Goal: Communication & Community: Share content

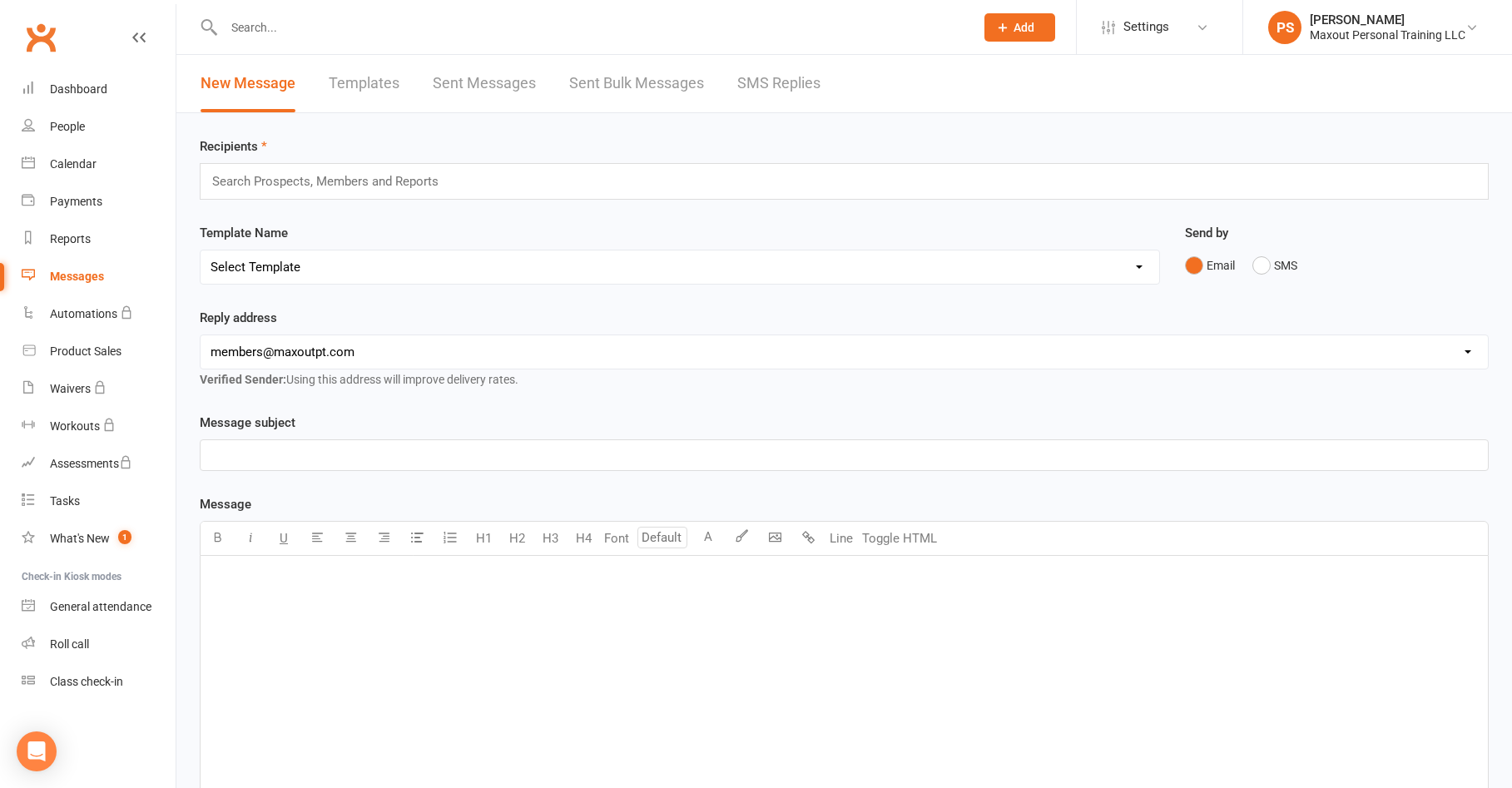
select select "5"
click at [200, 250] on select "Select Template [Email] Amount of Sessions [Email] Bring a Buddy Week!! [Email]…" at bounding box center [680, 266] width 959 height 33
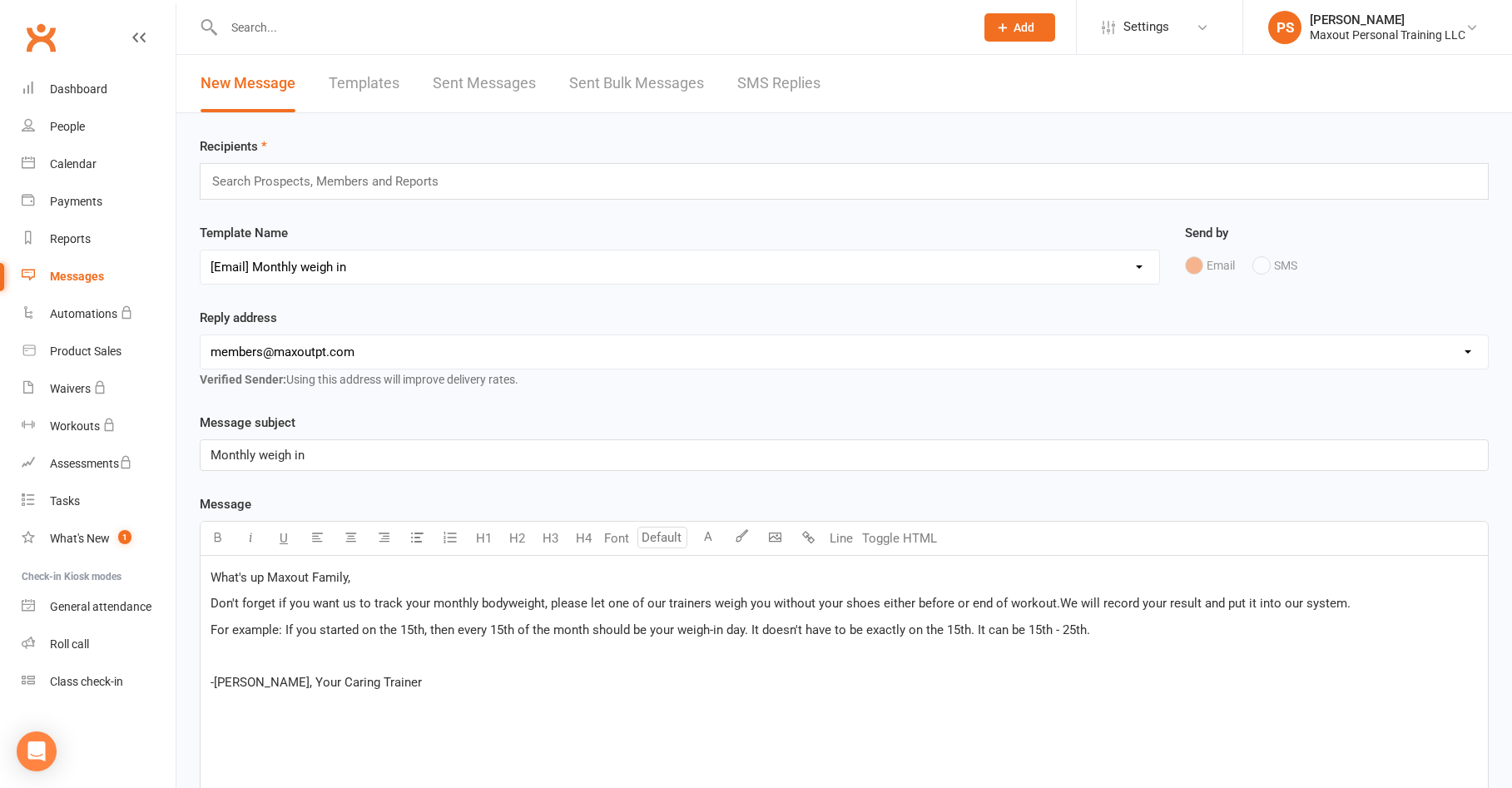
click at [1134, 633] on p "For example: If you started on the 15th, then every 15th of the month should be…" at bounding box center [844, 630] width 1267 height 20
click at [777, 536] on icon "button" at bounding box center [775, 537] width 13 height 13
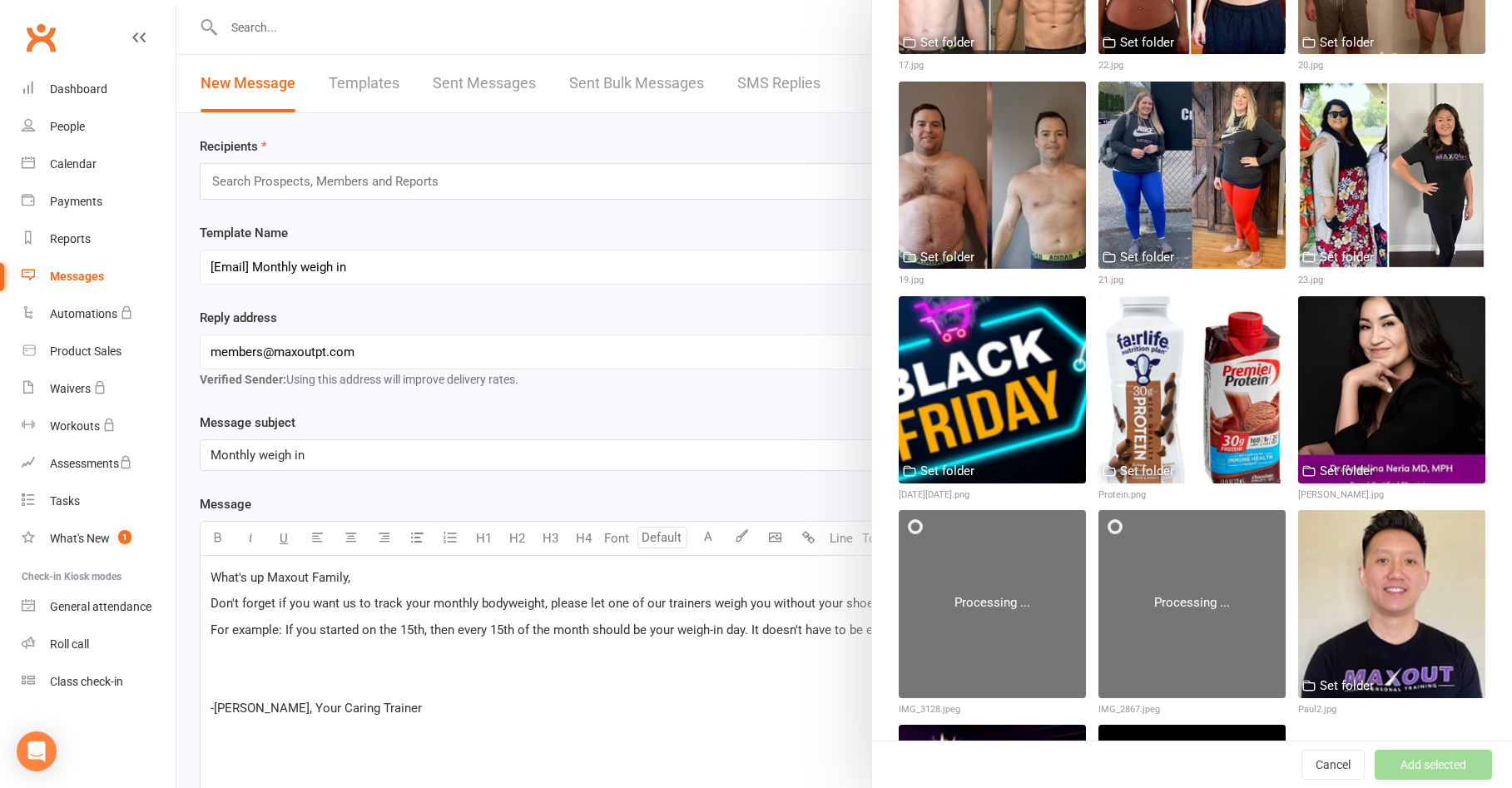
scroll to position [1851, 0]
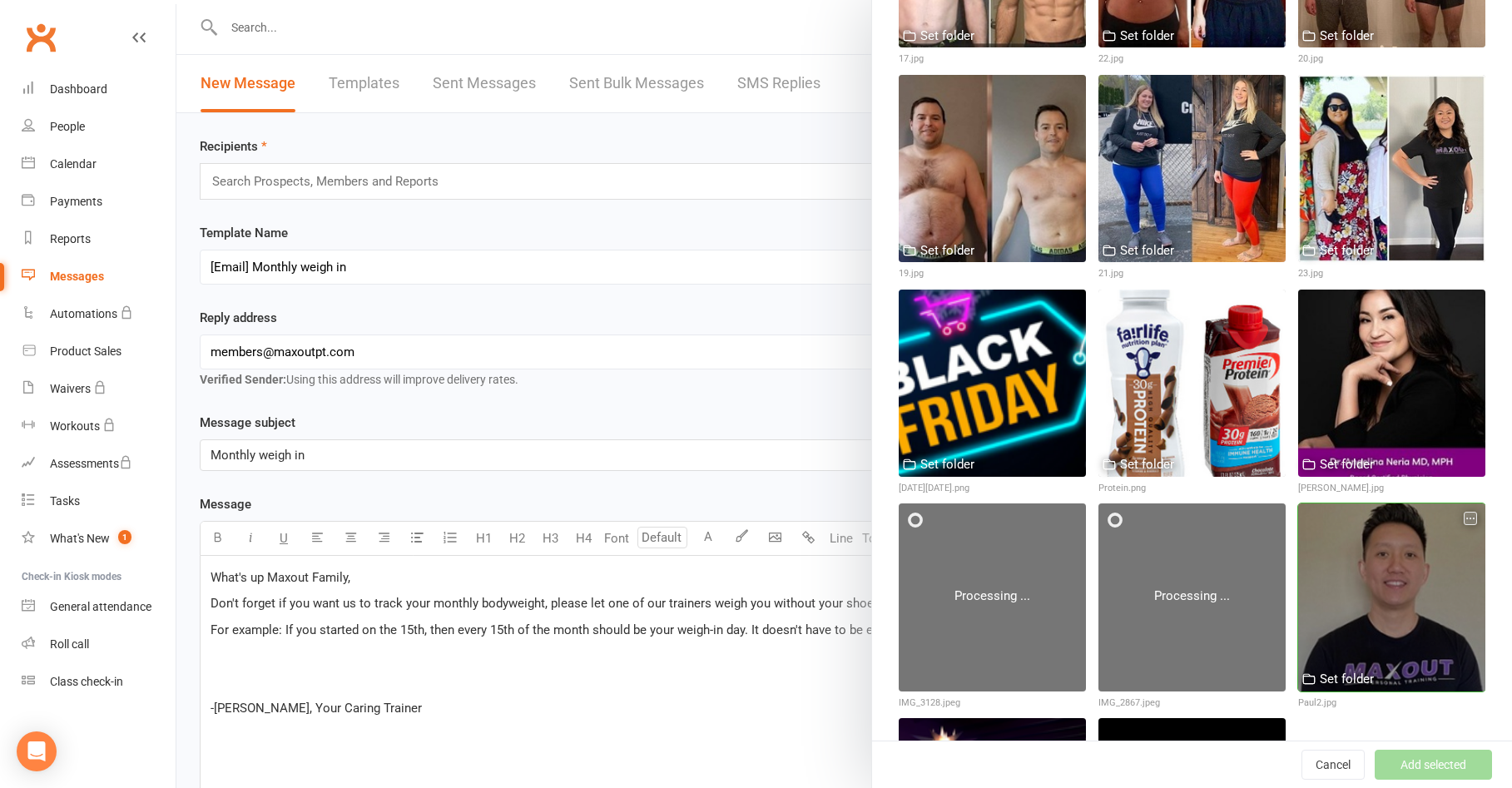
click at [1341, 561] on div at bounding box center [1391, 597] width 187 height 187
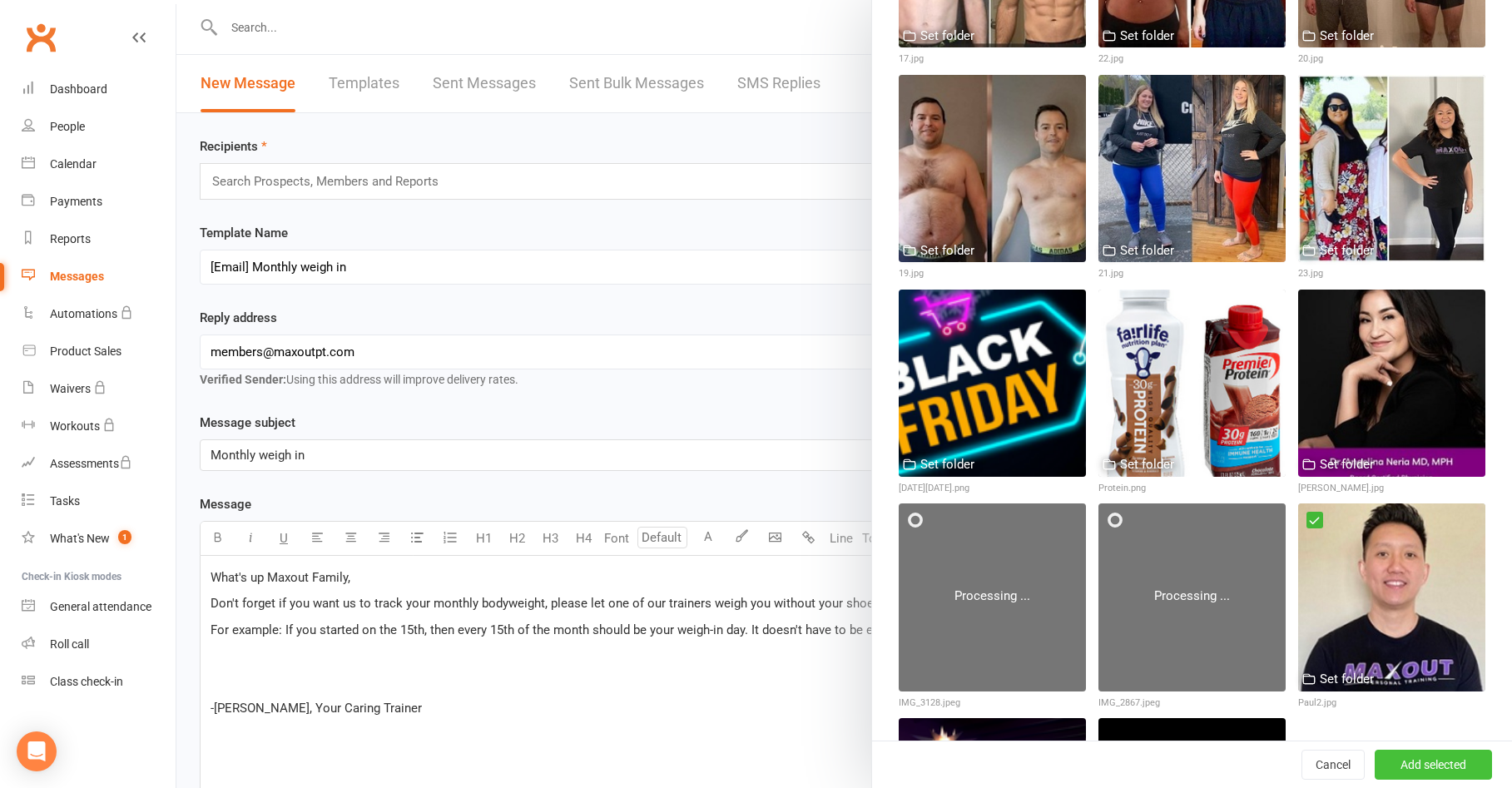
click at [1395, 769] on button "Add selected" at bounding box center [1433, 764] width 117 height 30
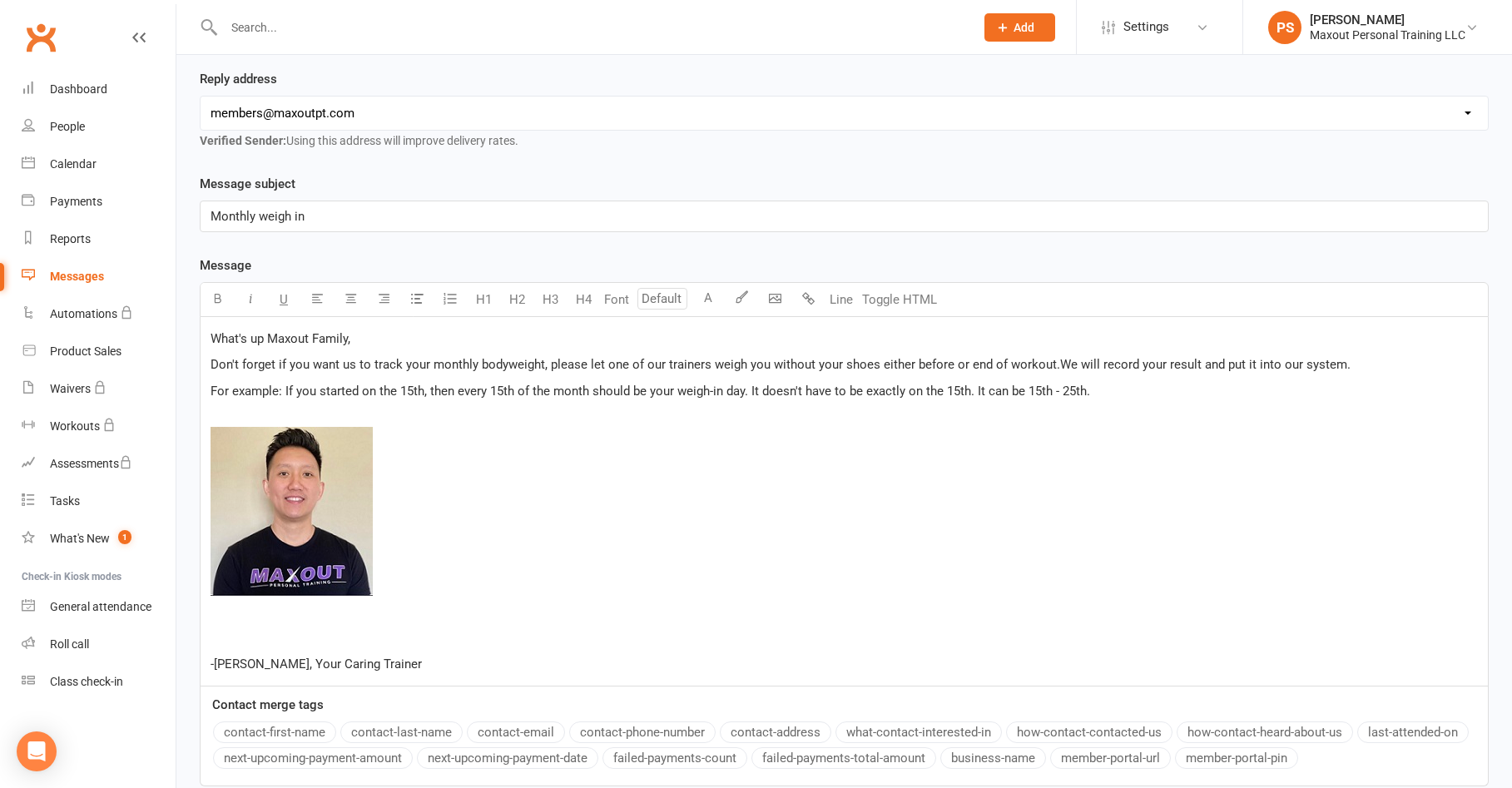
scroll to position [37, 0]
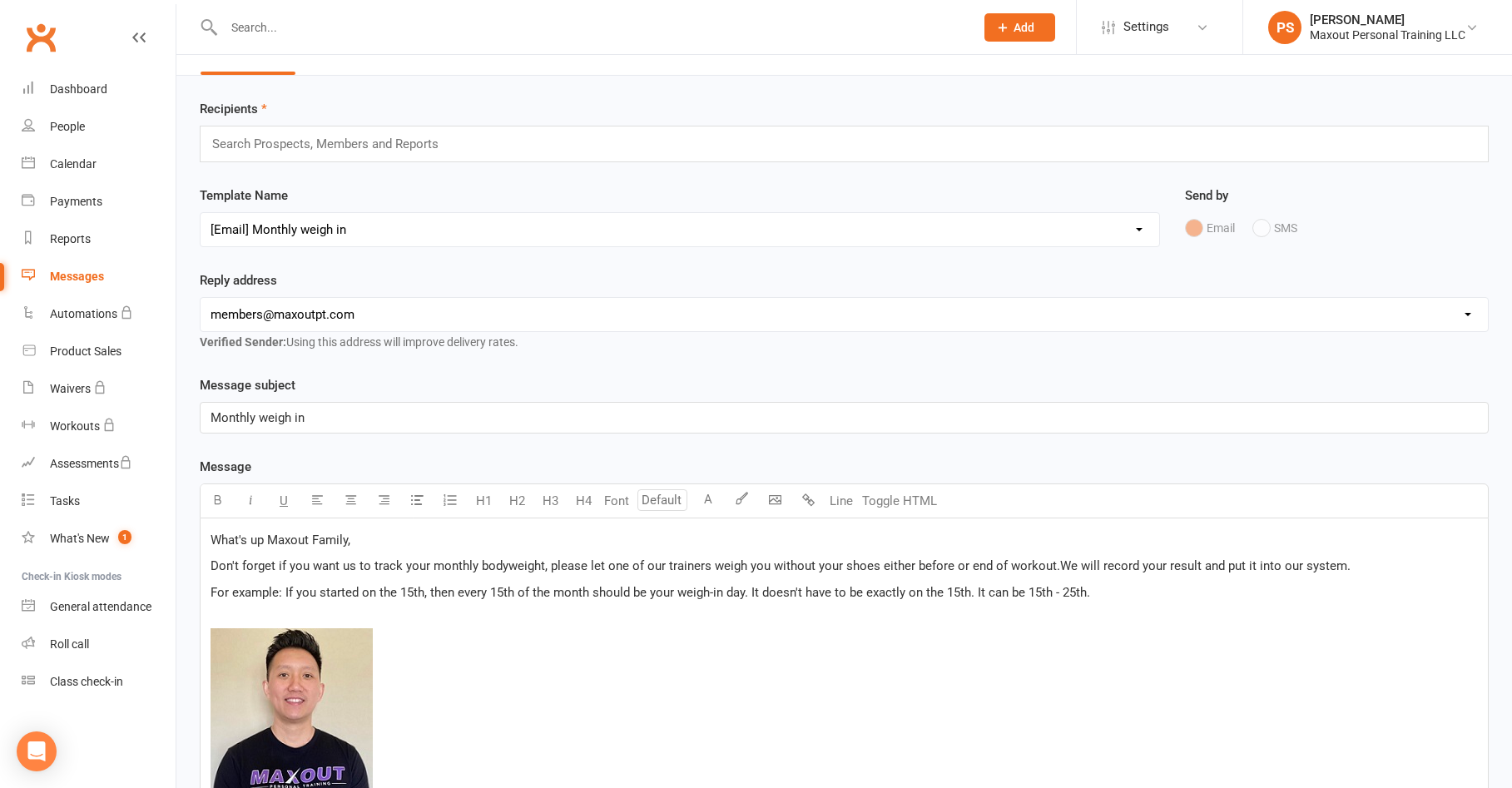
click at [372, 152] on input "text" at bounding box center [332, 144] width 244 height 22
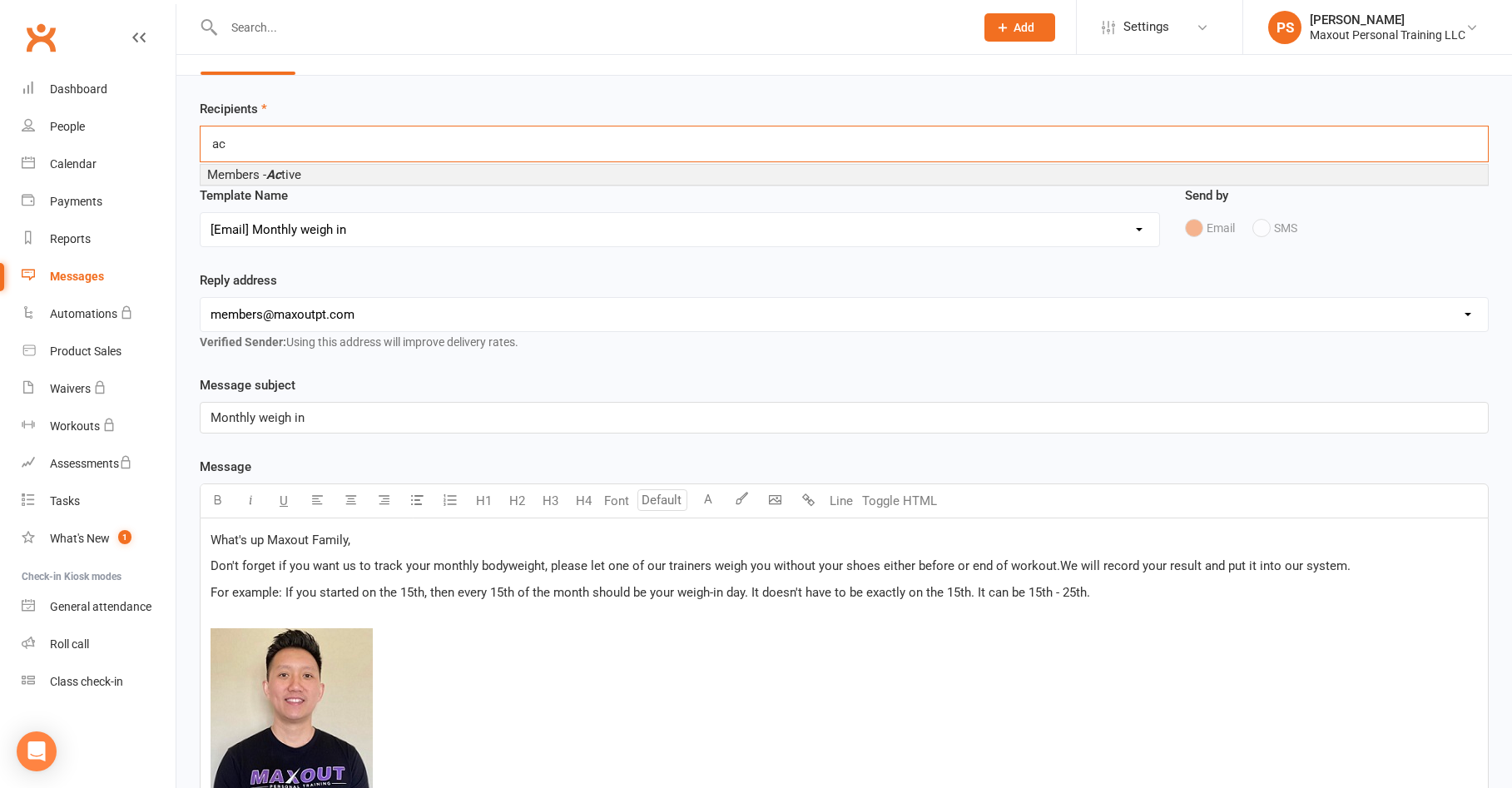
type input "ac"
click at [253, 181] on span "Members - Ac tive" at bounding box center [254, 174] width 94 height 15
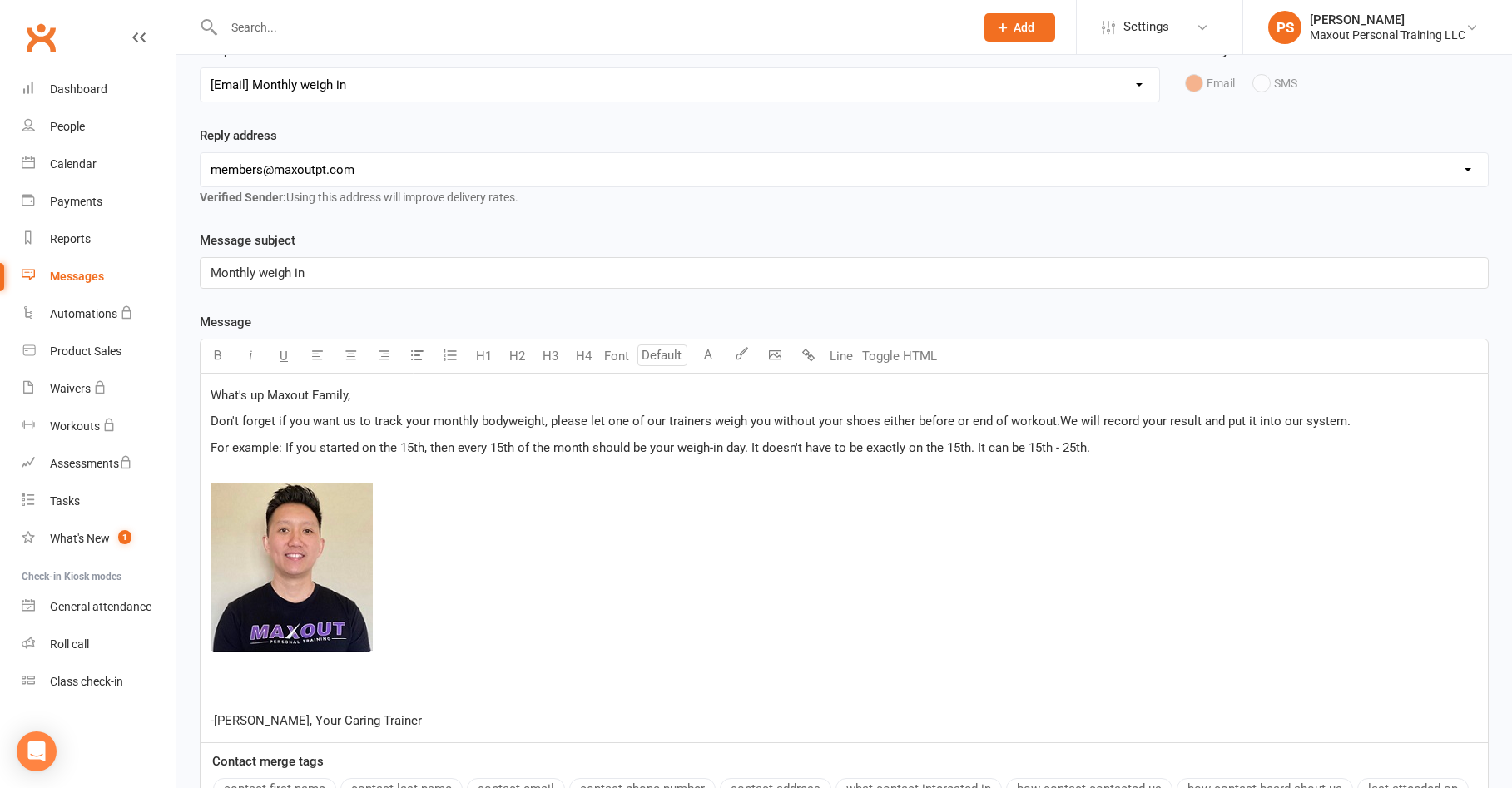
scroll to position [391, 0]
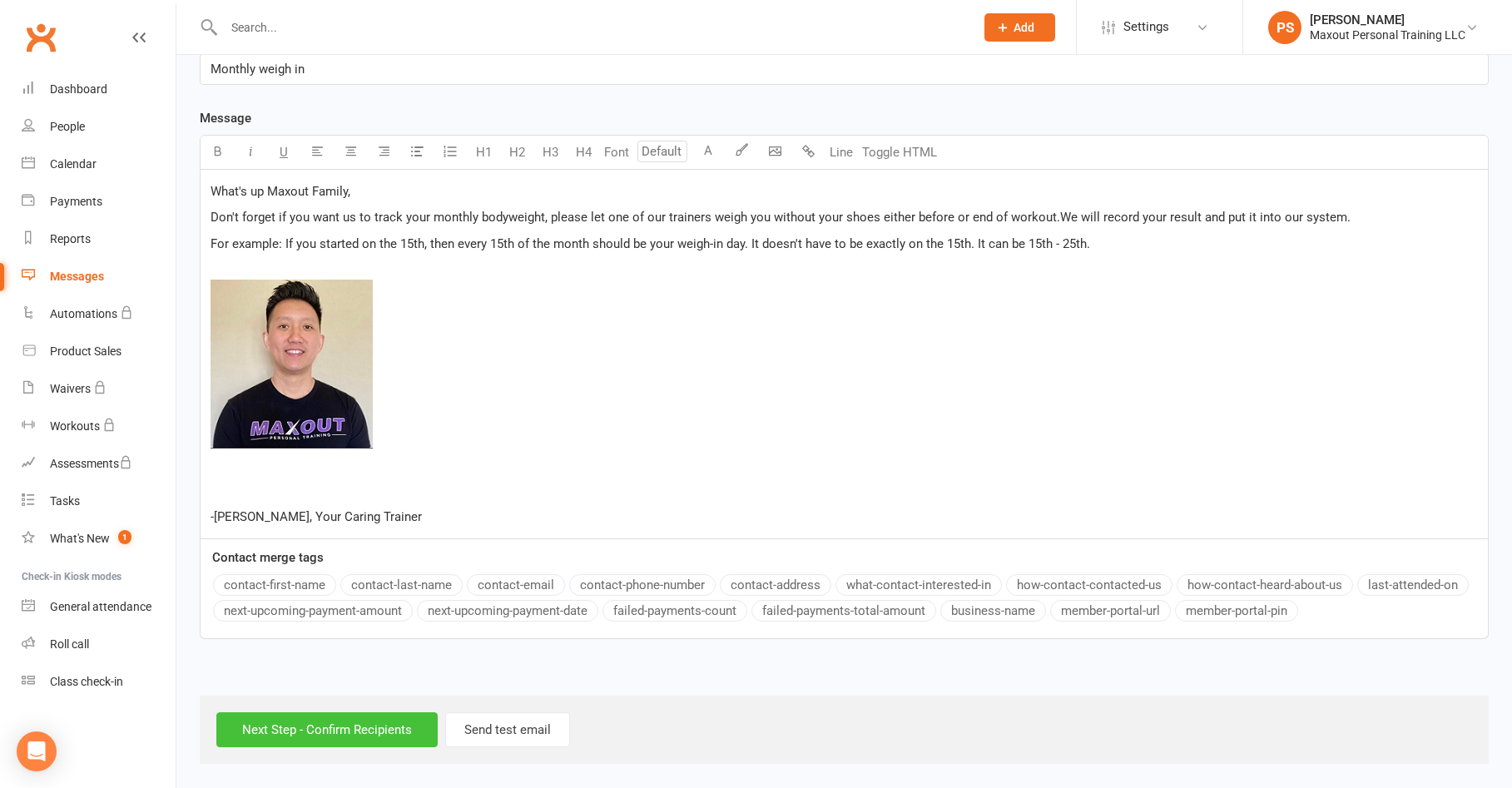
click at [403, 724] on input "Next Step - Confirm Recipients" at bounding box center [327, 729] width 221 height 35
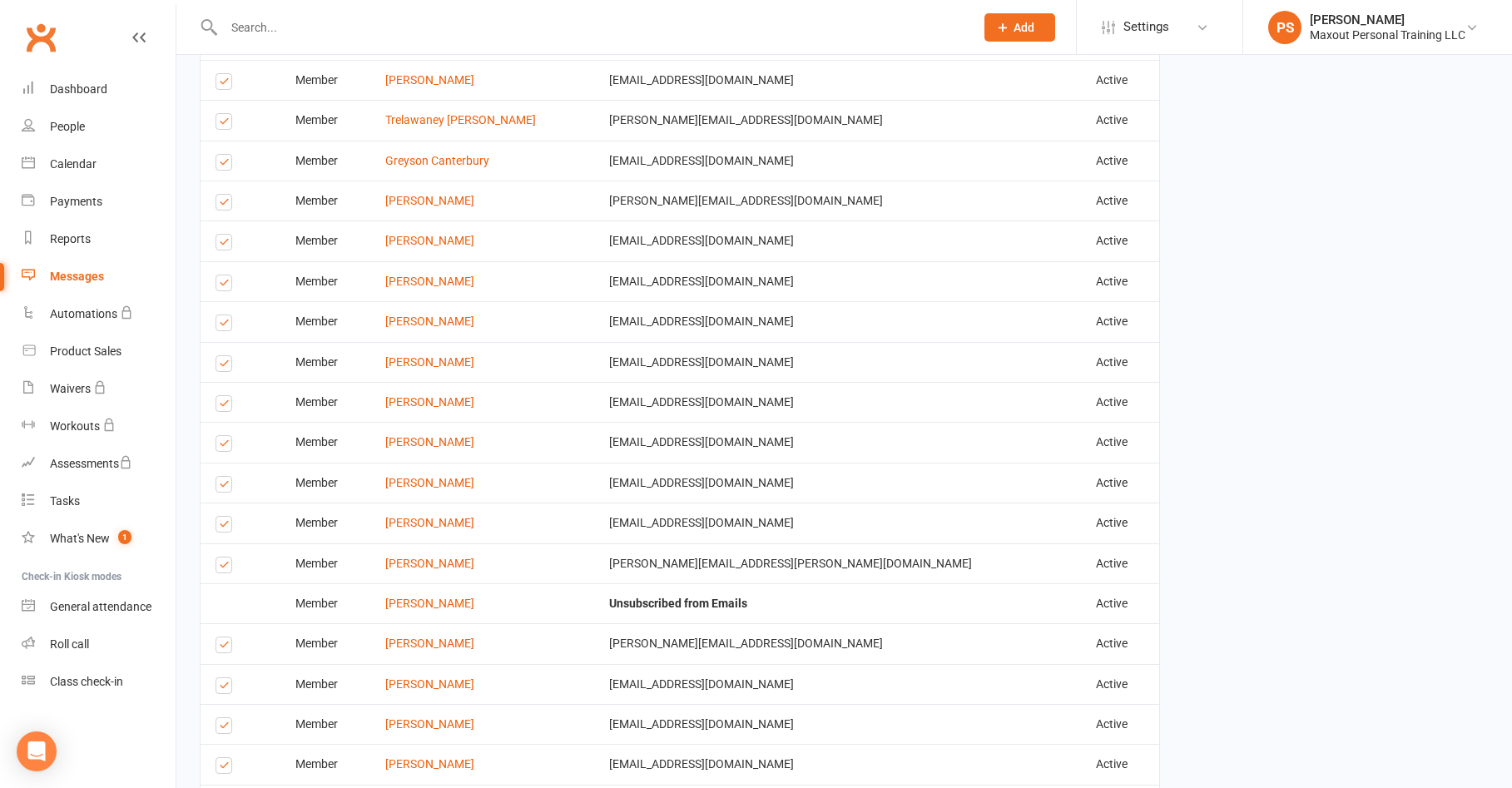
scroll to position [2186, 0]
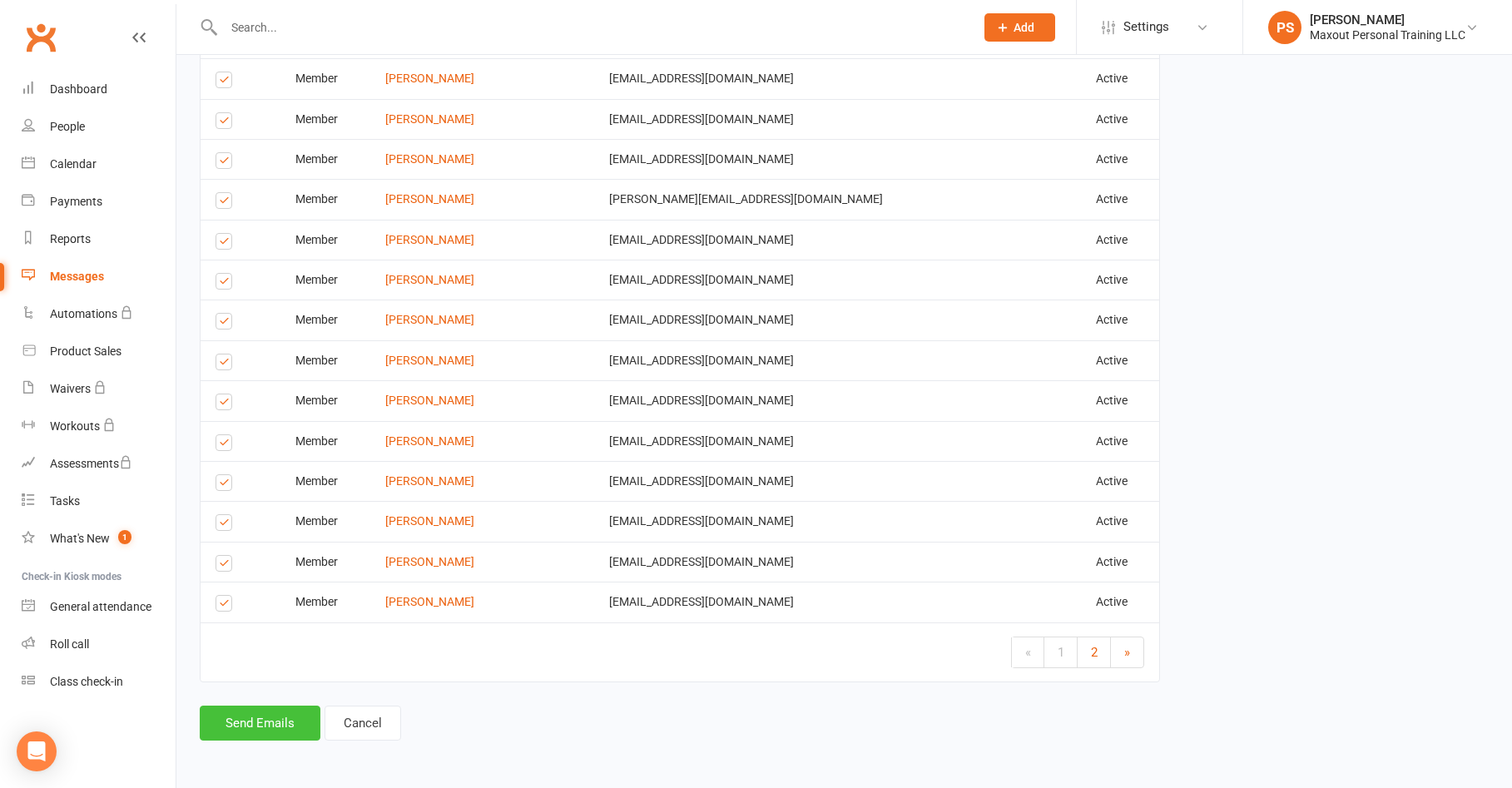
click at [291, 716] on button "Send Emails" at bounding box center [260, 723] width 121 height 35
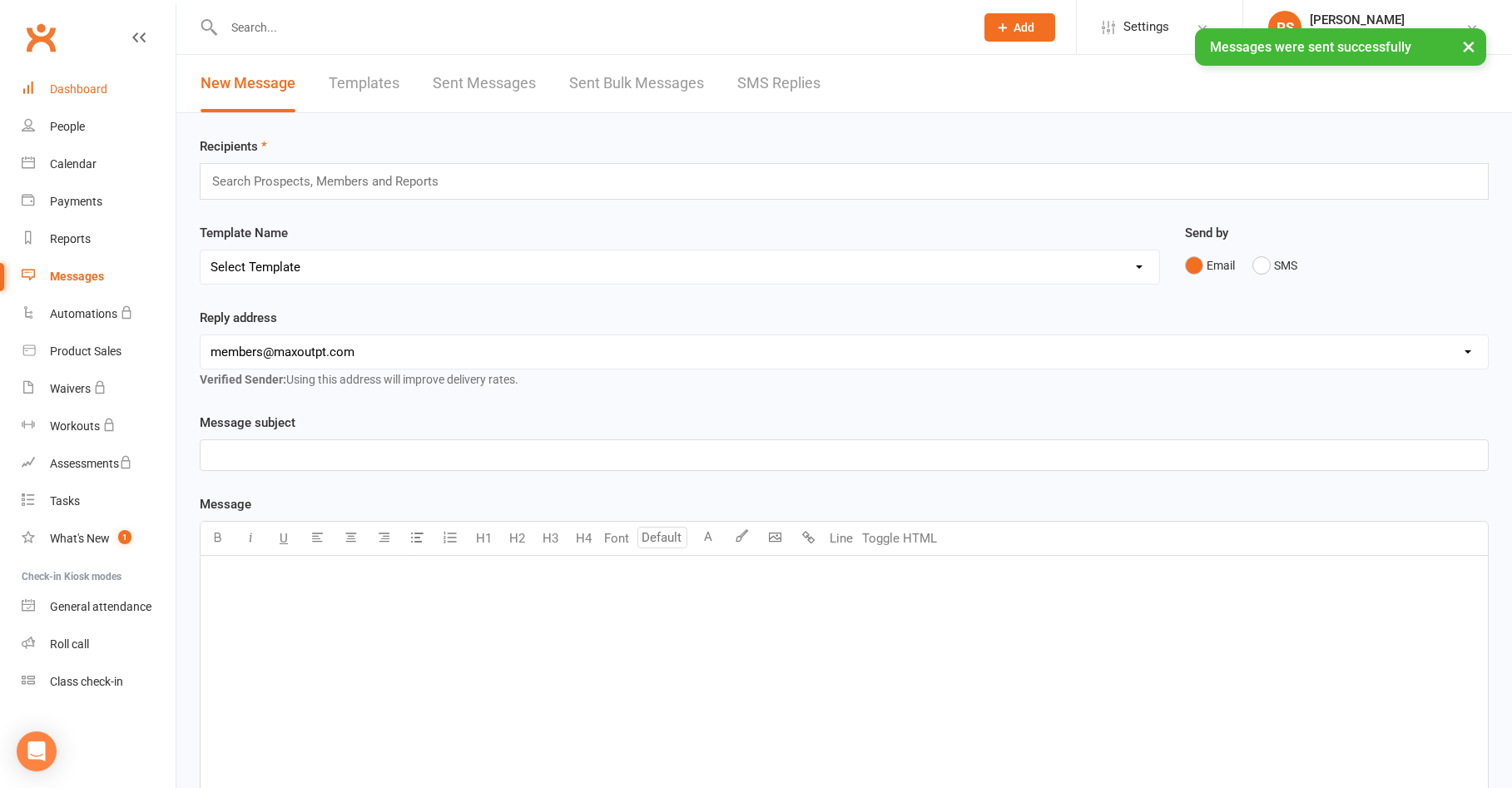
drag, startPoint x: 78, startPoint y: 86, endPoint x: 188, endPoint y: 122, distance: 115.7
click at [78, 86] on div "Dashboard" at bounding box center [79, 88] width 58 height 14
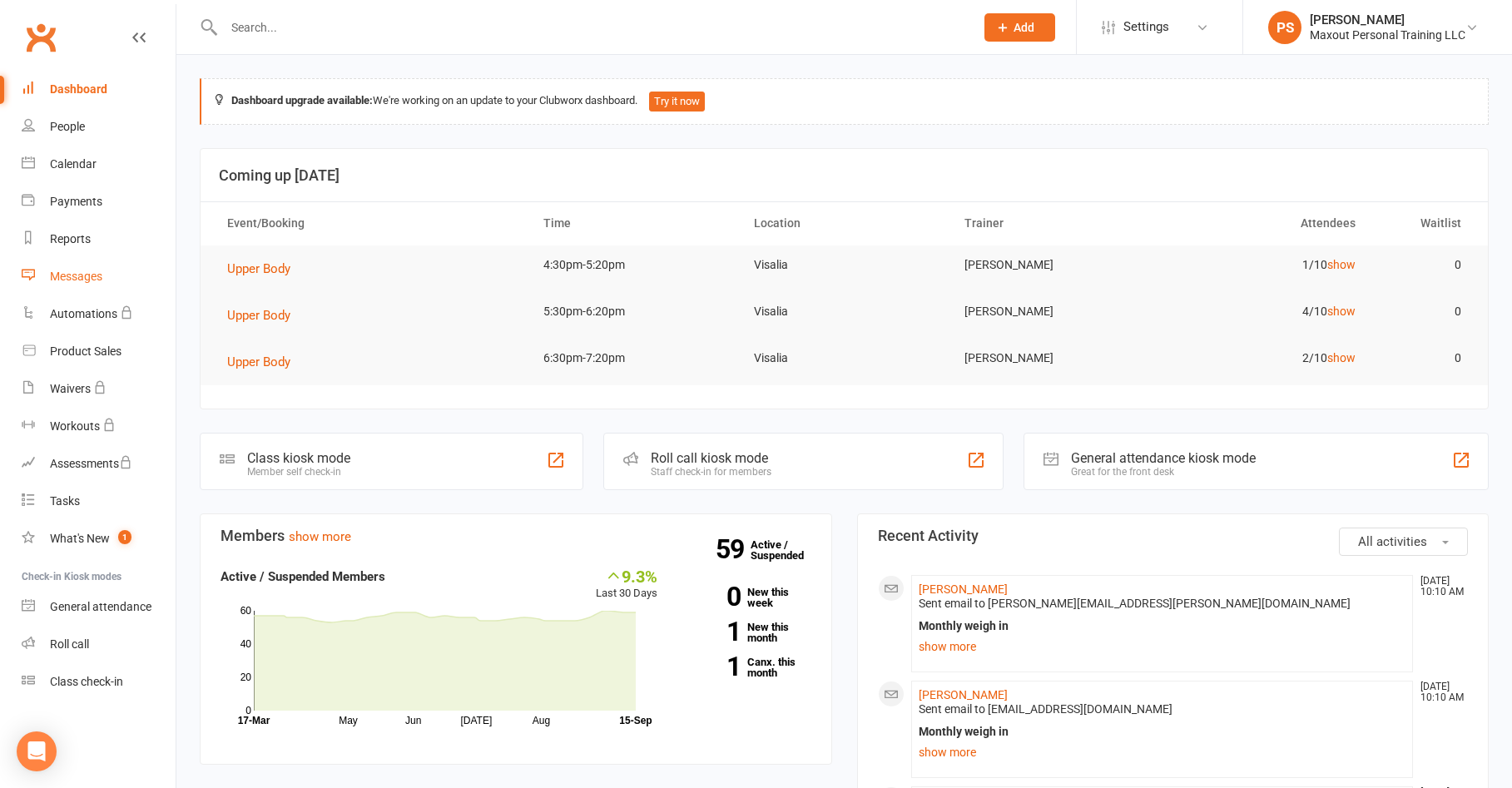
drag, startPoint x: 72, startPoint y: 281, endPoint x: 84, endPoint y: 280, distance: 12.0
click at [72, 280] on div "Messages" at bounding box center [76, 276] width 52 height 14
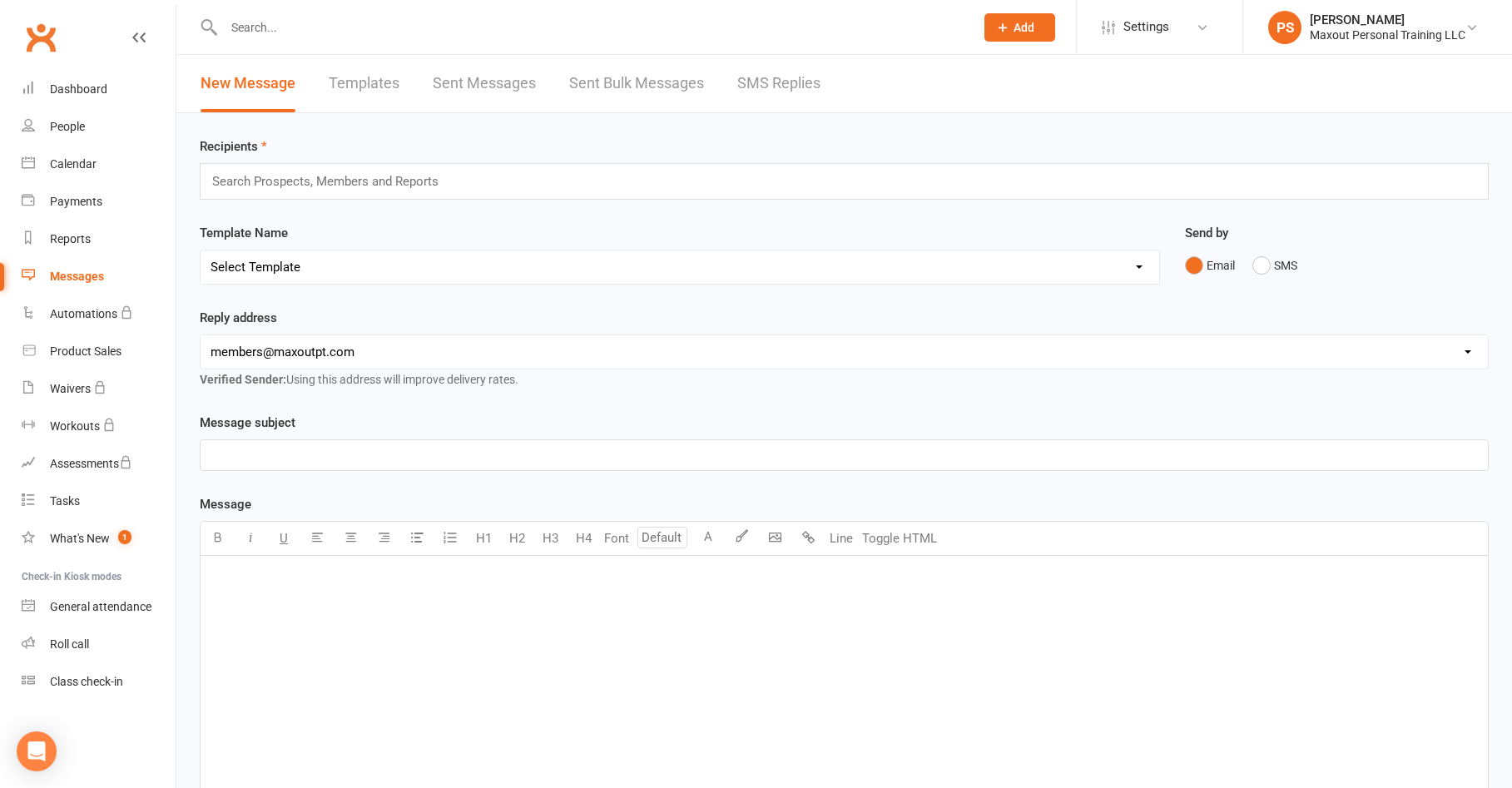
click at [314, 175] on input "text" at bounding box center [332, 181] width 244 height 22
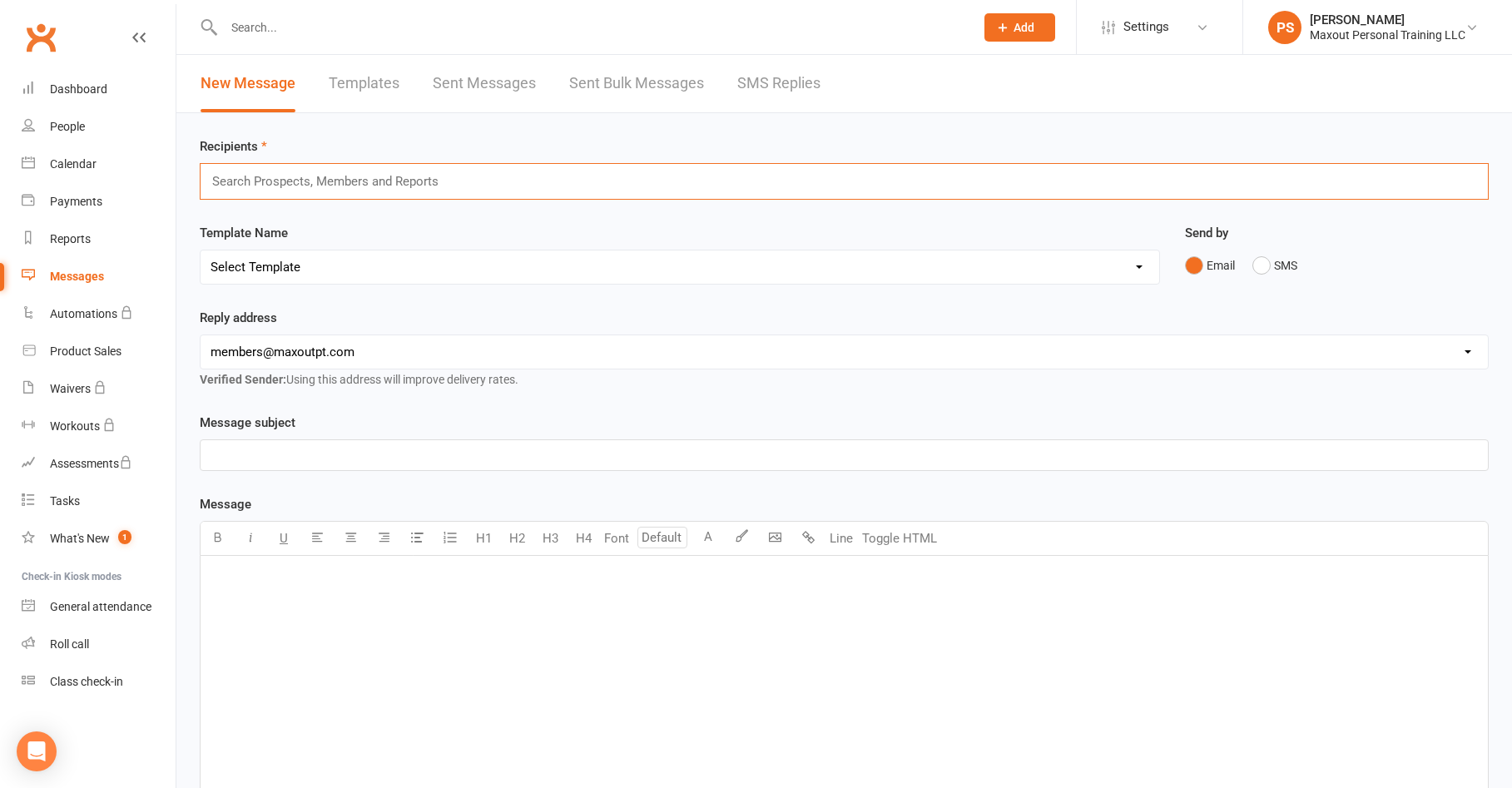
type input "a"
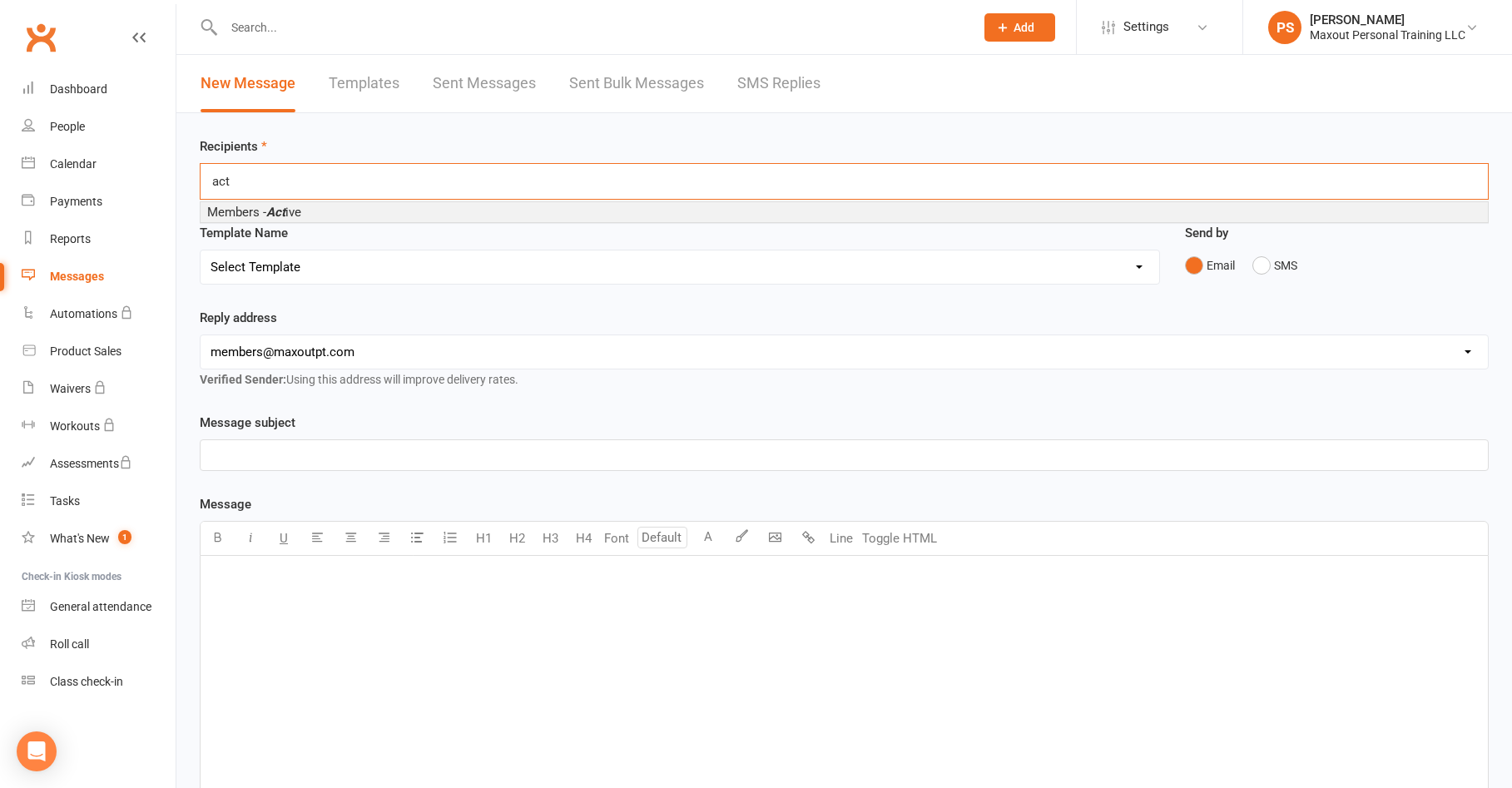
type input "act"
click at [285, 210] on em "Act" at bounding box center [275, 212] width 19 height 15
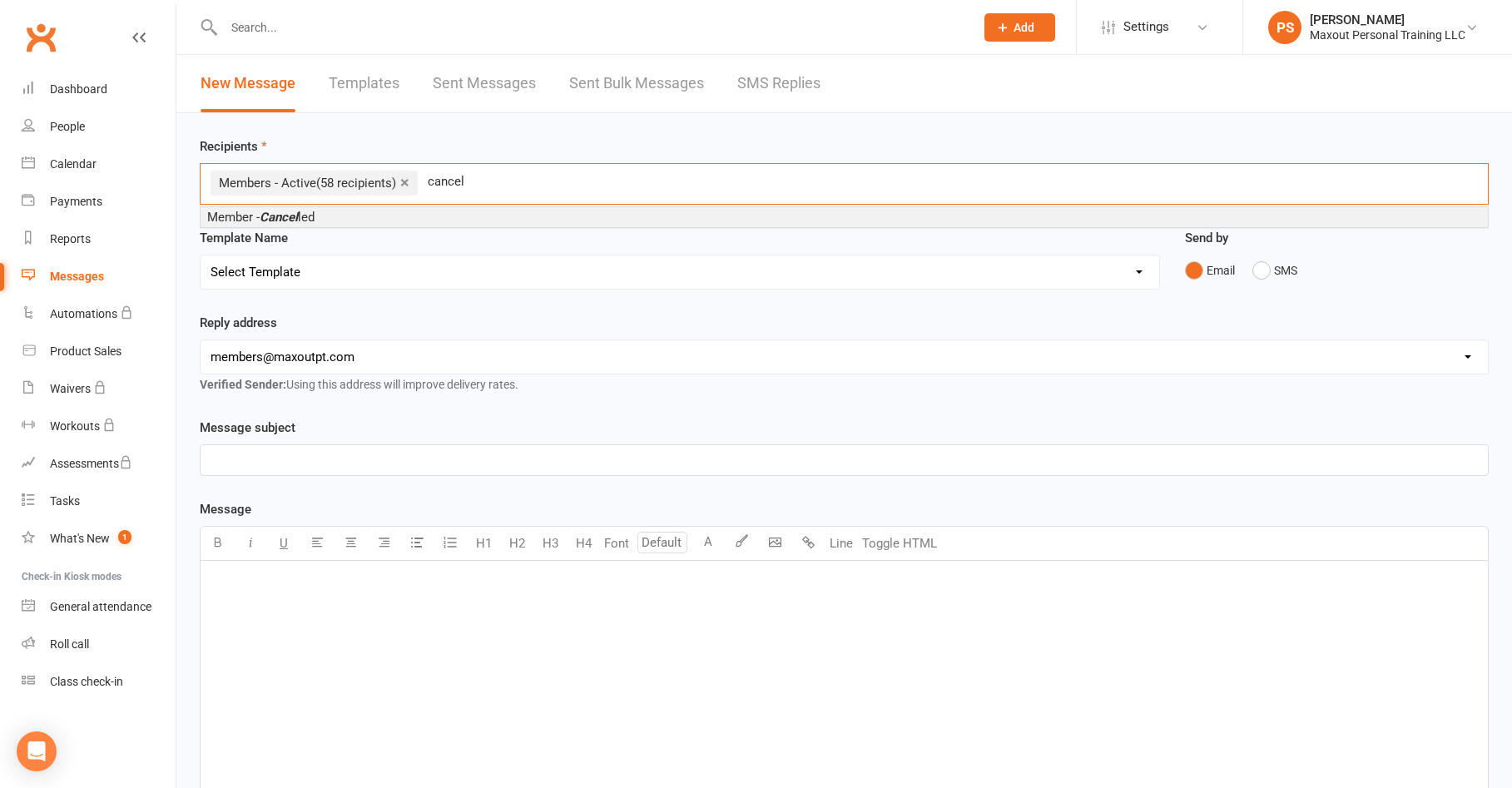
type input "cancel"
click at [285, 213] on em "Cancel" at bounding box center [279, 217] width 38 height 15
type input "prosp"
click at [230, 218] on em "Prosp" at bounding box center [223, 217] width 32 height 15
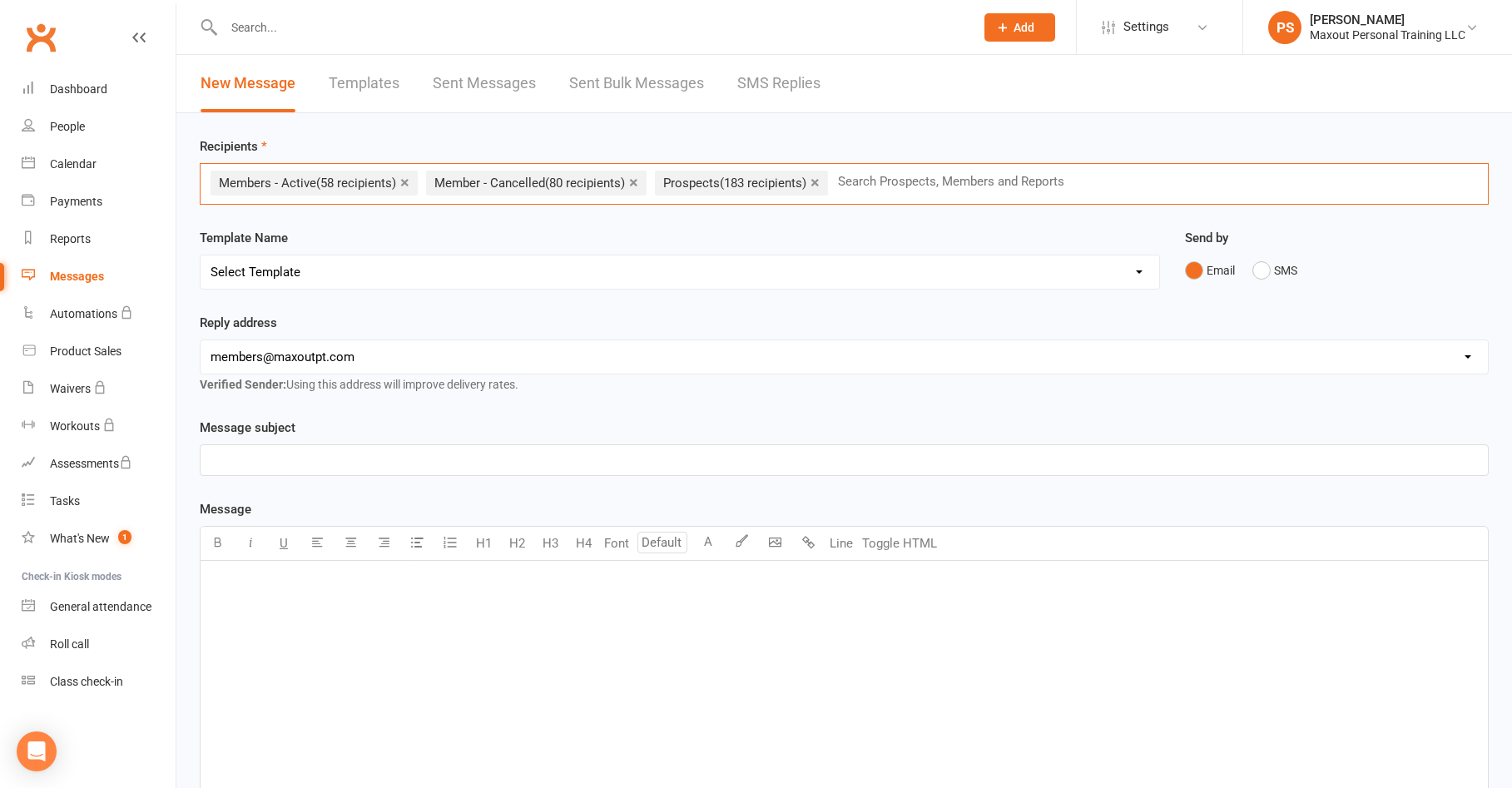
click at [234, 602] on div "﻿" at bounding box center [844, 685] width 1287 height 249
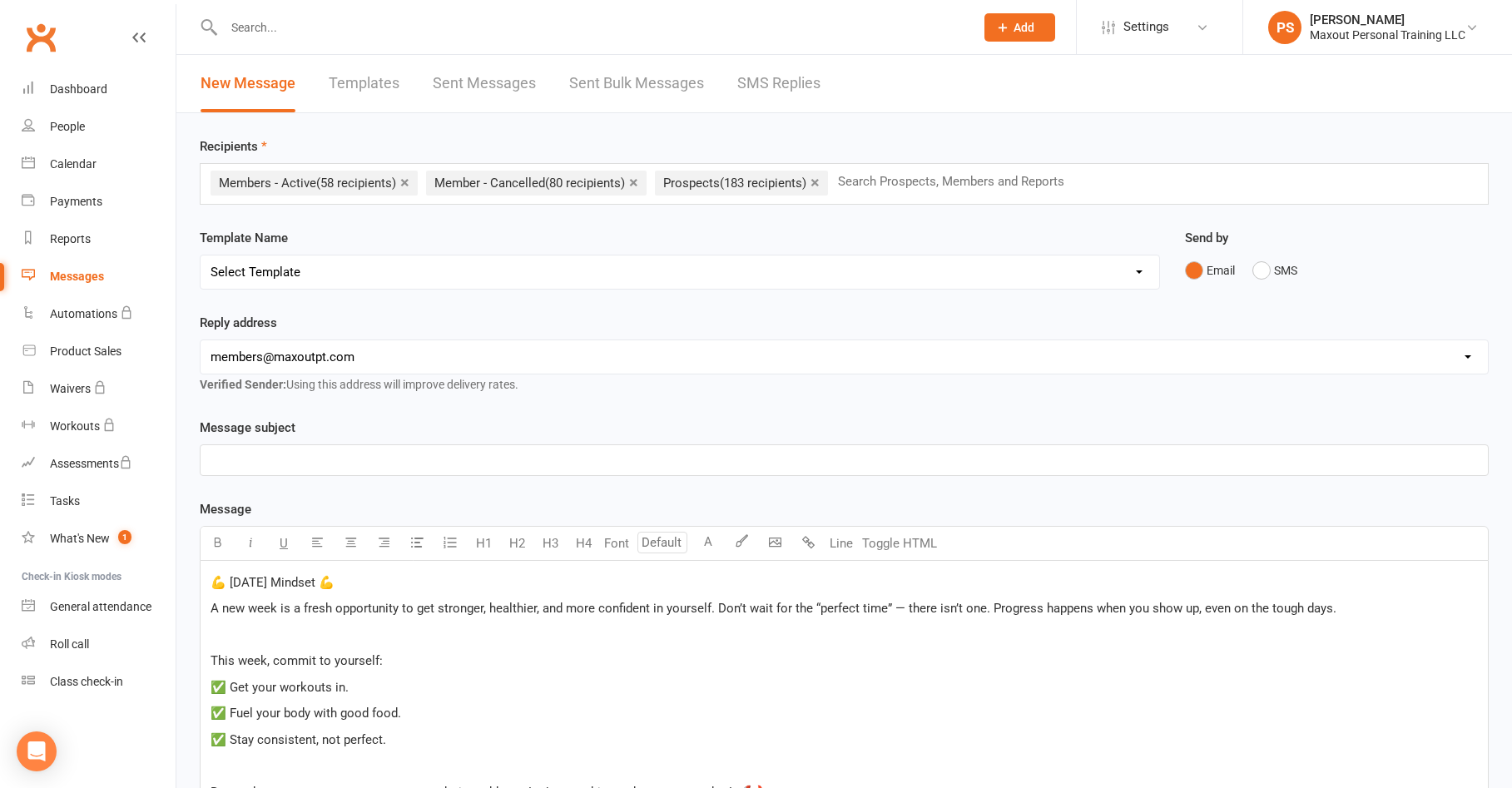
scroll to position [274, 0]
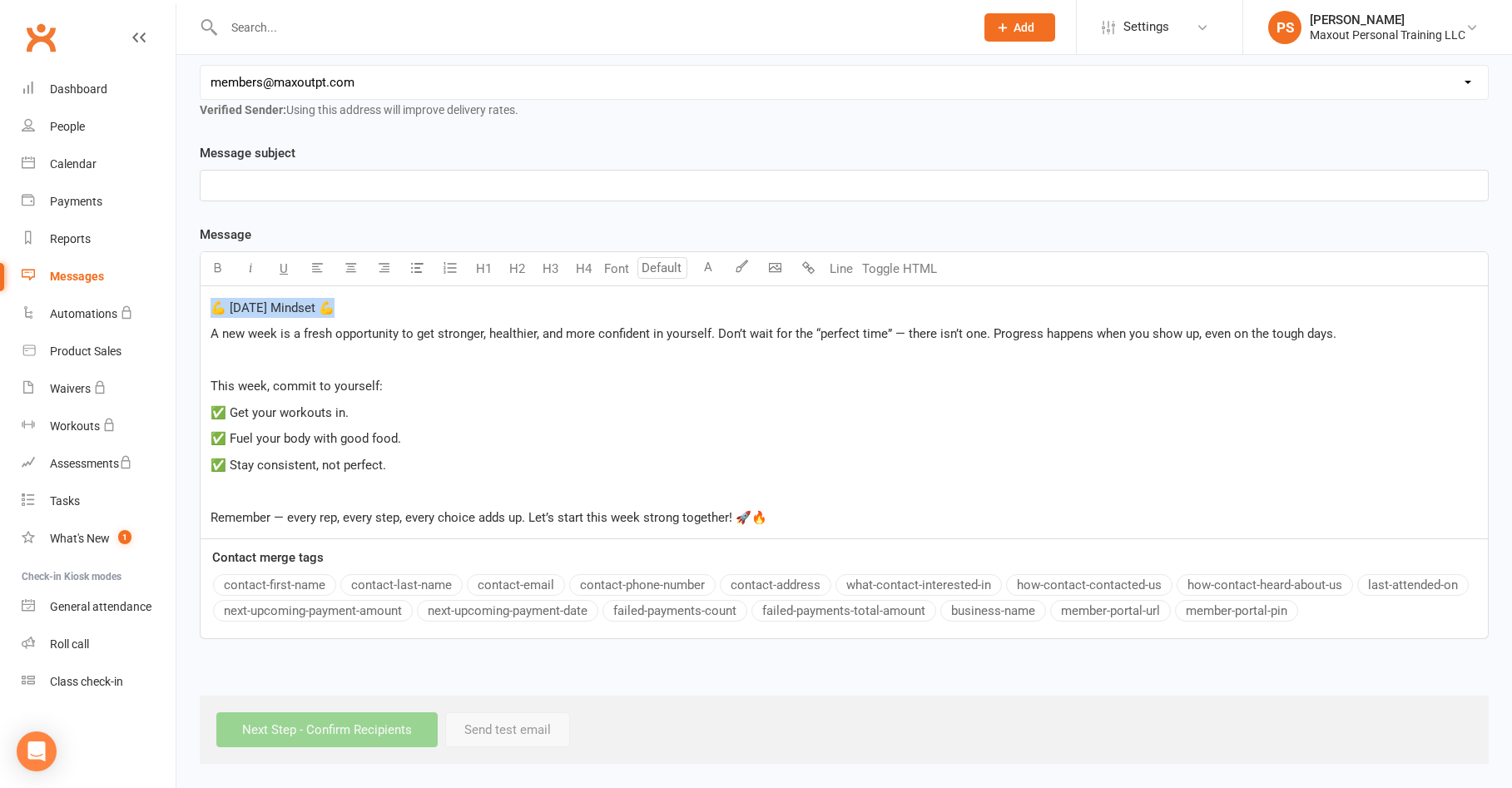
drag, startPoint x: 362, startPoint y: 310, endPoint x: 186, endPoint y: 303, distance: 176.1
click at [186, 303] on div "Recipients × Members - Active (58 recipients) × Member - Cancelled (80 recipien…" at bounding box center [843, 301] width 1335 height 925
copy span "💪 [DATE] Mindset 💪"
click at [218, 181] on p "﻿" at bounding box center [844, 185] width 1267 height 20
click at [209, 328] on div "💪 [DATE] Mindset 💪 A new week is a fresh opportunity to get stronger, healthier…" at bounding box center [844, 412] width 1287 height 252
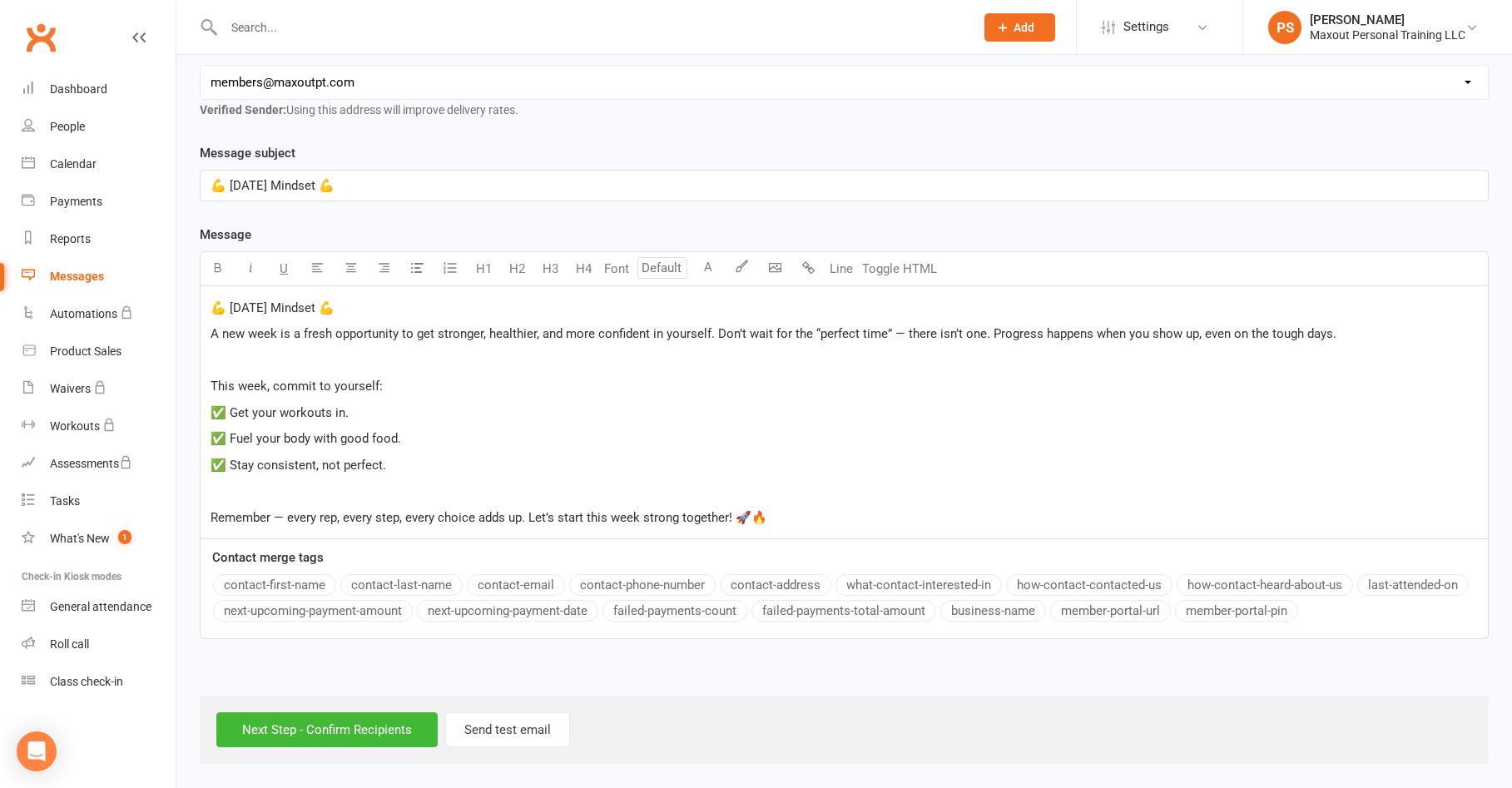
click at [205, 382] on div "💪 [DATE] Mindset 💪 A new week is a fresh opportunity to get stronger, healthier…" at bounding box center [844, 412] width 1287 height 252
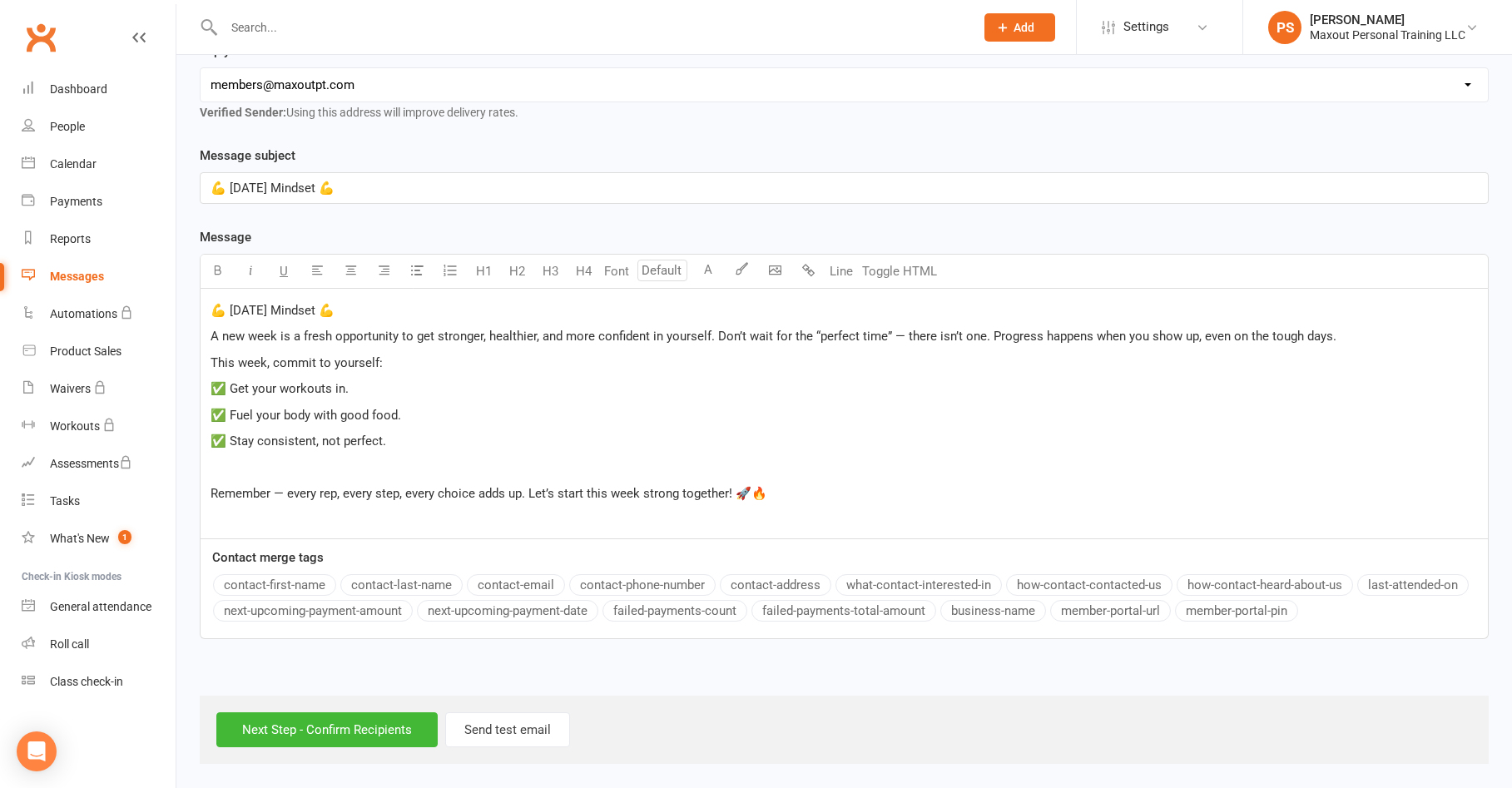
scroll to position [272, 0]
click at [819, 505] on div "💪 [DATE] Mindset 💪 A new week is a fresh opportunity to get stronger, healthier…" at bounding box center [844, 413] width 1287 height 249
click at [779, 267] on body "Prospect Member Non-attending contact Class / event Appointment Task Membership…" at bounding box center [756, 246] width 1512 height 1034
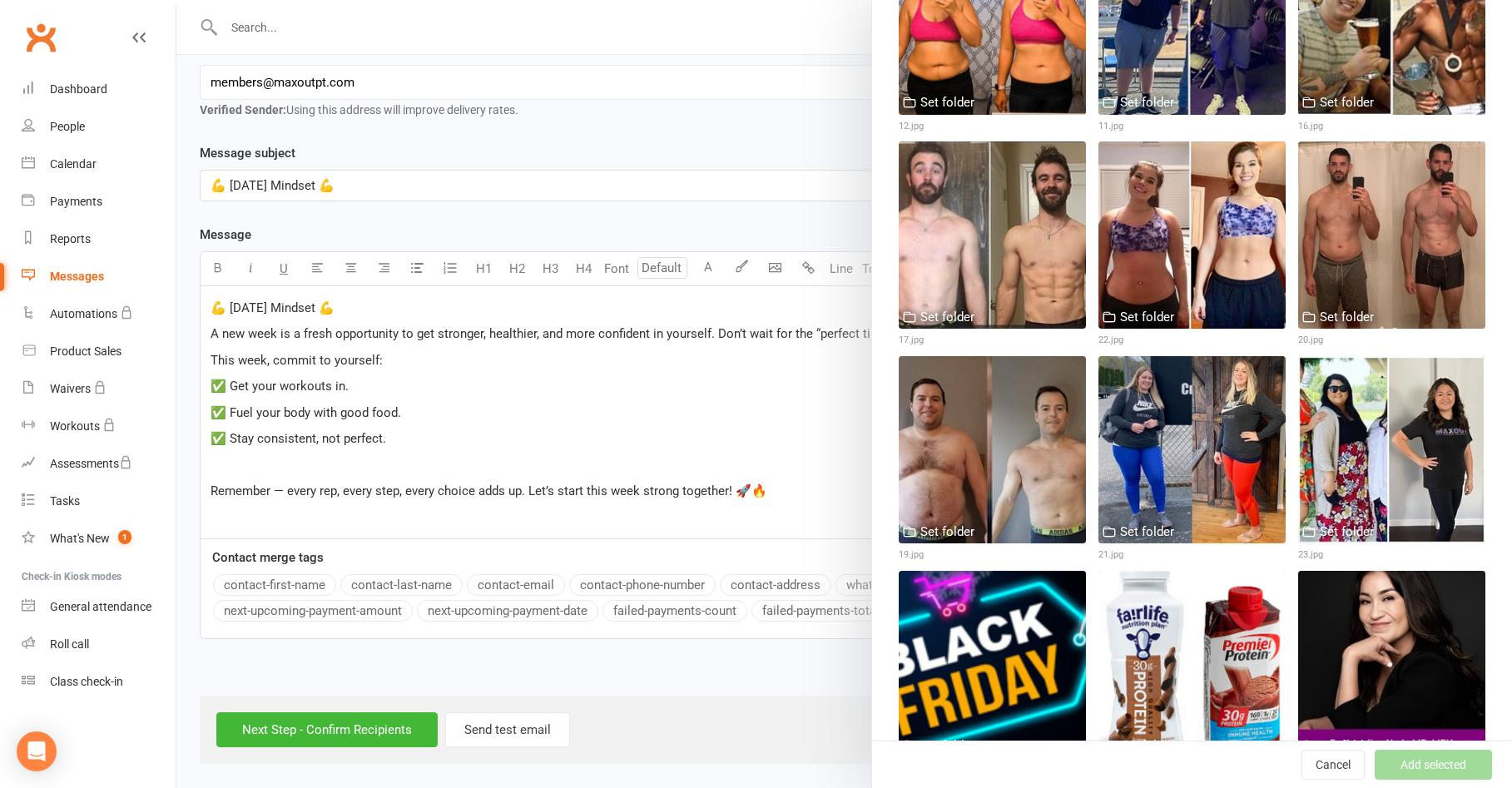
scroll to position [1758, 0]
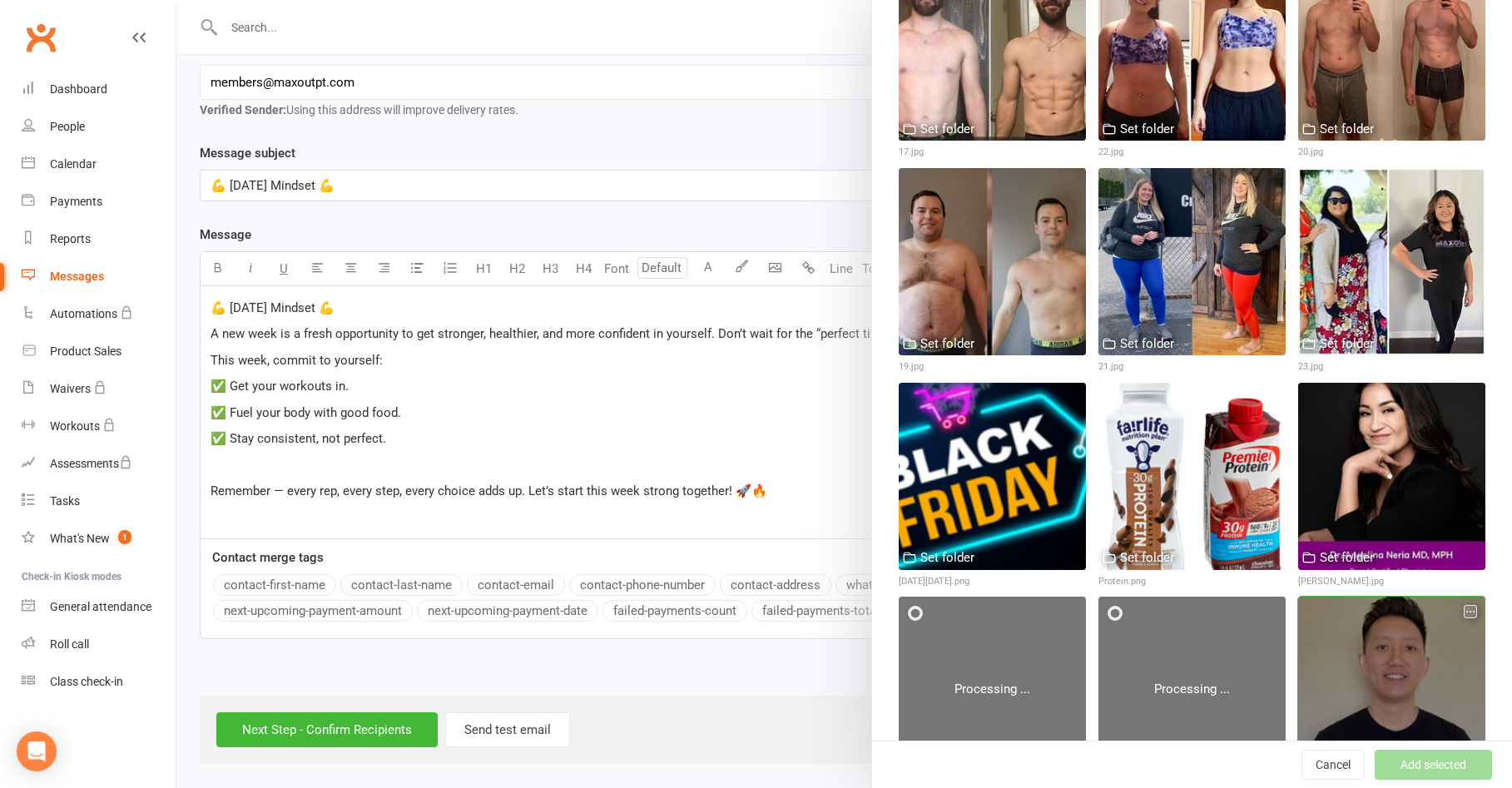
drag, startPoint x: 1405, startPoint y: 635, endPoint x: 1411, endPoint y: 658, distance: 23.8
click at [1405, 634] on div at bounding box center [1391, 690] width 187 height 187
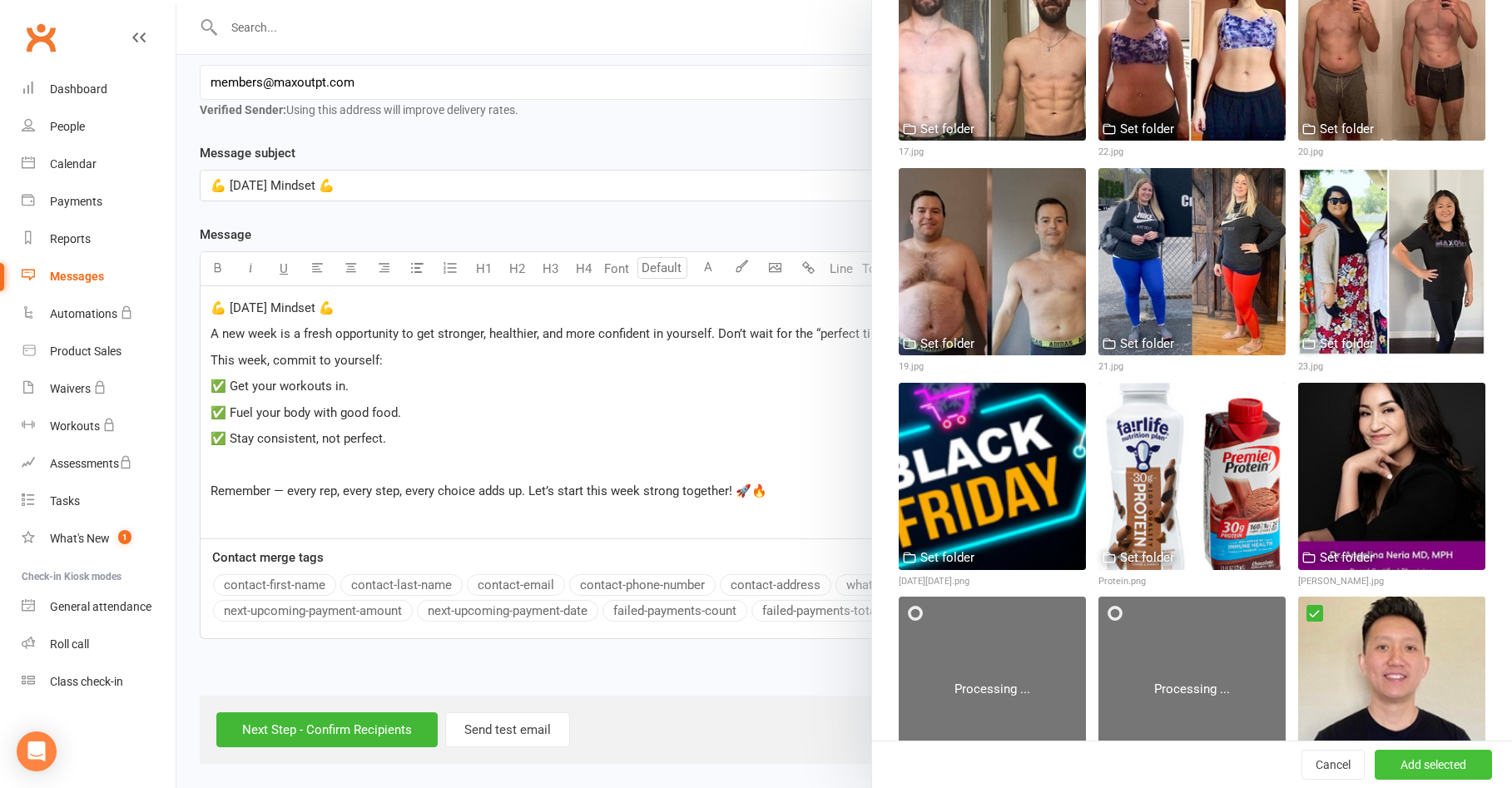
click at [1376, 764] on button "Add selected" at bounding box center [1433, 764] width 117 height 30
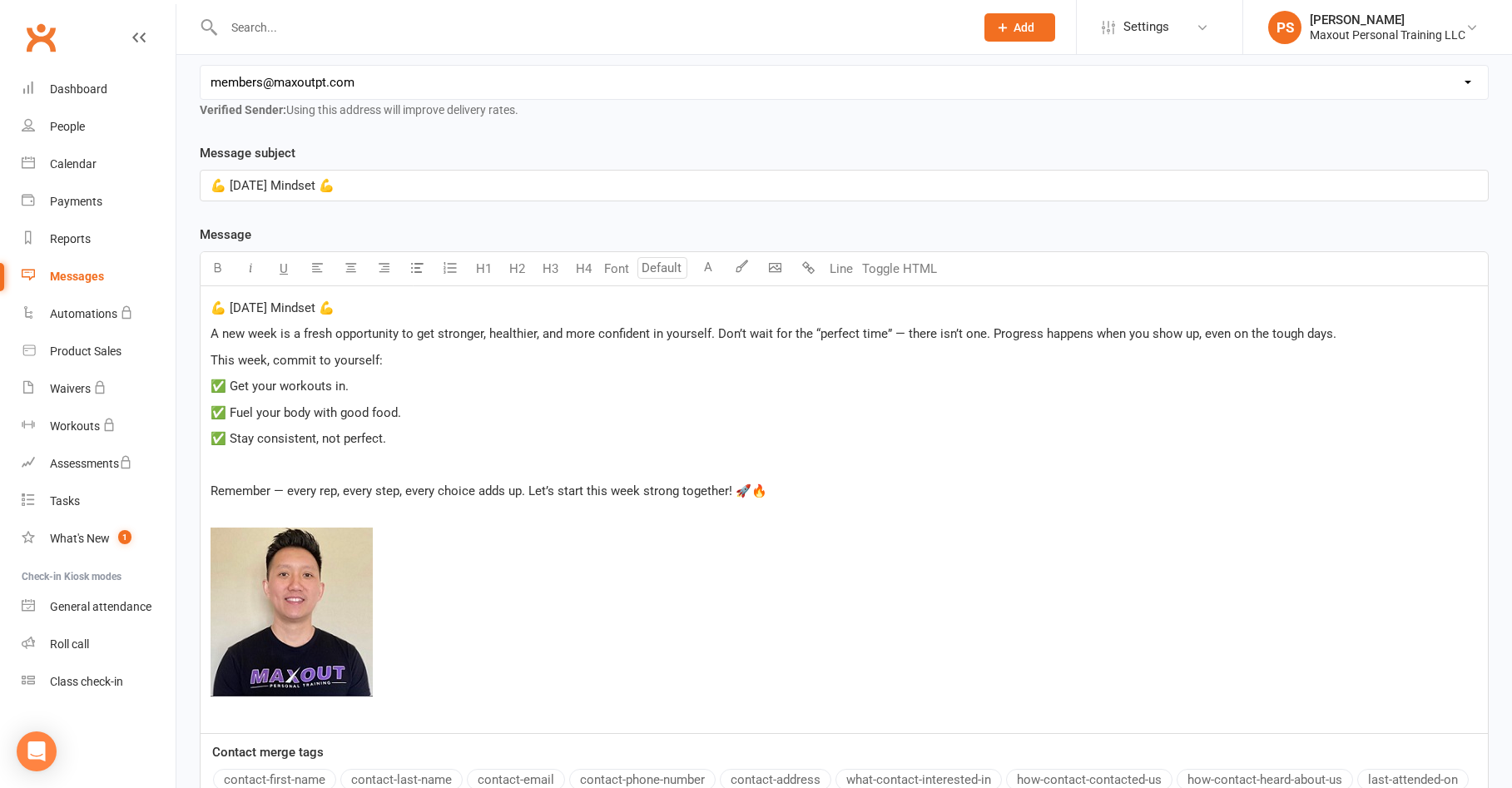
click at [367, 409] on span "✅ Fuel your body with good food." at bounding box center [305, 413] width 190 height 15
click at [342, 385] on span "✅ Get your workouts in." at bounding box center [279, 385] width 138 height 15
click at [355, 385] on p "✅ Get your workouts in." at bounding box center [844, 386] width 1267 height 20
click at [373, 413] on span "✅ Fuel your body with whole healthy food." at bounding box center [329, 413] width 238 height 15
click at [417, 408] on span "✅ Fuel your body with whole healthy food." at bounding box center [329, 413] width 238 height 15
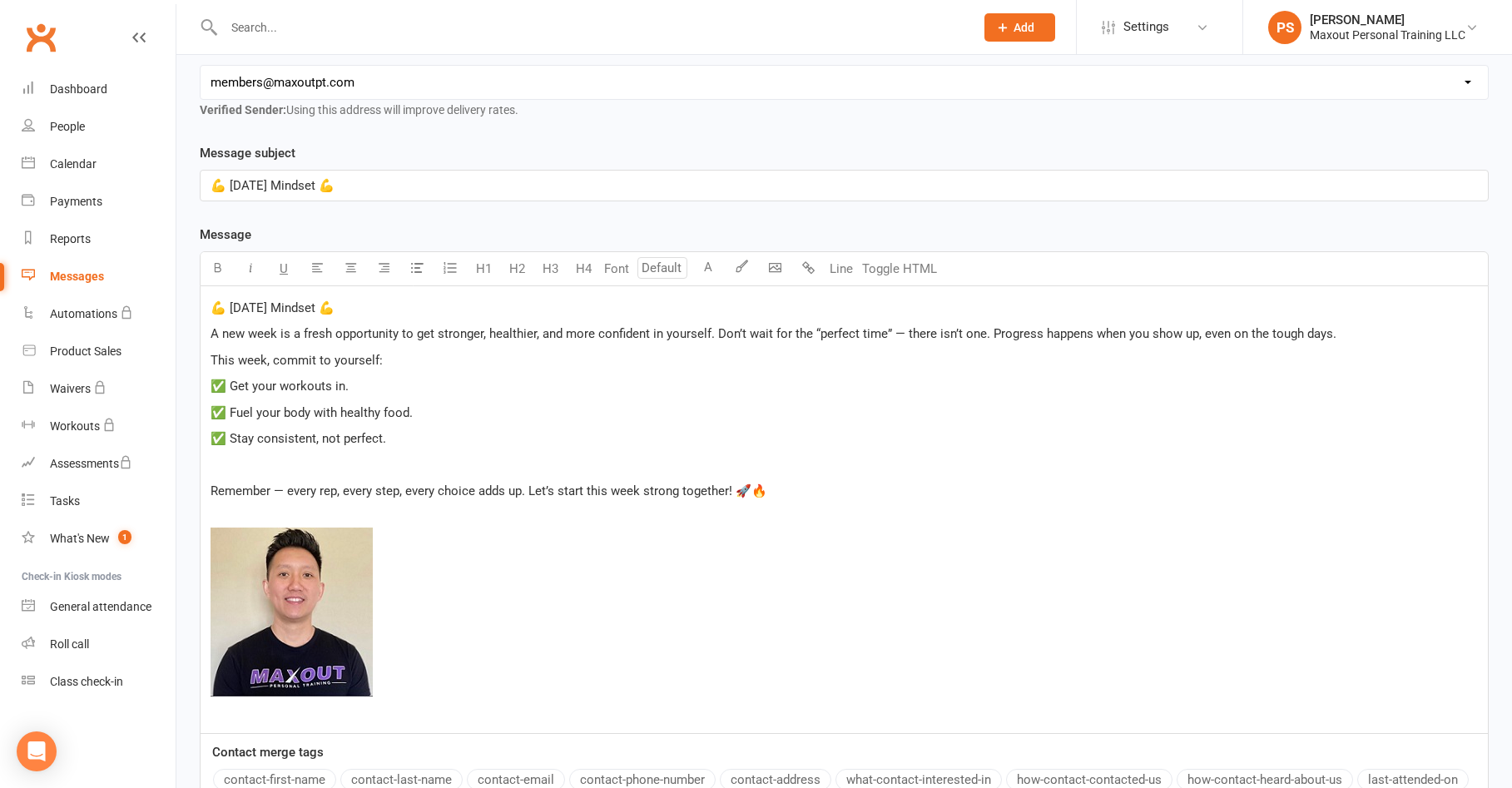
click at [211, 487] on span "Remember — every rep, every step, every choice adds up. Let’s start this week s…" at bounding box center [488, 490] width 557 height 15
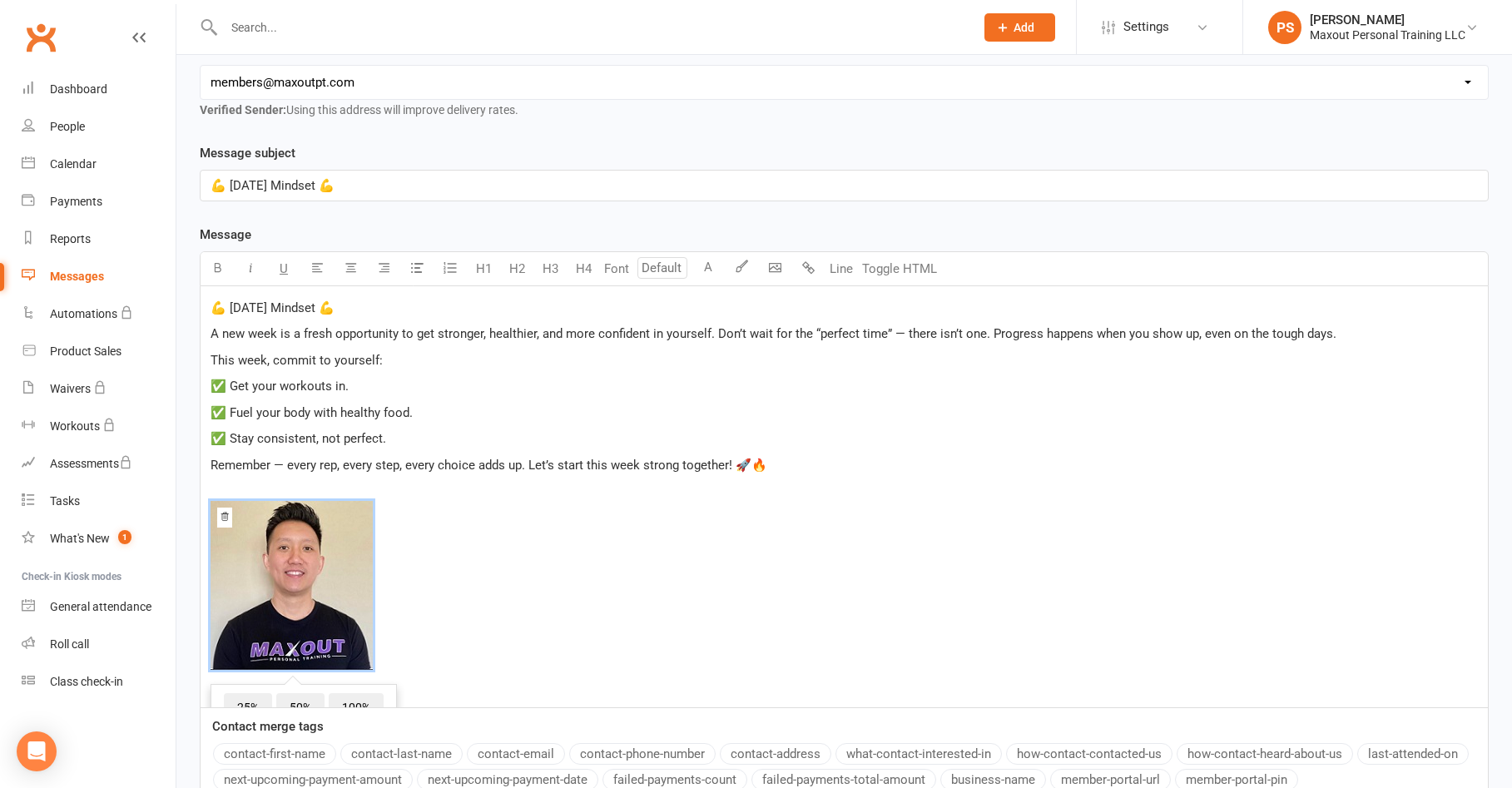
click at [839, 598] on span "﻿ 25% 50% 100%" at bounding box center [844, 589] width 1267 height 175
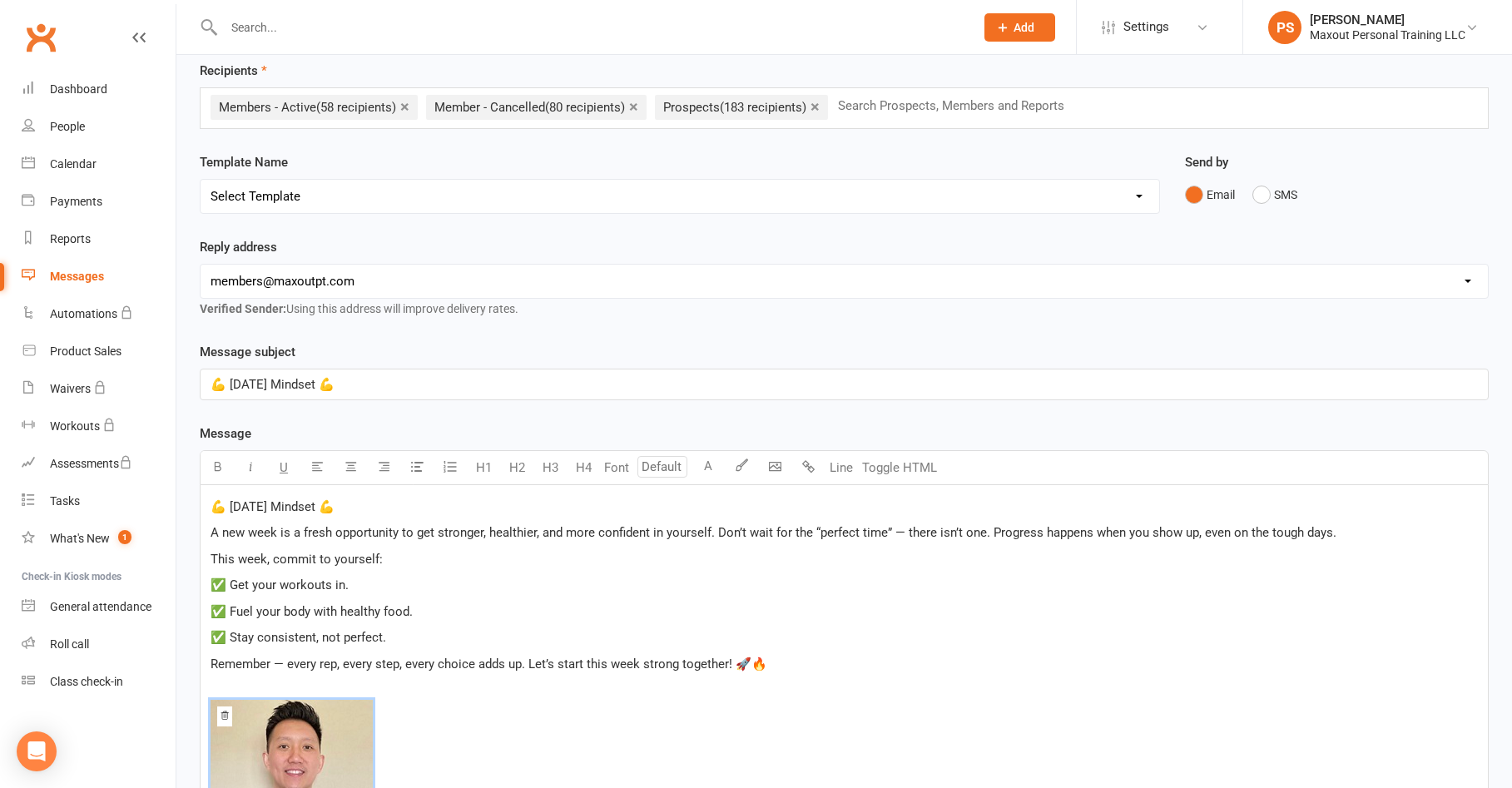
scroll to position [65, 0]
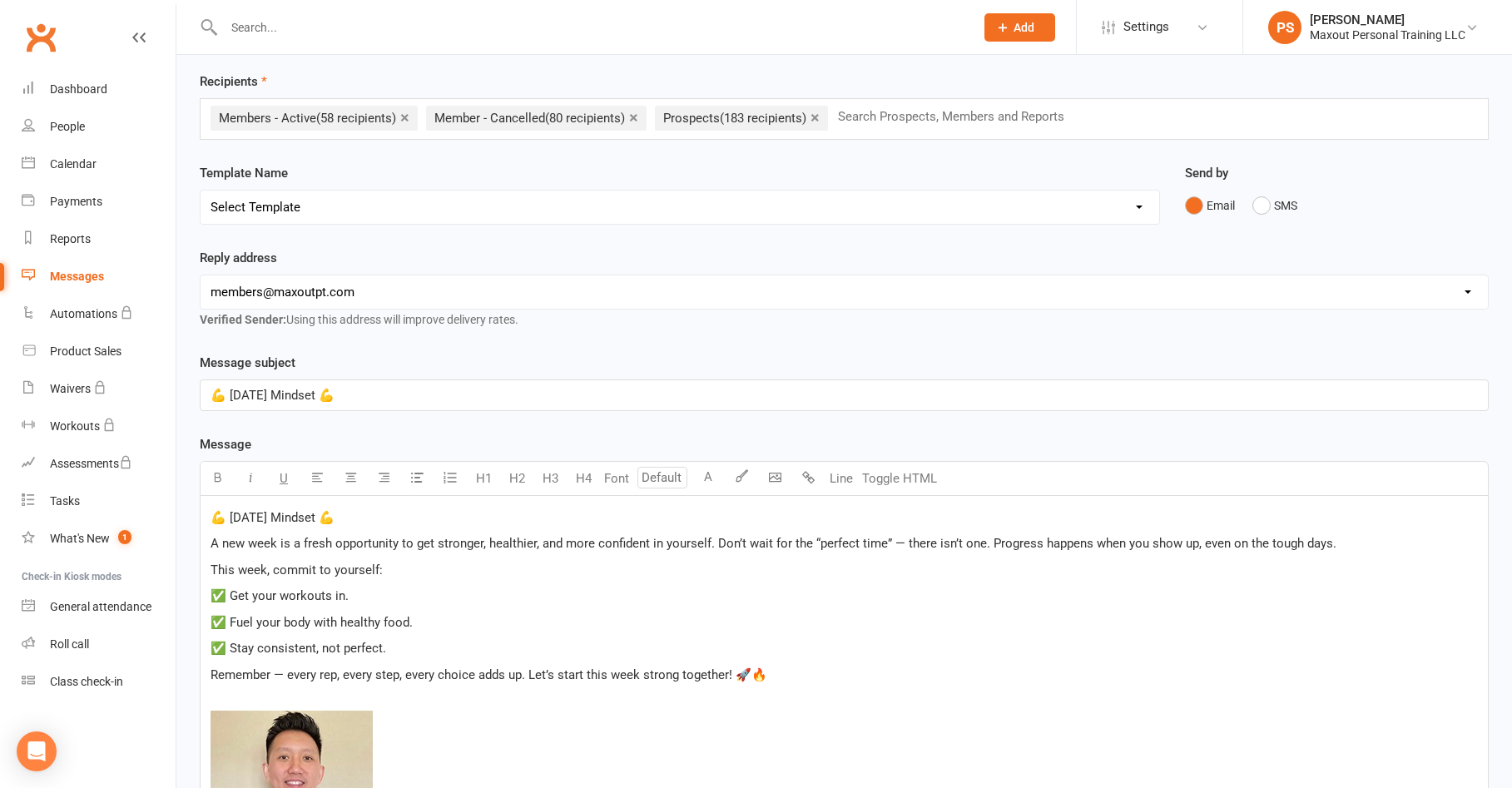
click at [638, 119] on link "×" at bounding box center [634, 116] width 9 height 26
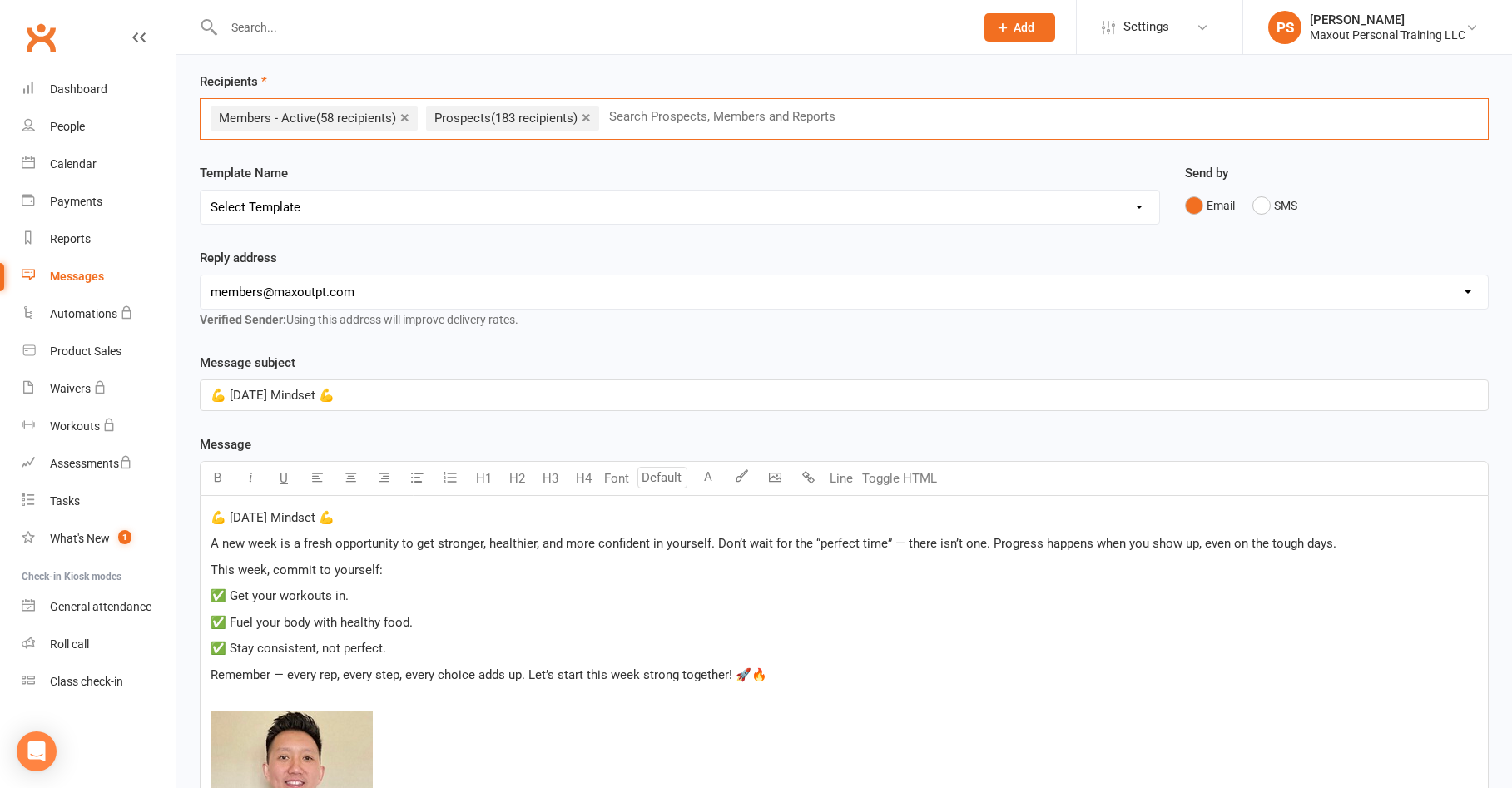
click at [590, 116] on link "×" at bounding box center [586, 116] width 9 height 26
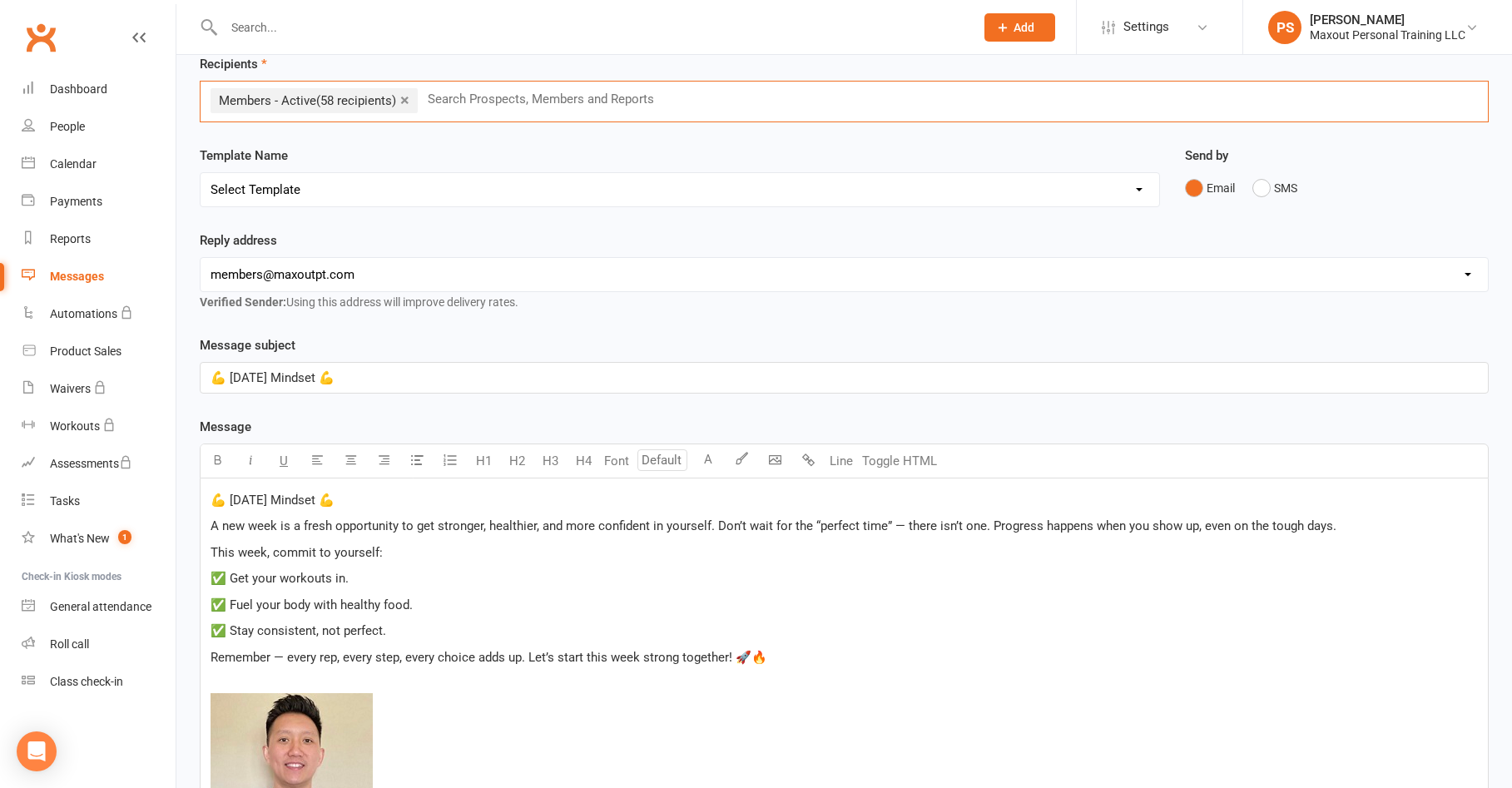
scroll to position [443, 0]
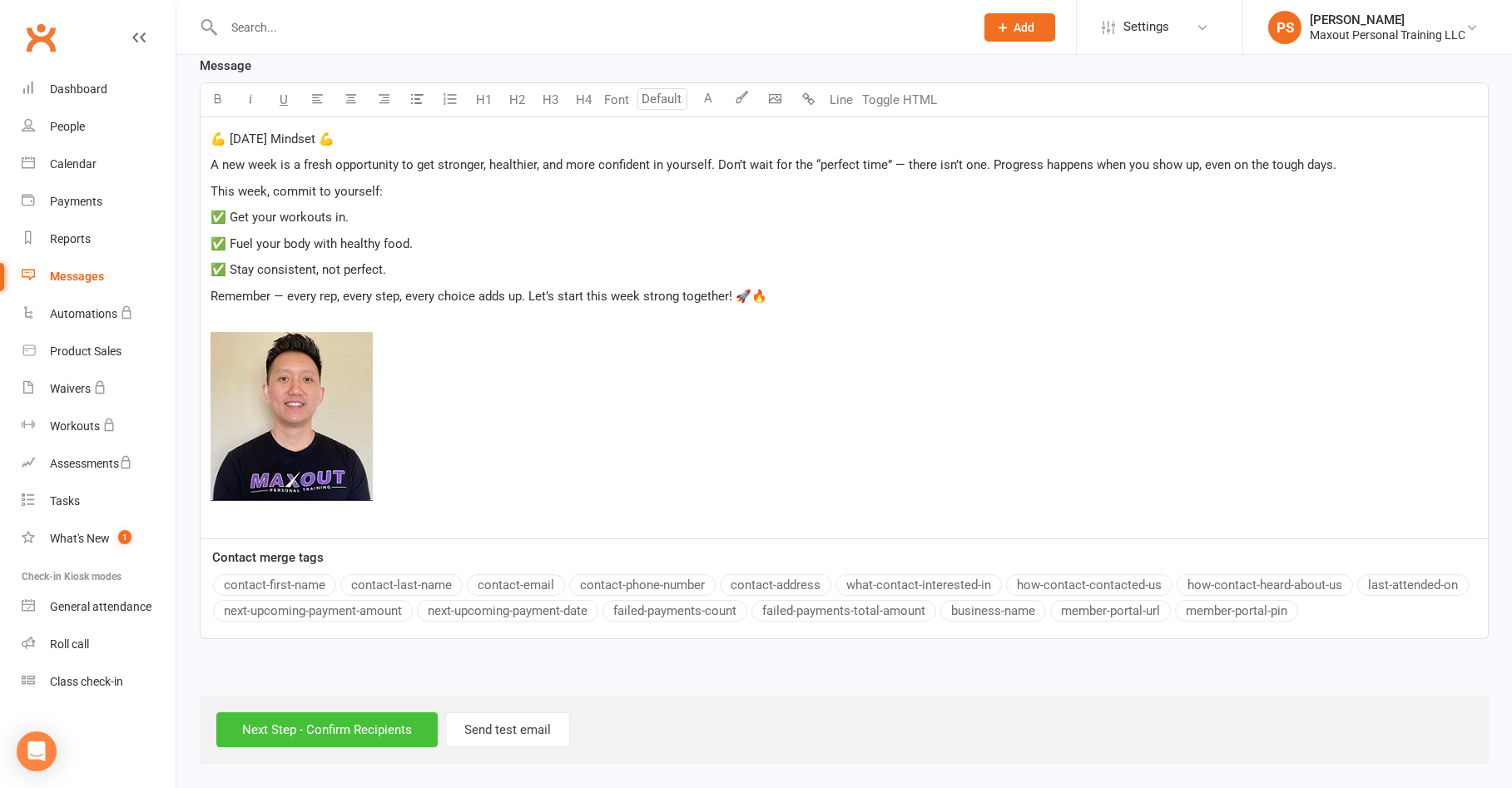
click at [352, 738] on input "Next Step - Confirm Recipients" at bounding box center [327, 729] width 221 height 35
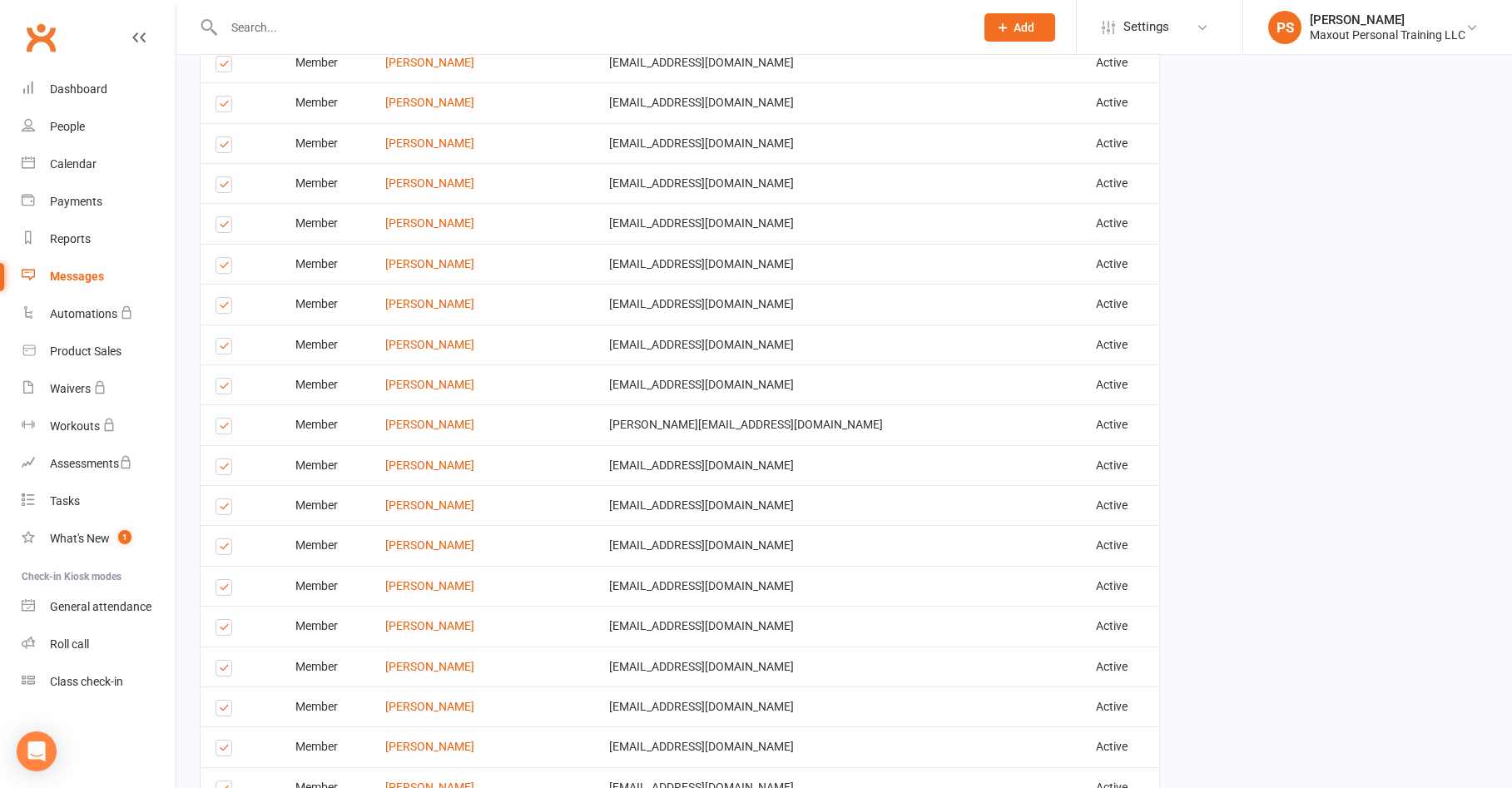
scroll to position [2246, 0]
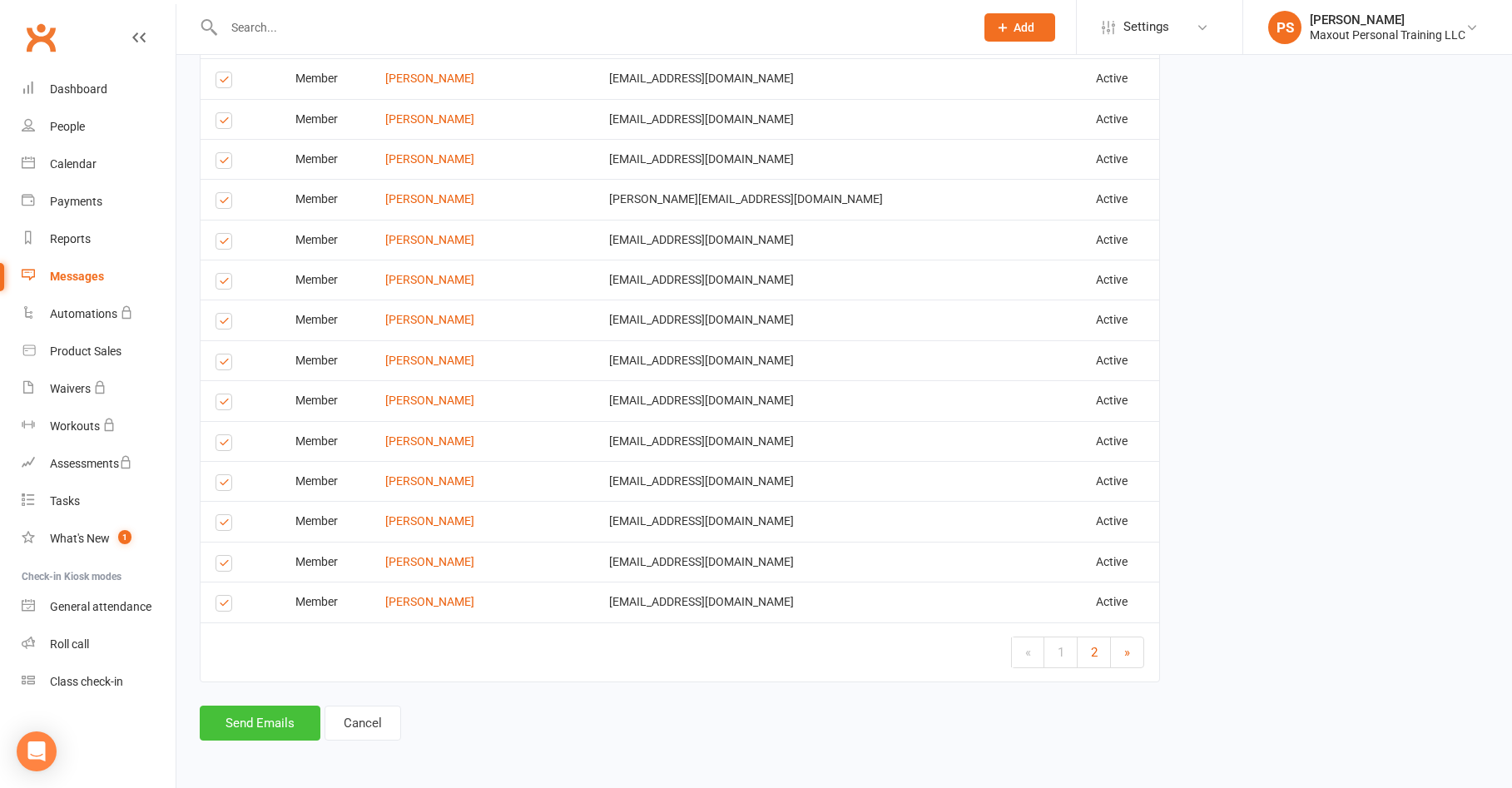
click at [265, 725] on button "Send Emails" at bounding box center [260, 723] width 121 height 35
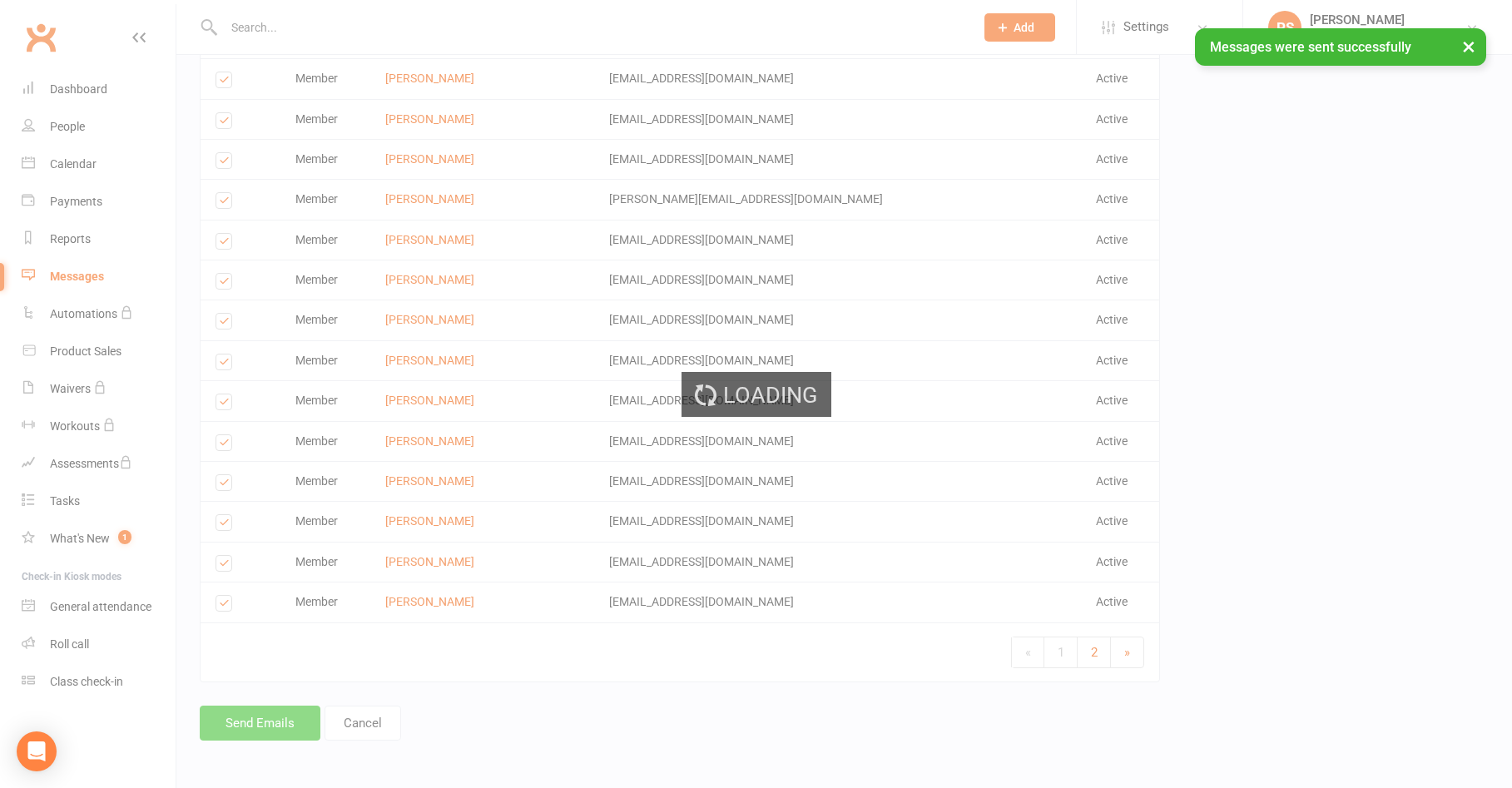
scroll to position [2239, 0]
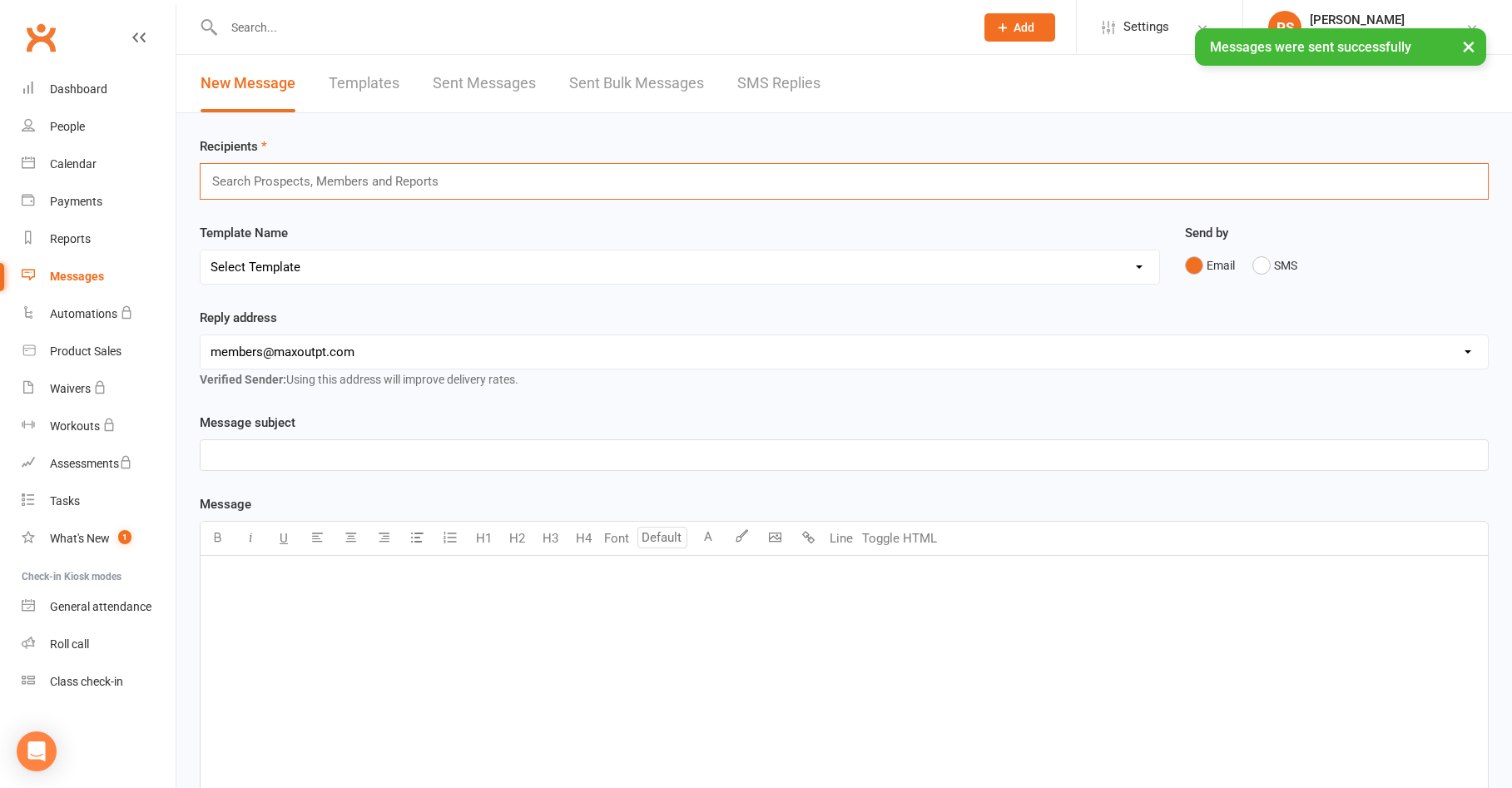
click at [284, 184] on input "text" at bounding box center [332, 181] width 244 height 22
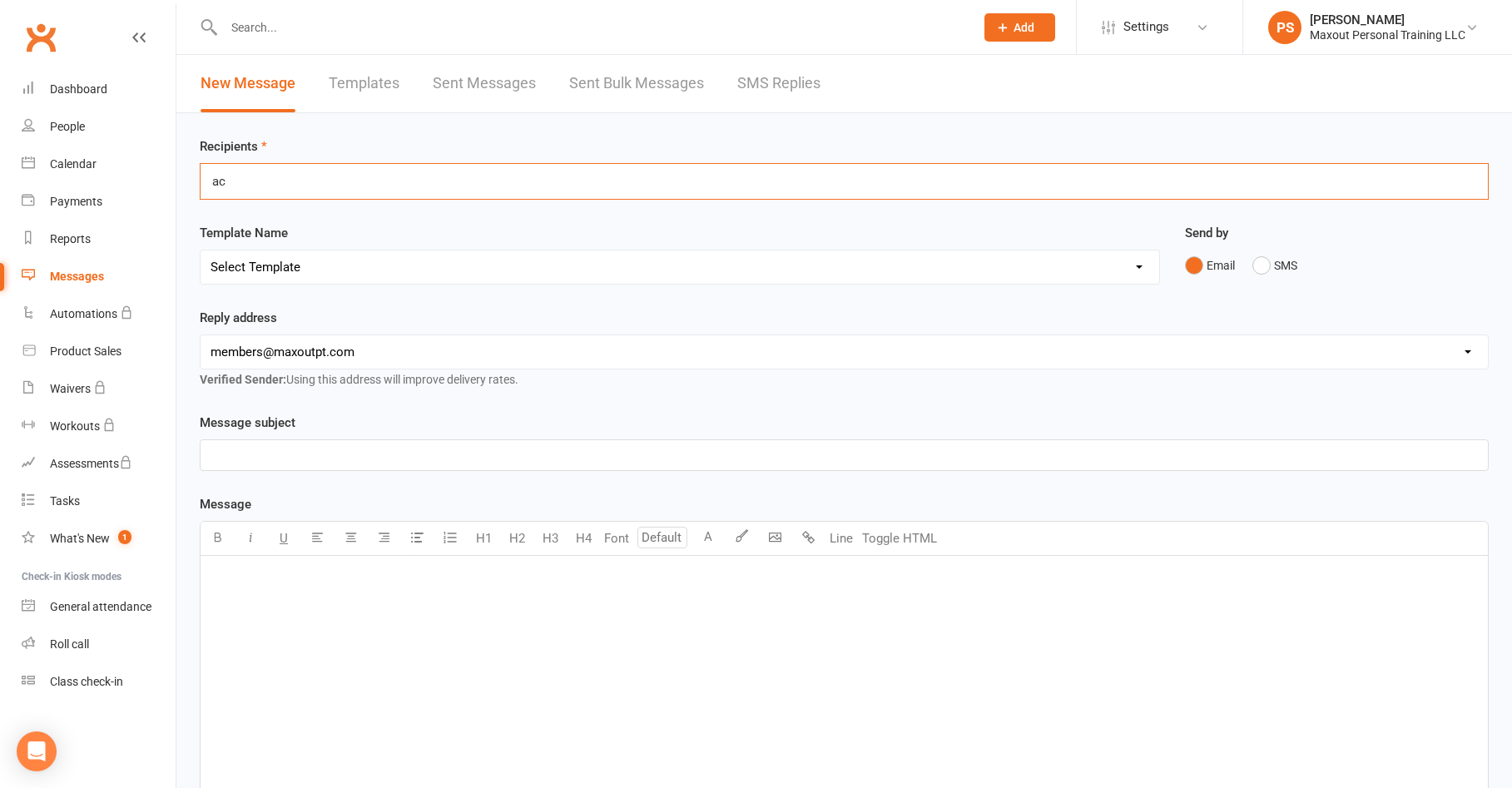
type input "a"
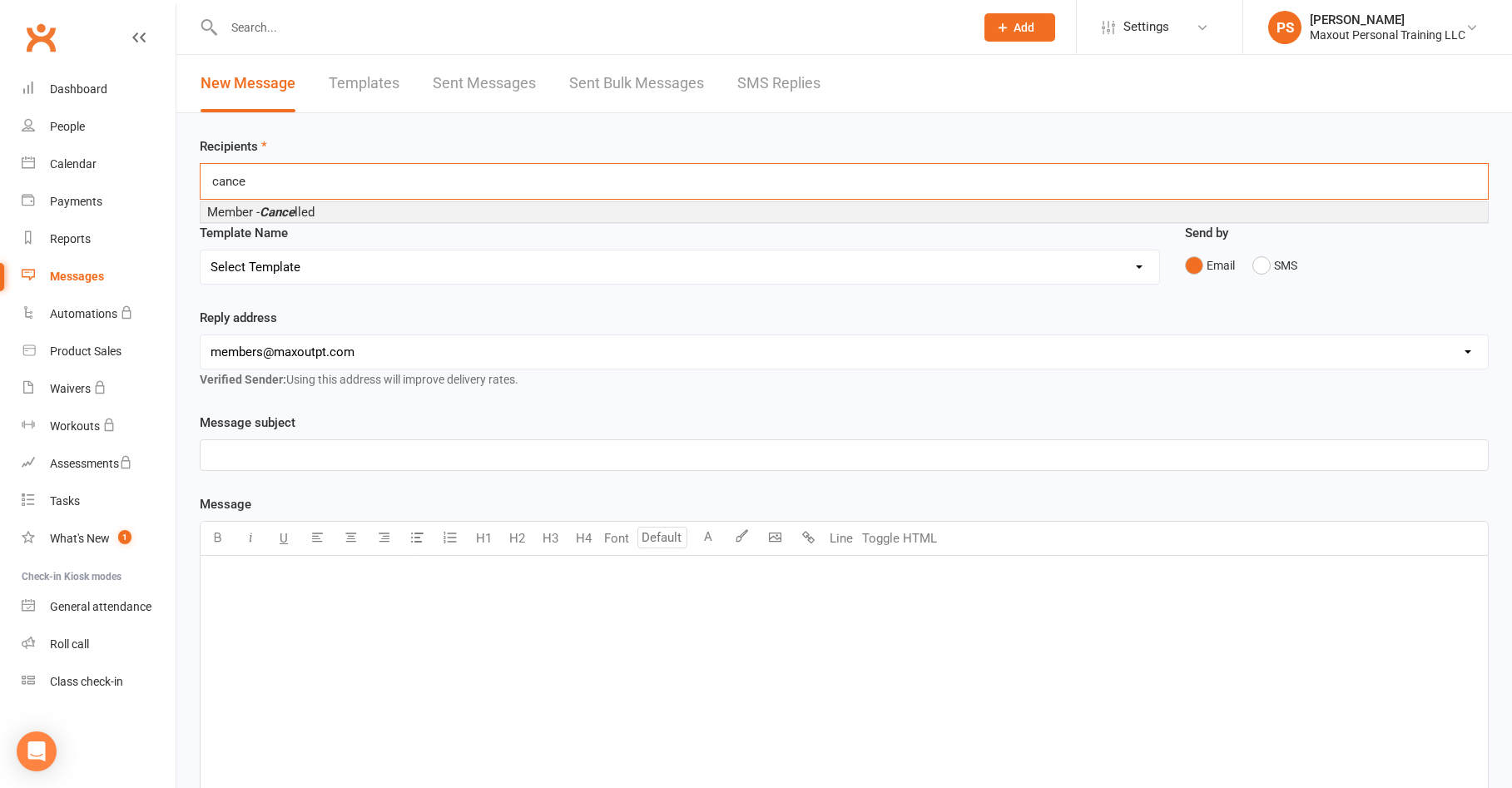
type input "cance"
click at [267, 216] on em "Cance" at bounding box center [277, 212] width 35 height 15
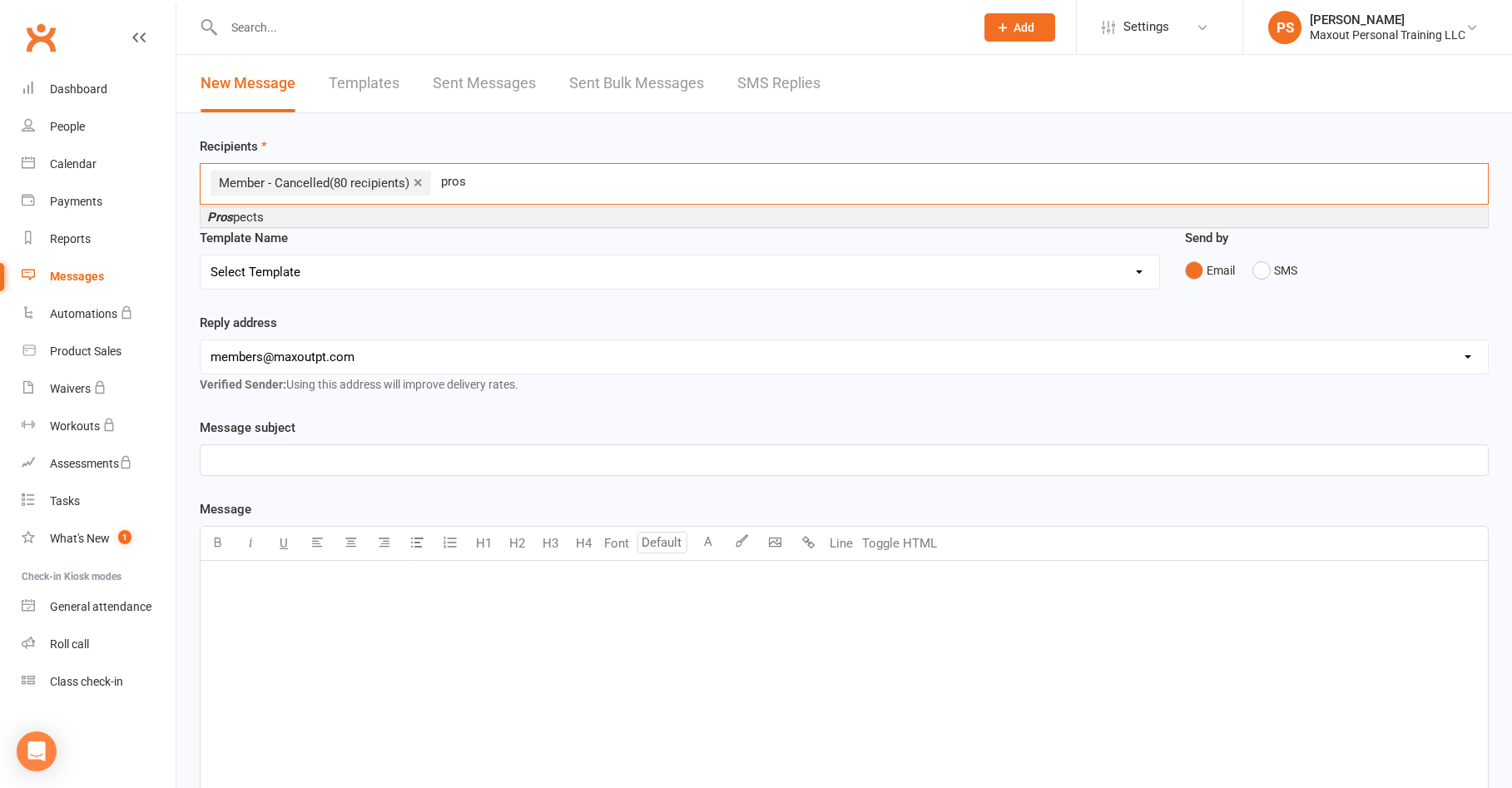
type input "pros"
click at [289, 211] on li "Pros pects" at bounding box center [844, 217] width 1287 height 20
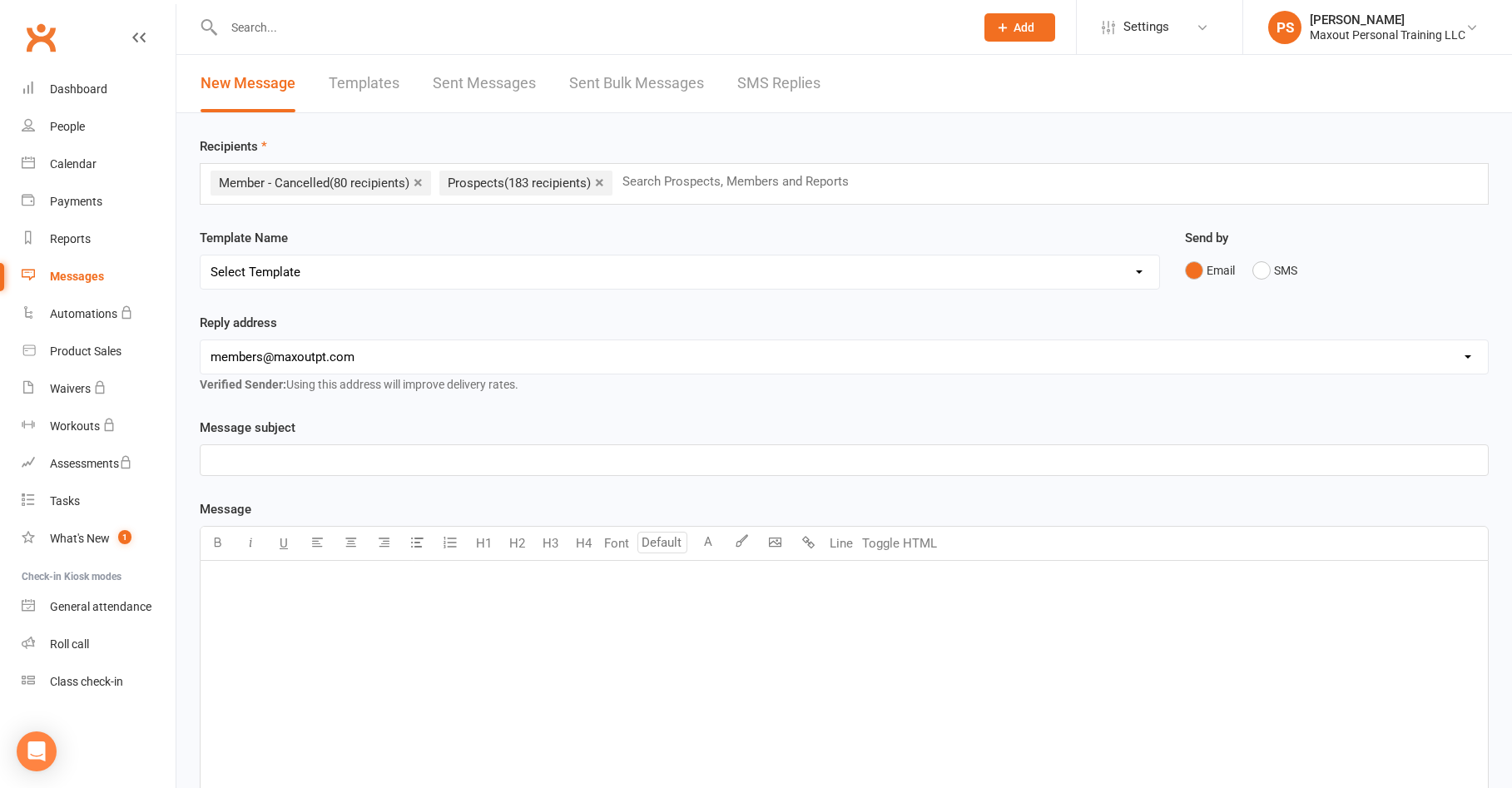
click at [287, 599] on div "﻿" at bounding box center [844, 685] width 1287 height 249
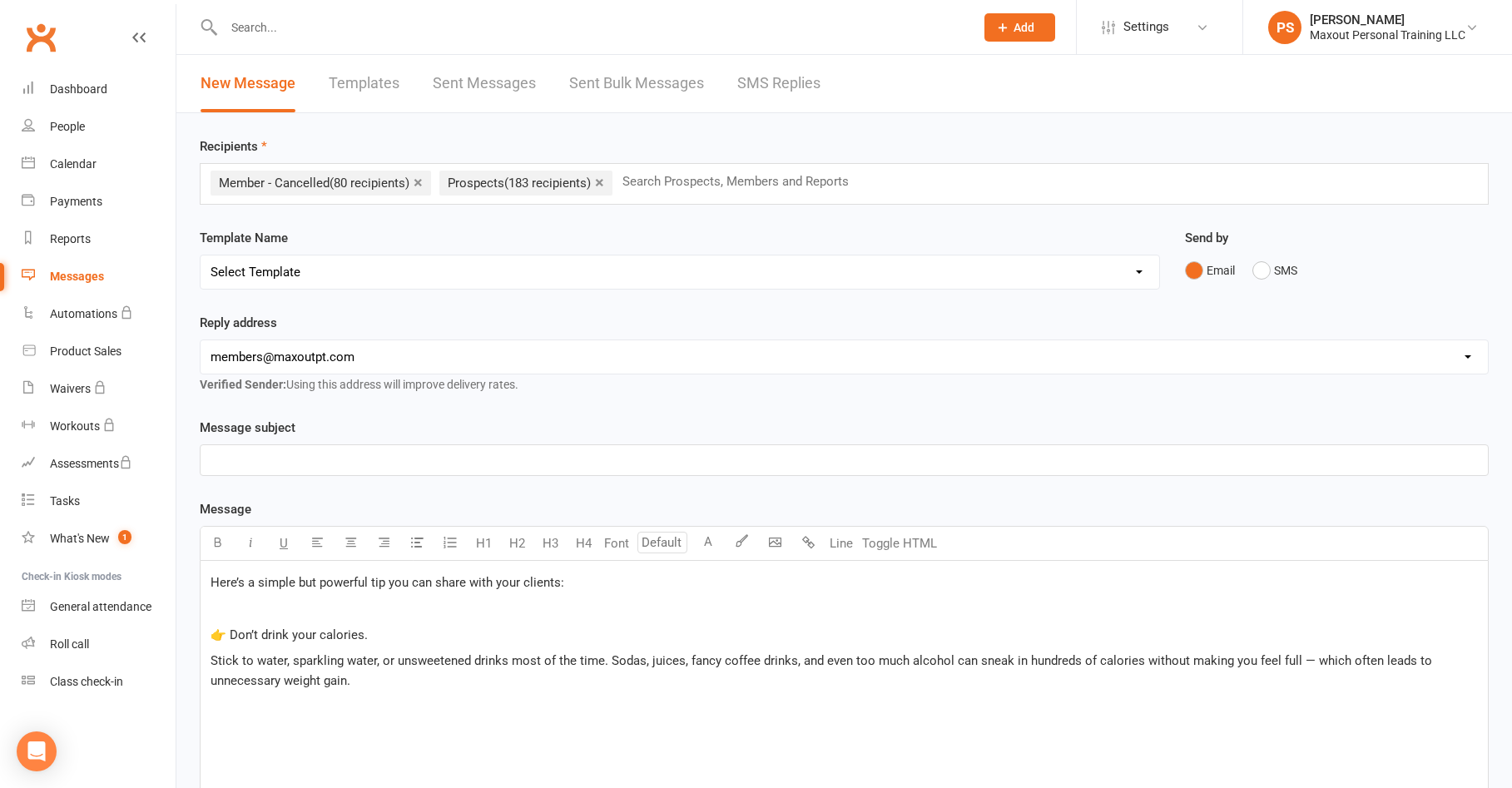
click at [249, 463] on p "﻿" at bounding box center [844, 460] width 1267 height 20
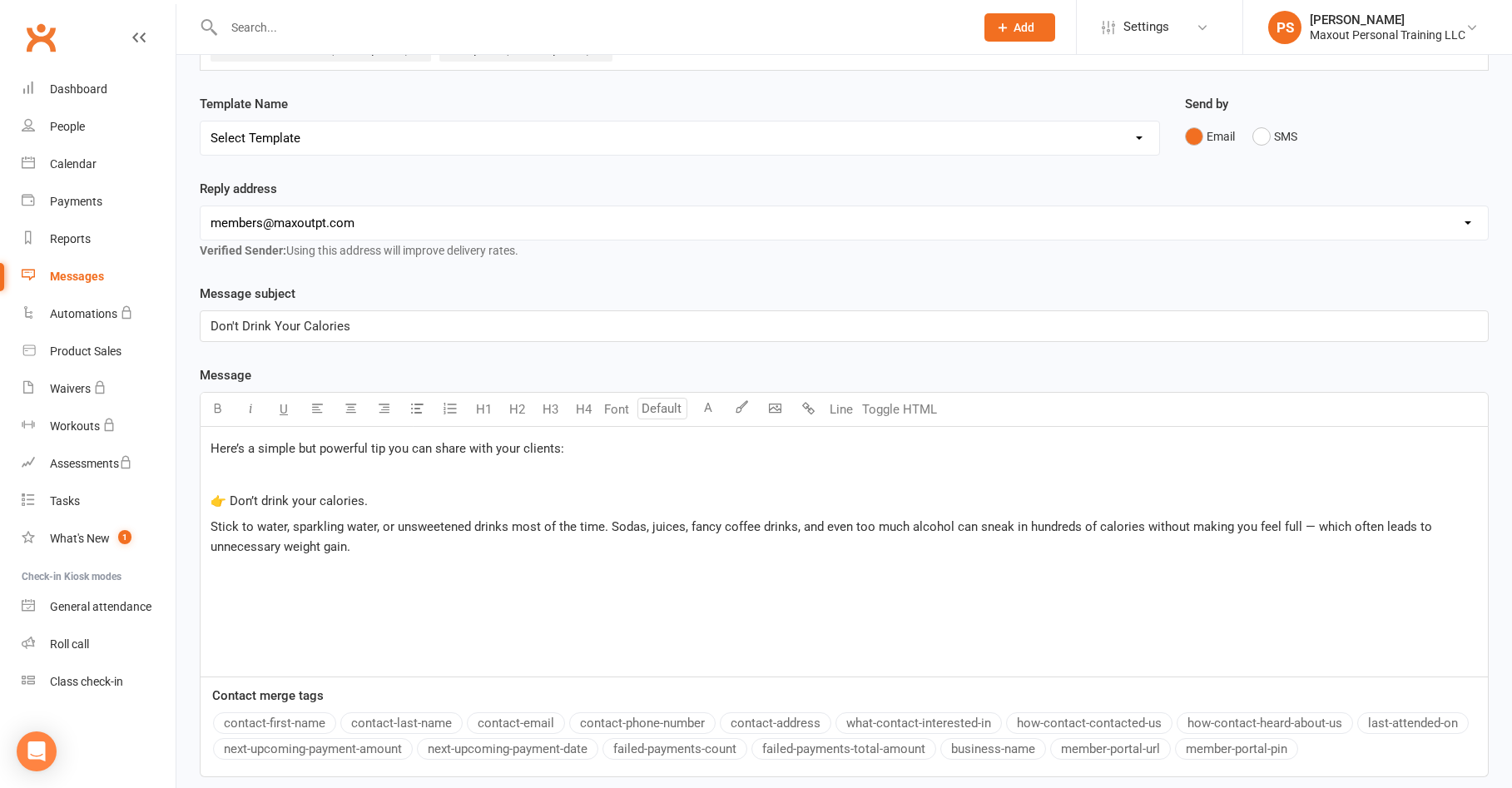
scroll to position [153, 0]
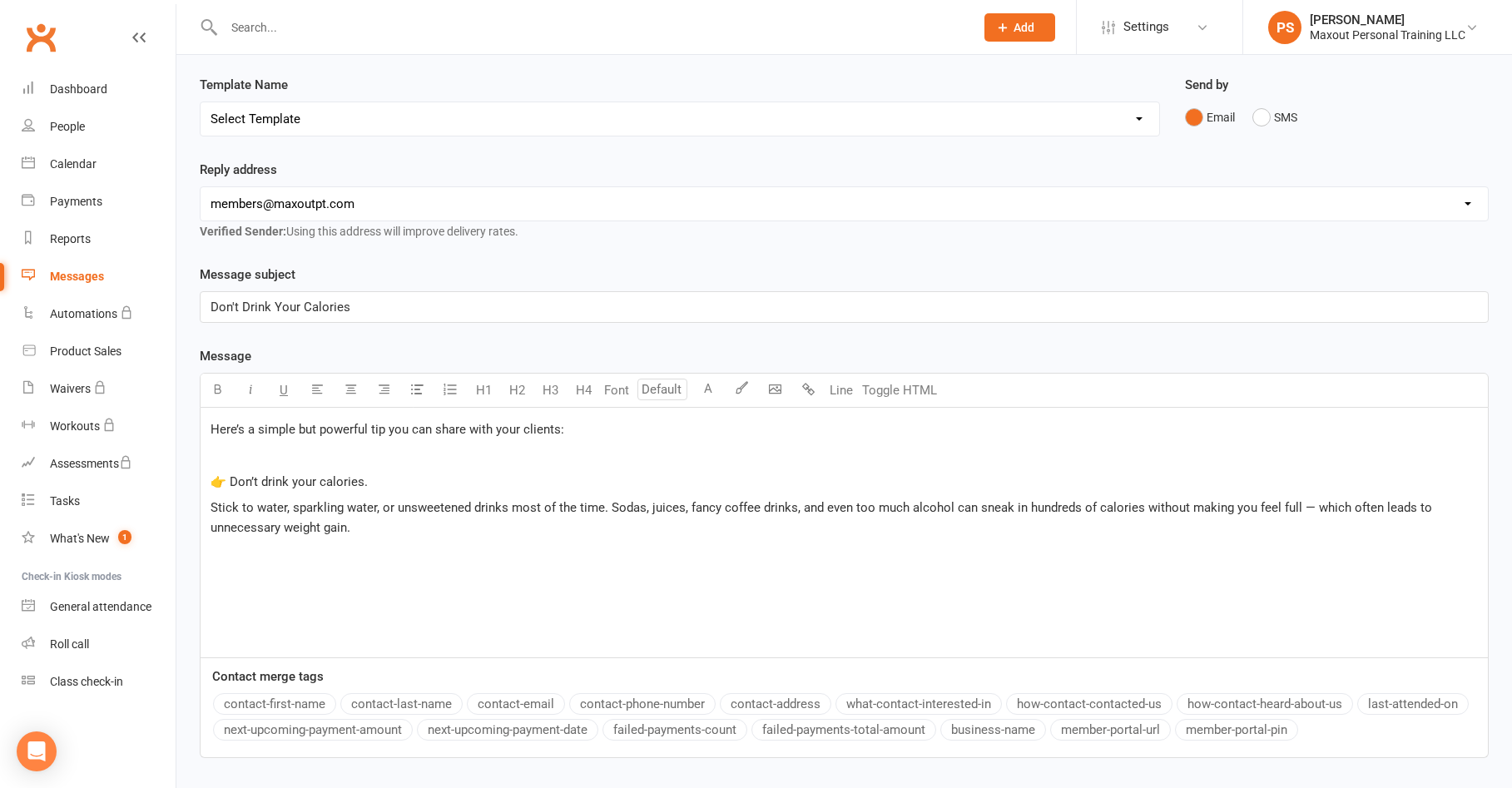
click at [619, 430] on p "Here’s a simple but powerful tip you can share with your clients:" at bounding box center [844, 429] width 1267 height 20
click at [557, 428] on span "Here’s a simple but powerful tip you can share with your clients:" at bounding box center [387, 429] width 354 height 15
click at [518, 464] on p "﻿" at bounding box center [844, 455] width 1267 height 20
click at [464, 557] on div "Here’s a simple but powerful tip to help you prevent unnecessary weight gain: ﻿…" at bounding box center [844, 533] width 1287 height 249
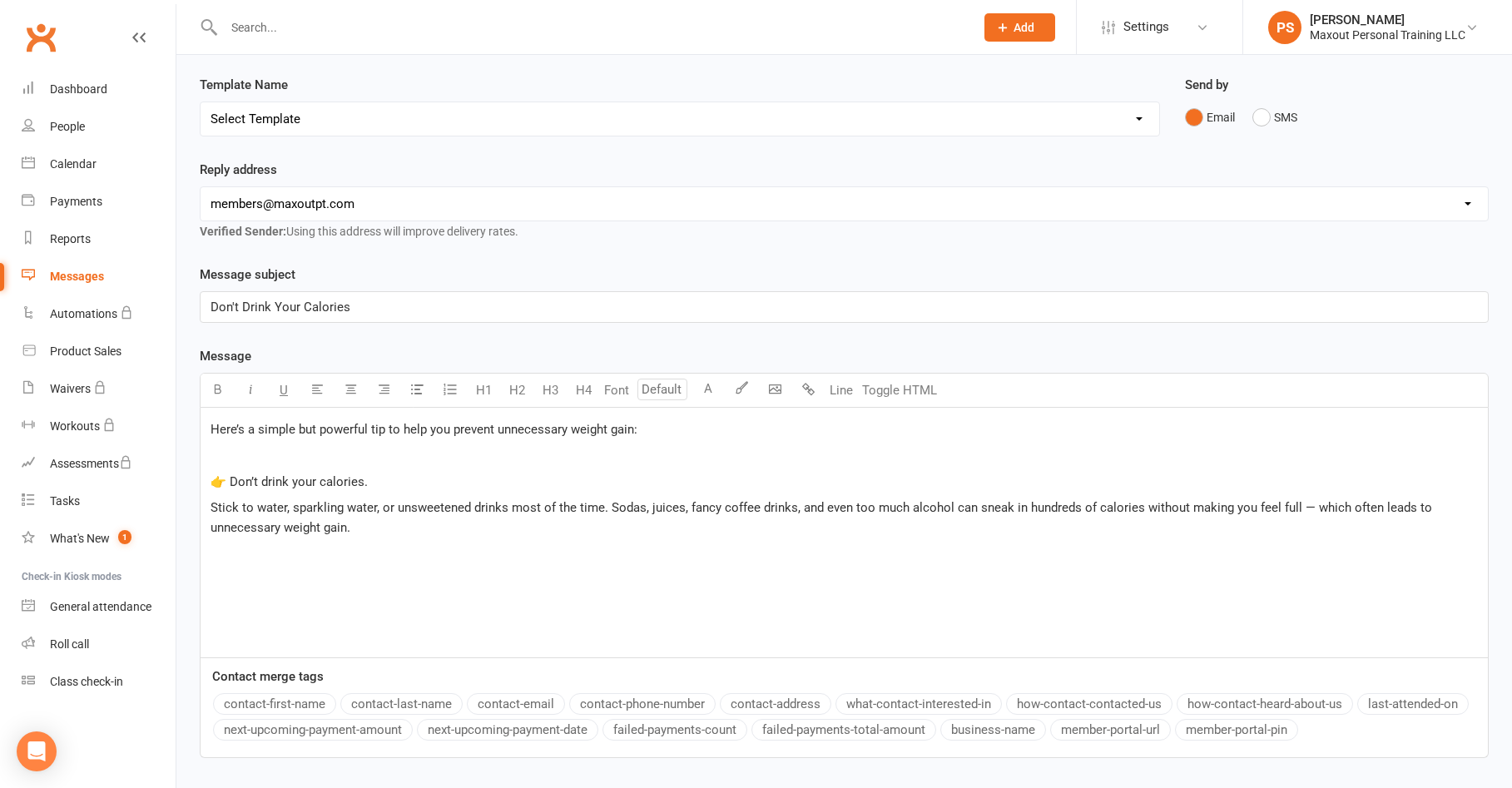
click at [211, 482] on span "👉 Don’t drink your calories." at bounding box center [289, 481] width 157 height 15
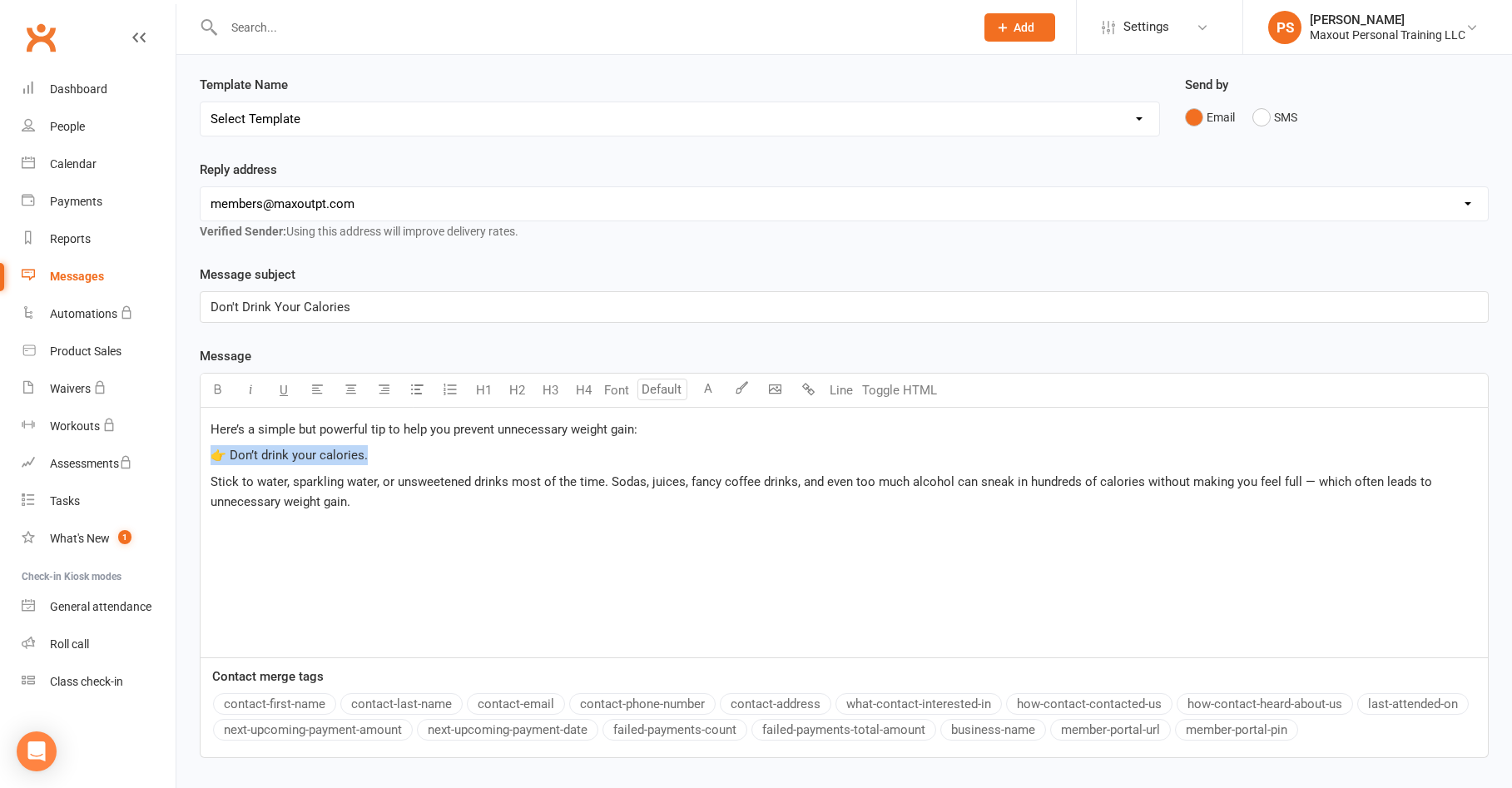
drag, startPoint x: 361, startPoint y: 462, endPoint x: 197, endPoint y: 462, distance: 164.0
click at [197, 462] on div "Message subject Don't Drink Your Calories Message U H1 H2 H3 H4 Font A Line Tog…" at bounding box center [843, 523] width 1313 height 516
click at [218, 396] on button "button" at bounding box center [217, 390] width 33 height 33
click at [403, 517] on div "Here’s a simple but powerful tip to help you prevent unnecessary weight gain: 👉…" at bounding box center [844, 533] width 1287 height 249
click at [775, 398] on body "Prospect Member Non-attending contact Class / event Appointment Task Membership…" at bounding box center [756, 366] width 1512 height 1032
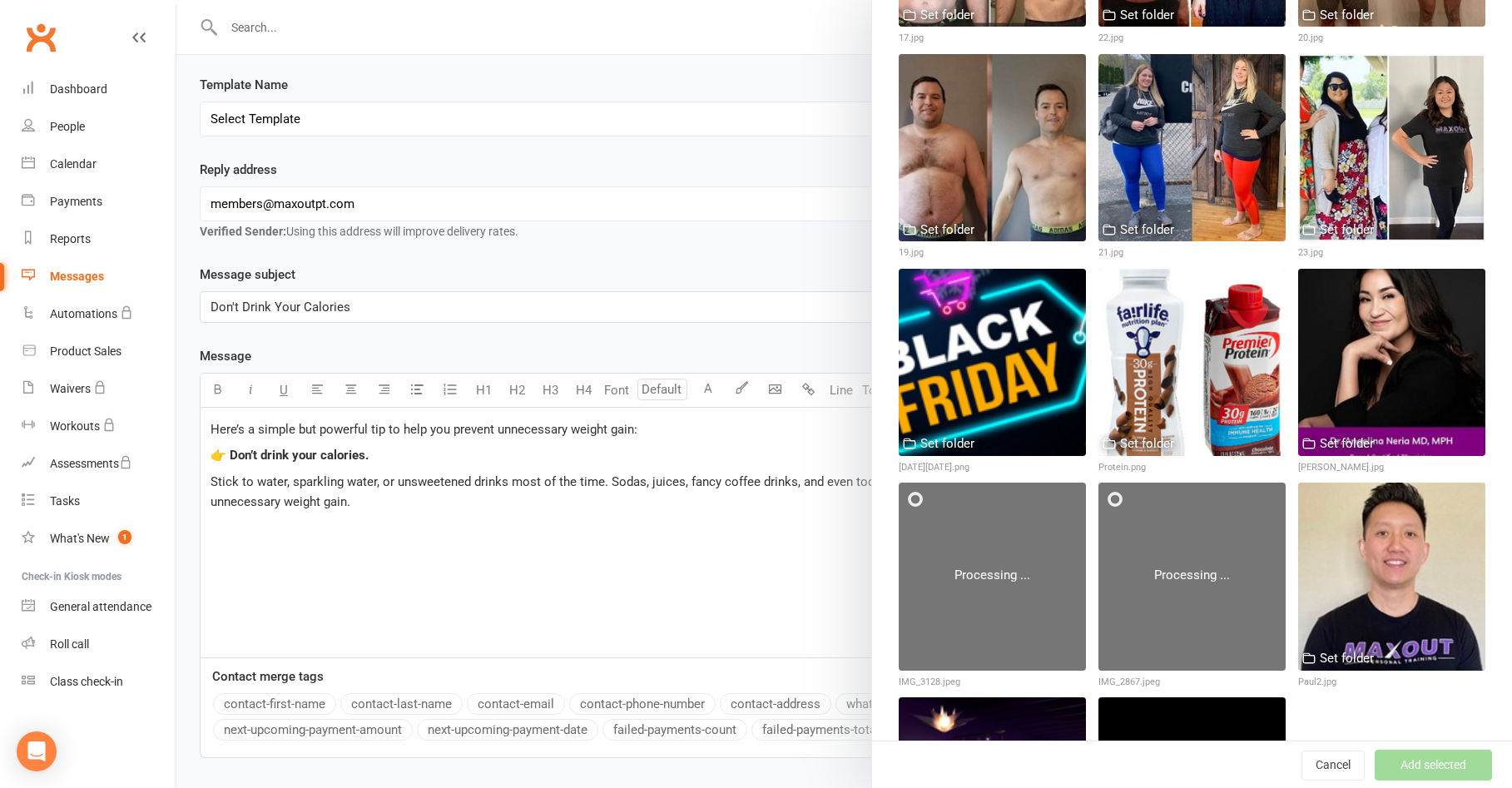
scroll to position [1987, 0]
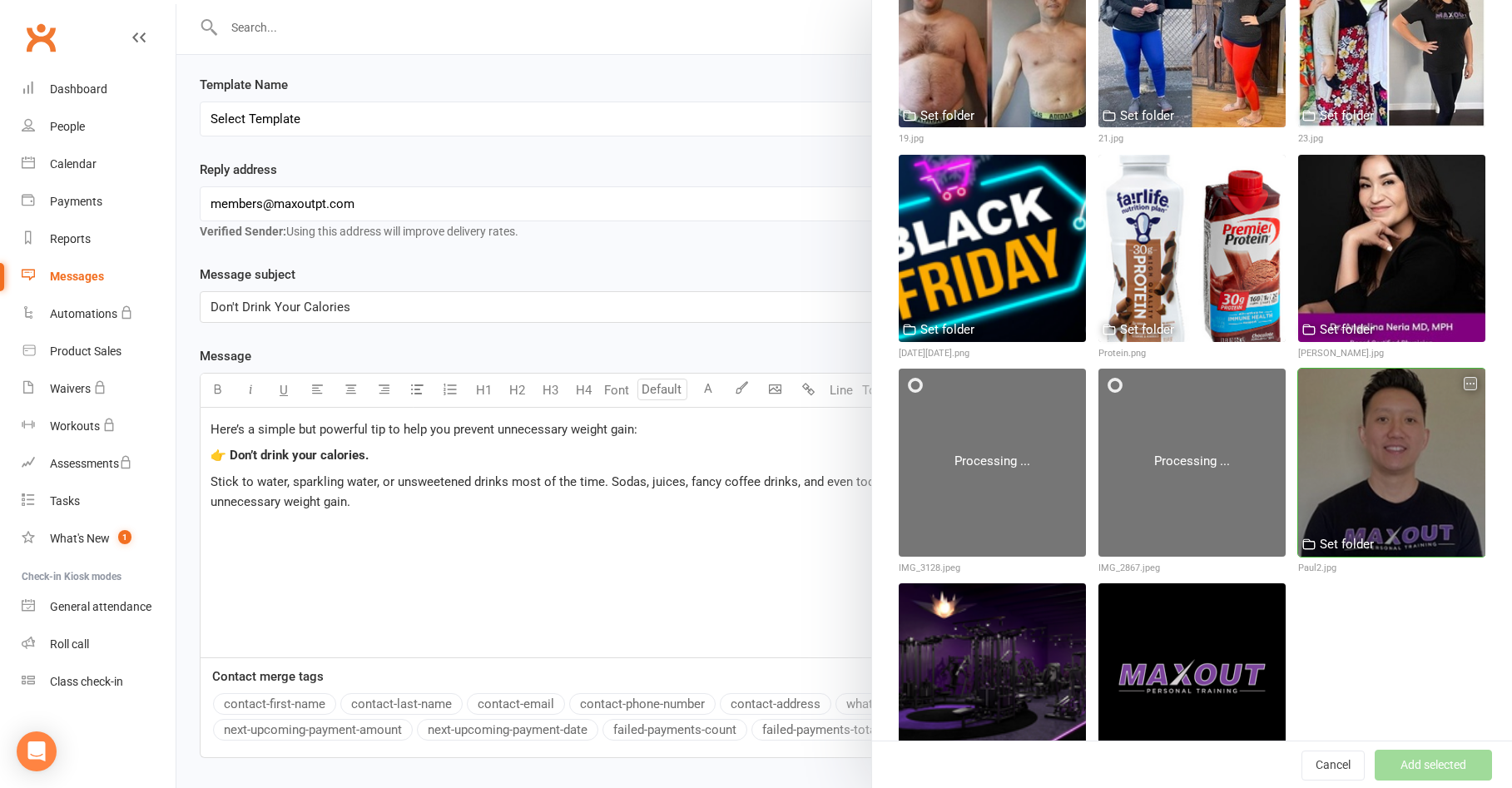
click at [1376, 417] on div at bounding box center [1391, 461] width 187 height 187
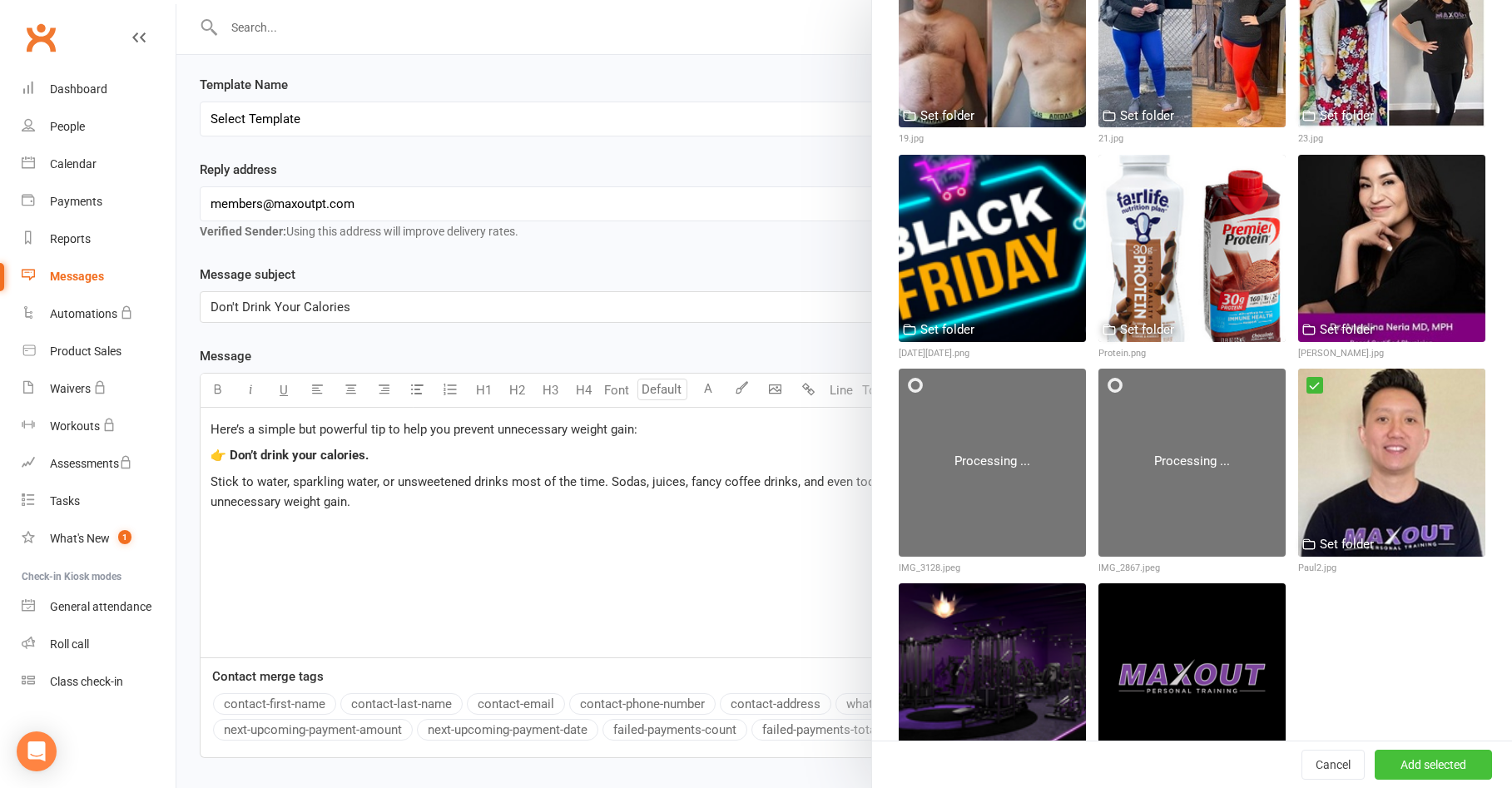
click at [1397, 765] on button "Add selected" at bounding box center [1433, 764] width 117 height 30
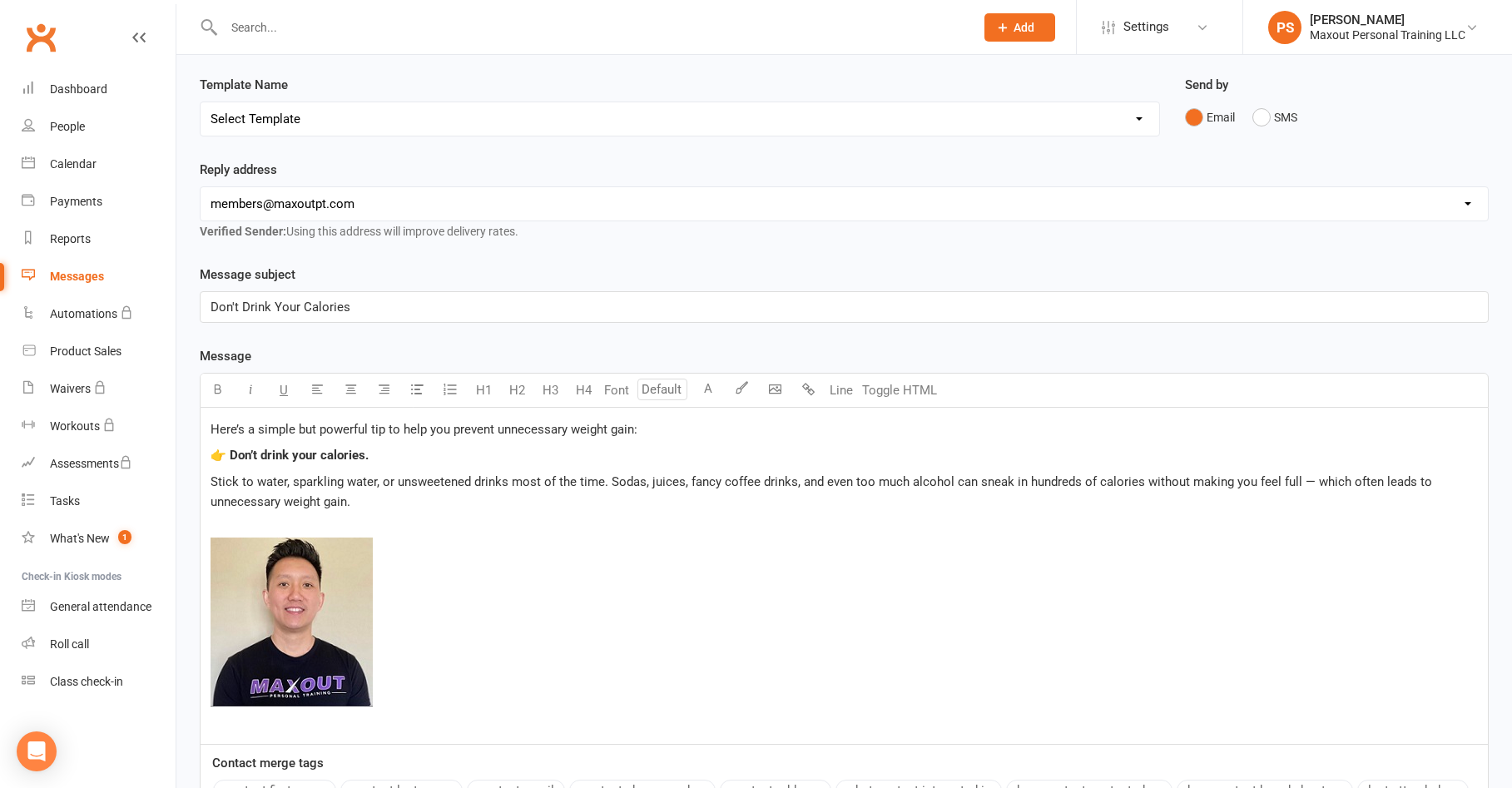
click at [248, 726] on p "﻿ ﻿ ﻿" at bounding box center [844, 625] width 1267 height 215
drag, startPoint x: 258, startPoint y: 720, endPoint x: 292, endPoint y: 711, distance: 35.2
click at [261, 719] on span "-[PERSON_NAME], YOur Caring Trainer" at bounding box center [316, 722] width 212 height 15
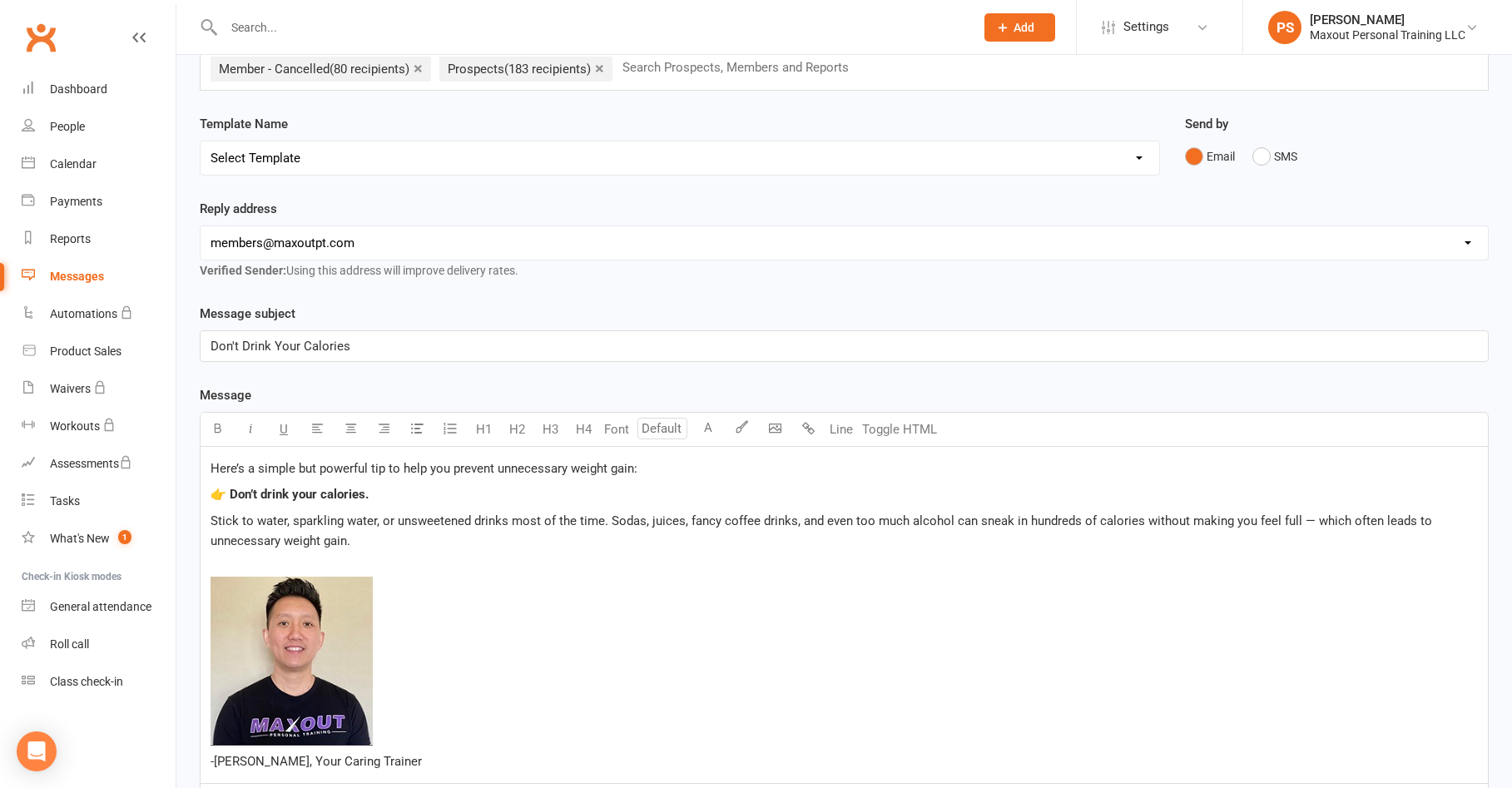
scroll to position [0, 0]
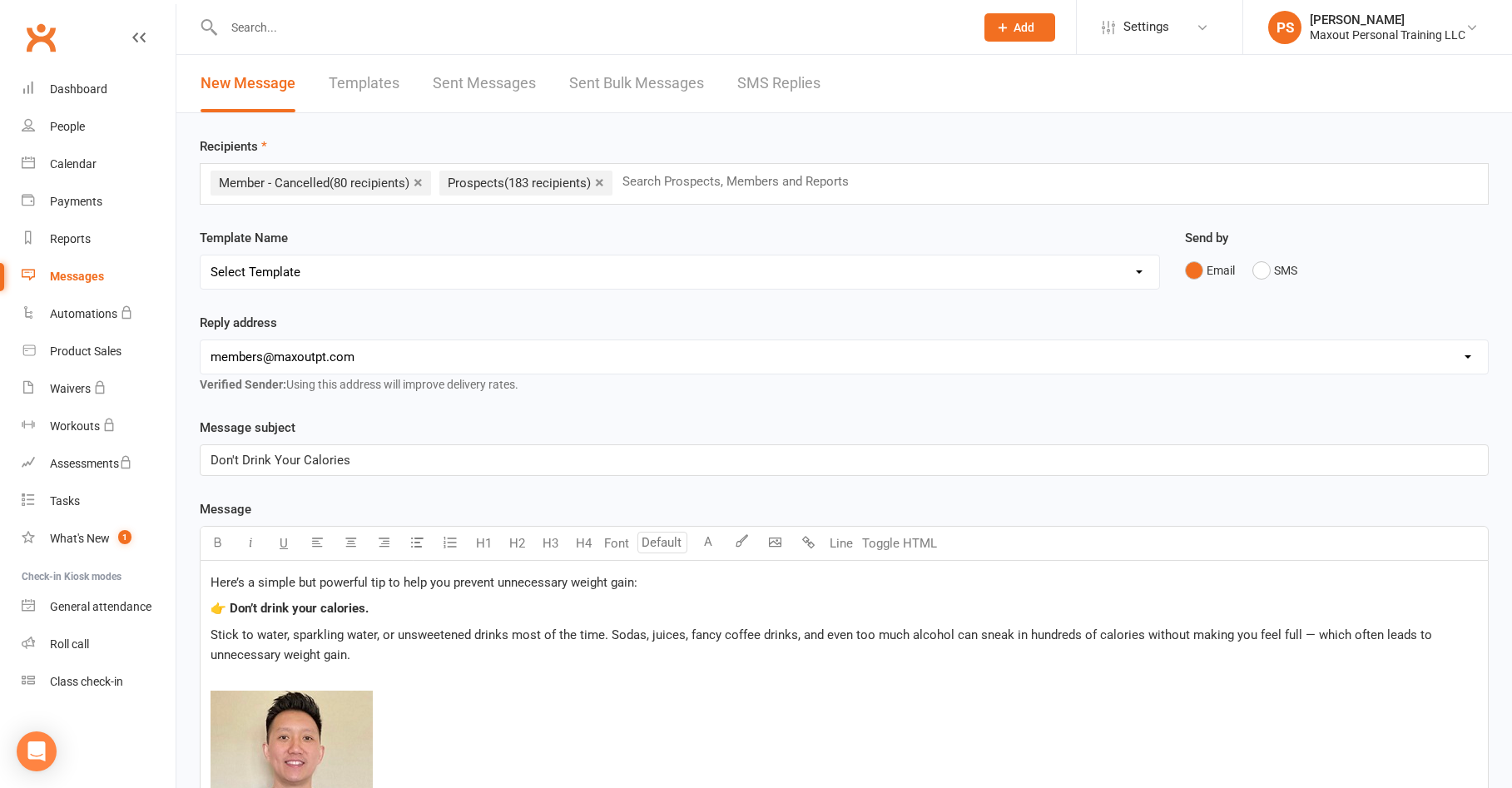
click at [769, 186] on input "text" at bounding box center [743, 181] width 244 height 22
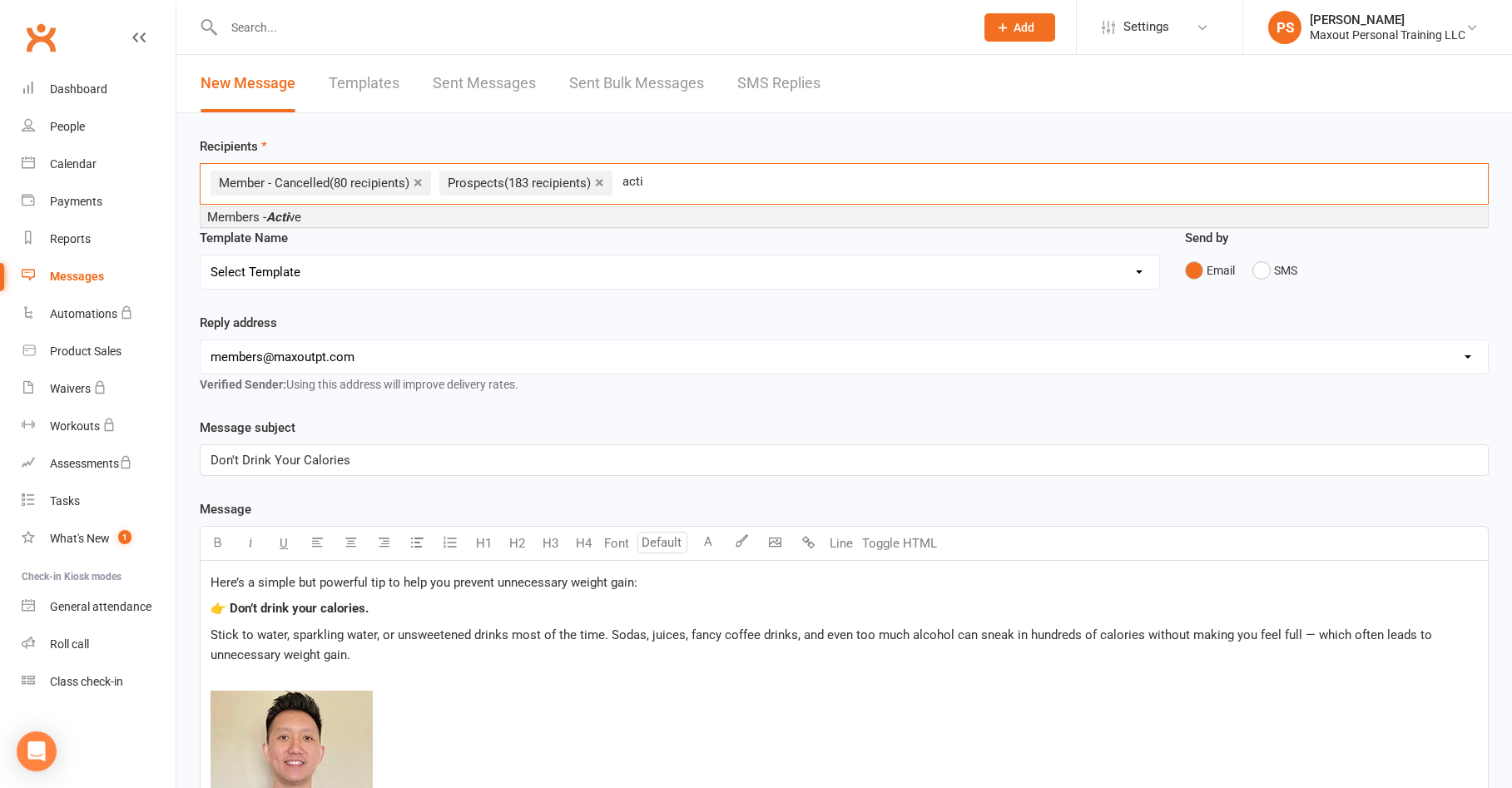
type input "acti"
click at [322, 209] on li "Members - Acti ve" at bounding box center [844, 217] width 1287 height 20
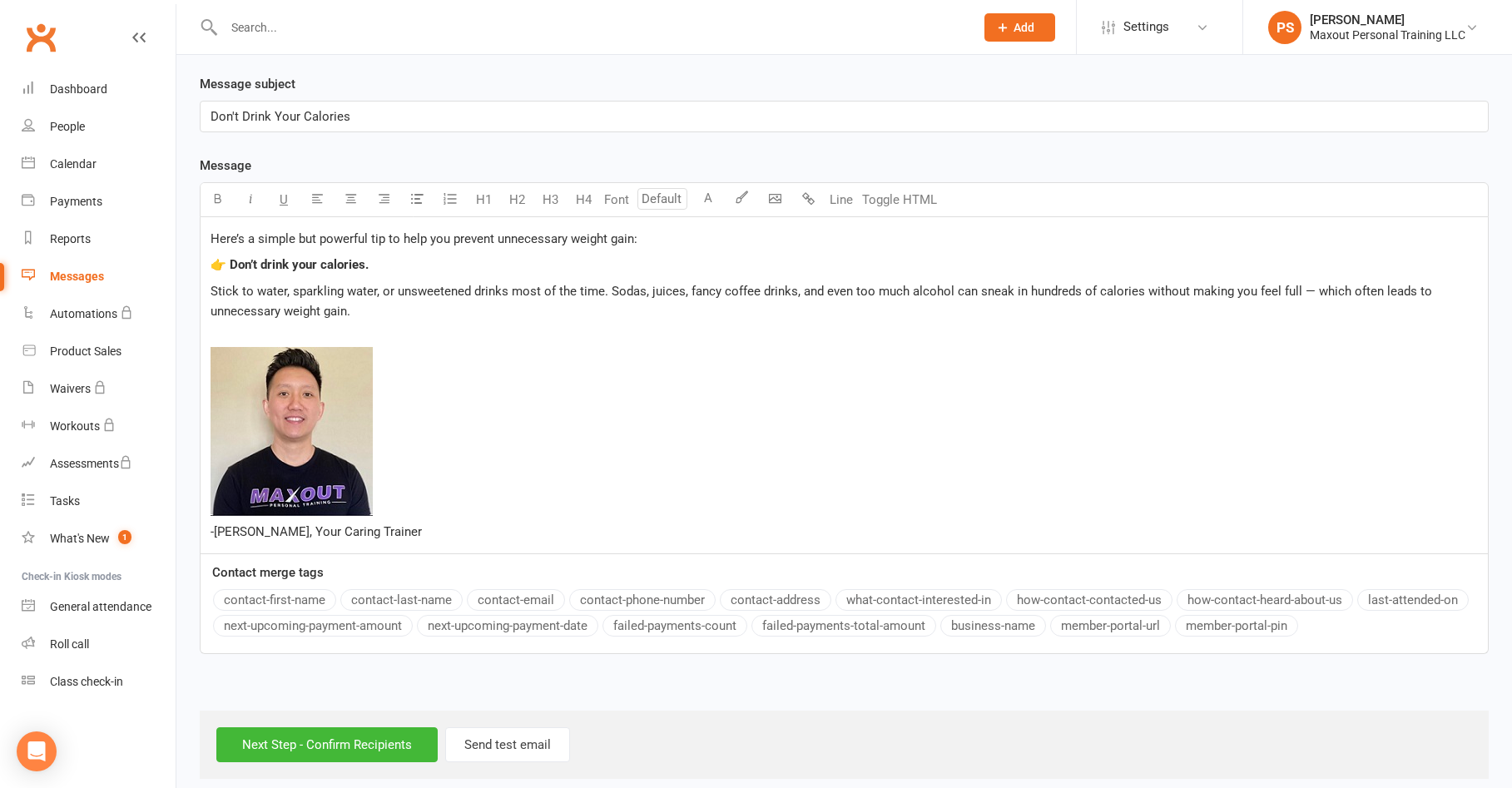
scroll to position [358, 0]
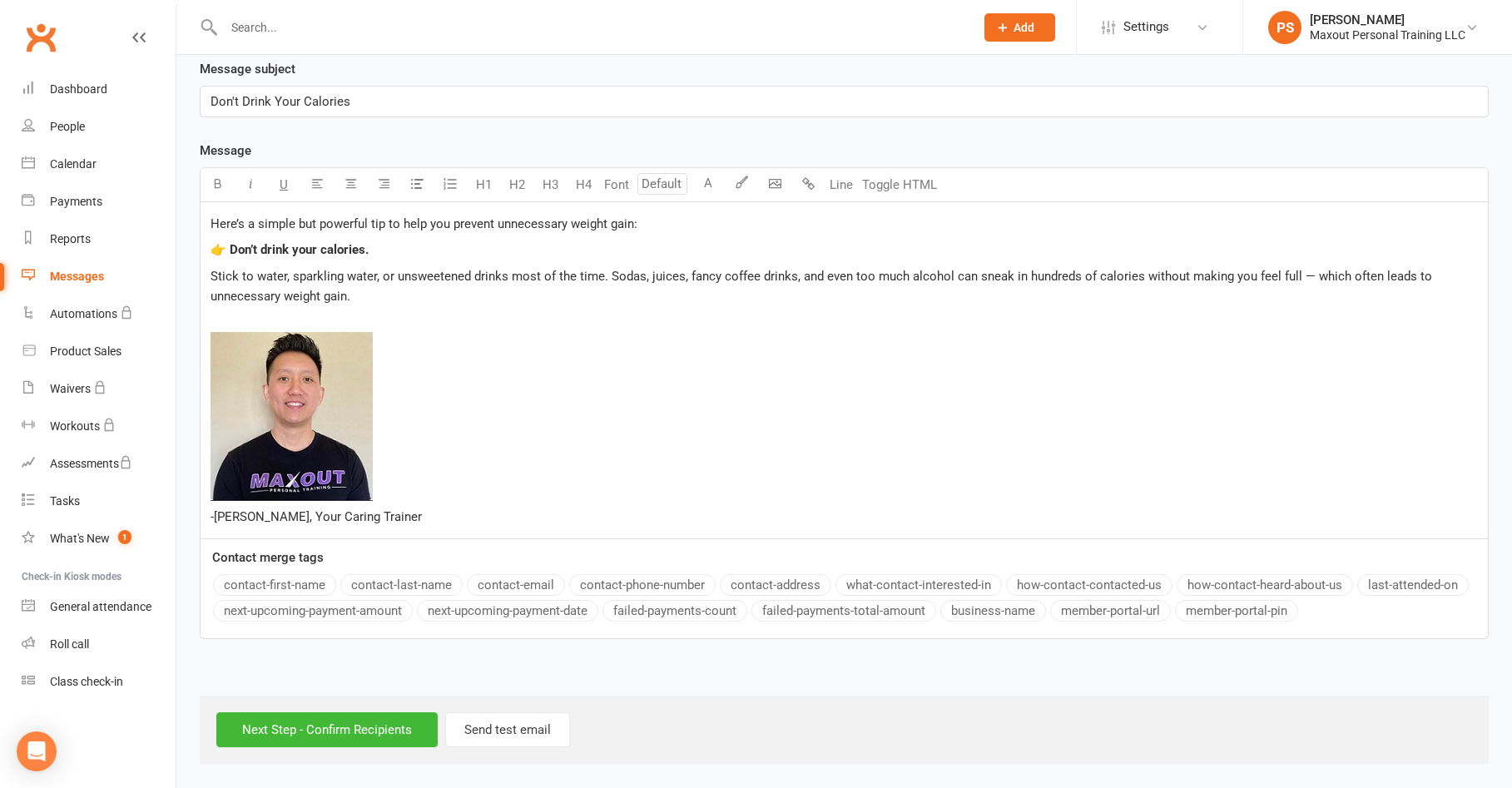
click at [321, 292] on span "Stick to water, sparkling water, or unsweetened drinks most of the time. Sodas,…" at bounding box center [822, 286] width 1225 height 35
click at [359, 731] on input "Next Step - Confirm Recipients" at bounding box center [327, 729] width 221 height 35
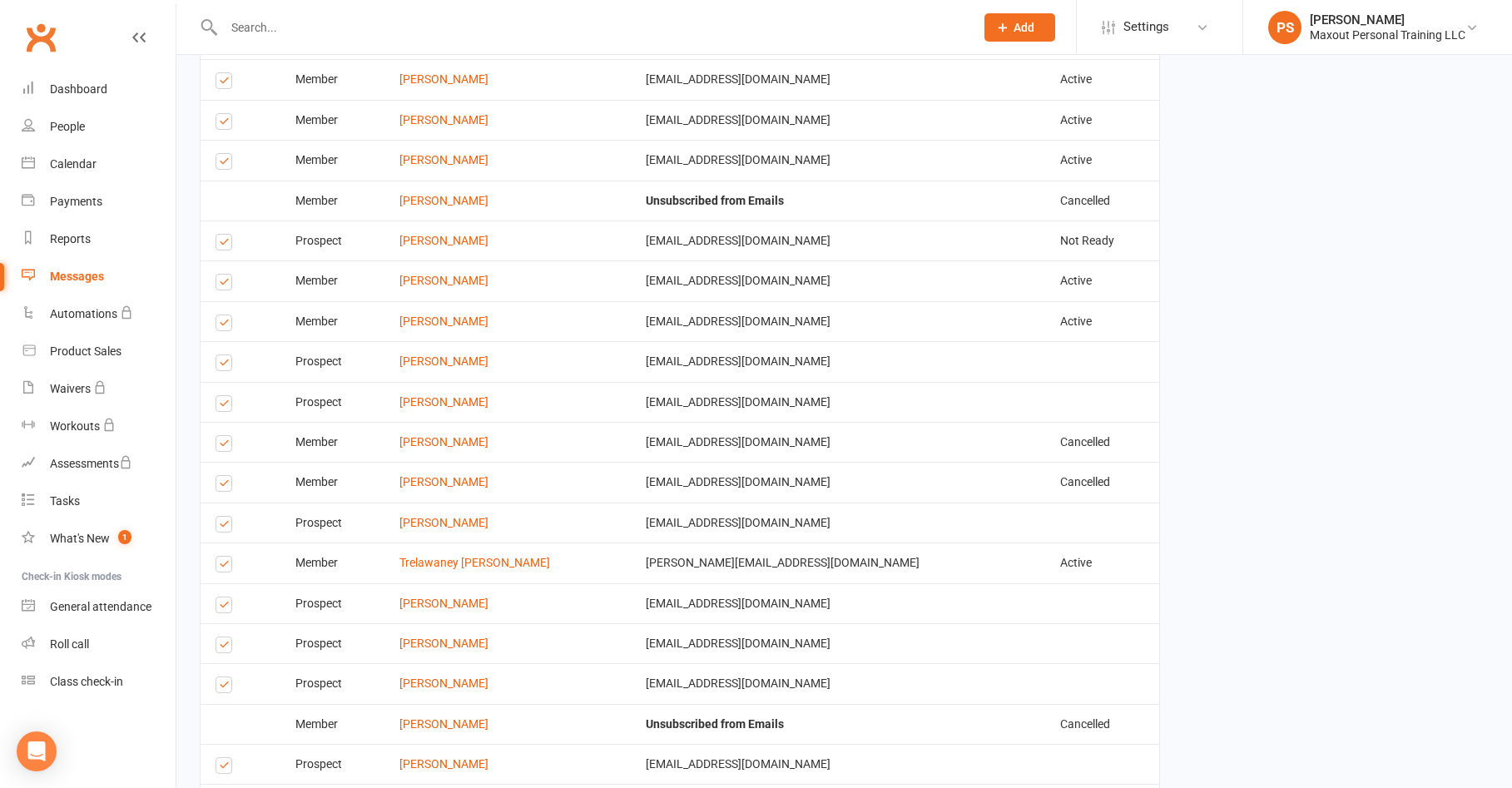
scroll to position [2141, 0]
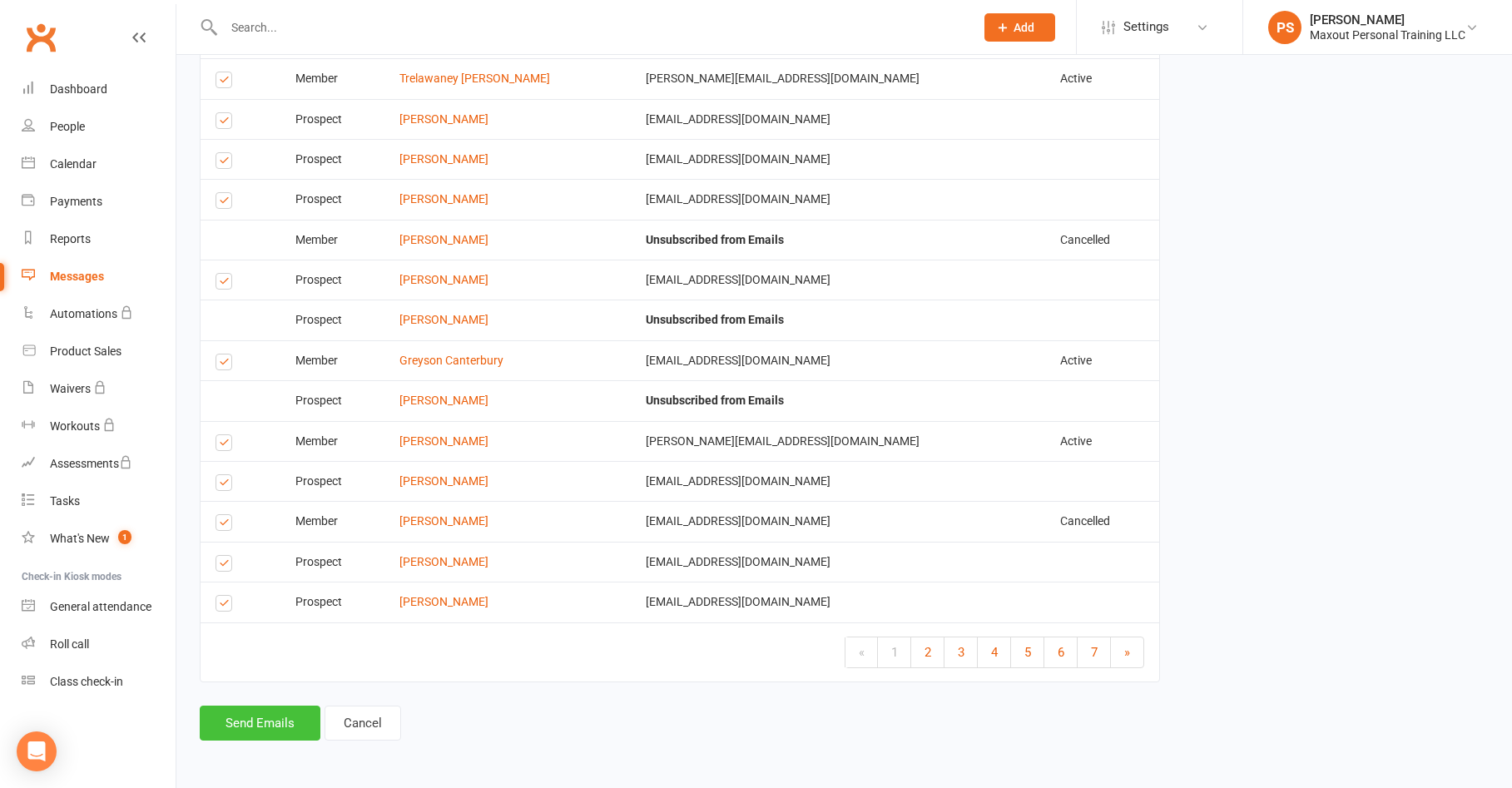
click at [256, 728] on button "Send Emails" at bounding box center [260, 723] width 121 height 35
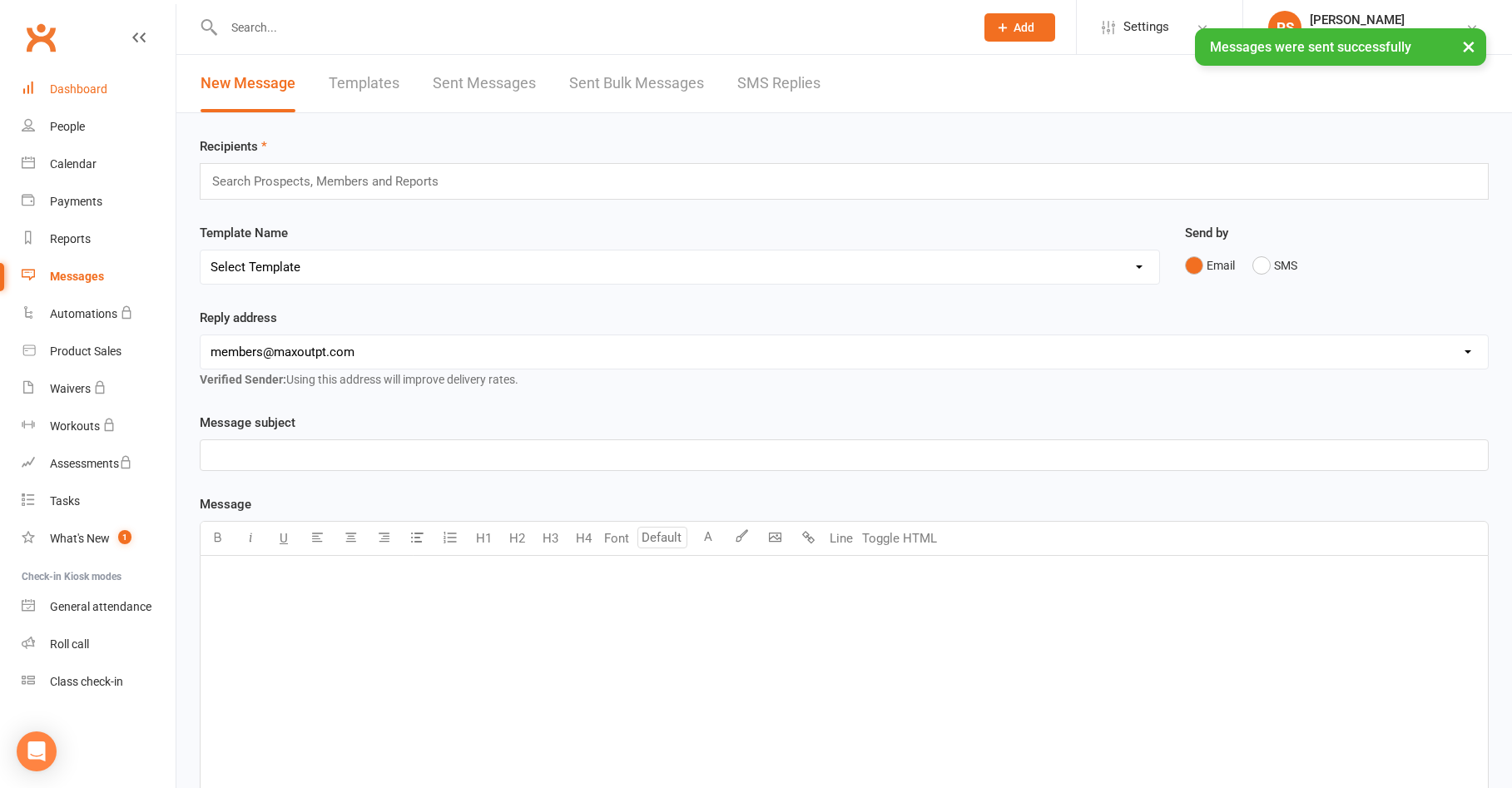
click at [67, 88] on div "Dashboard" at bounding box center [79, 88] width 58 height 14
